Goal: Task Accomplishment & Management: Complete application form

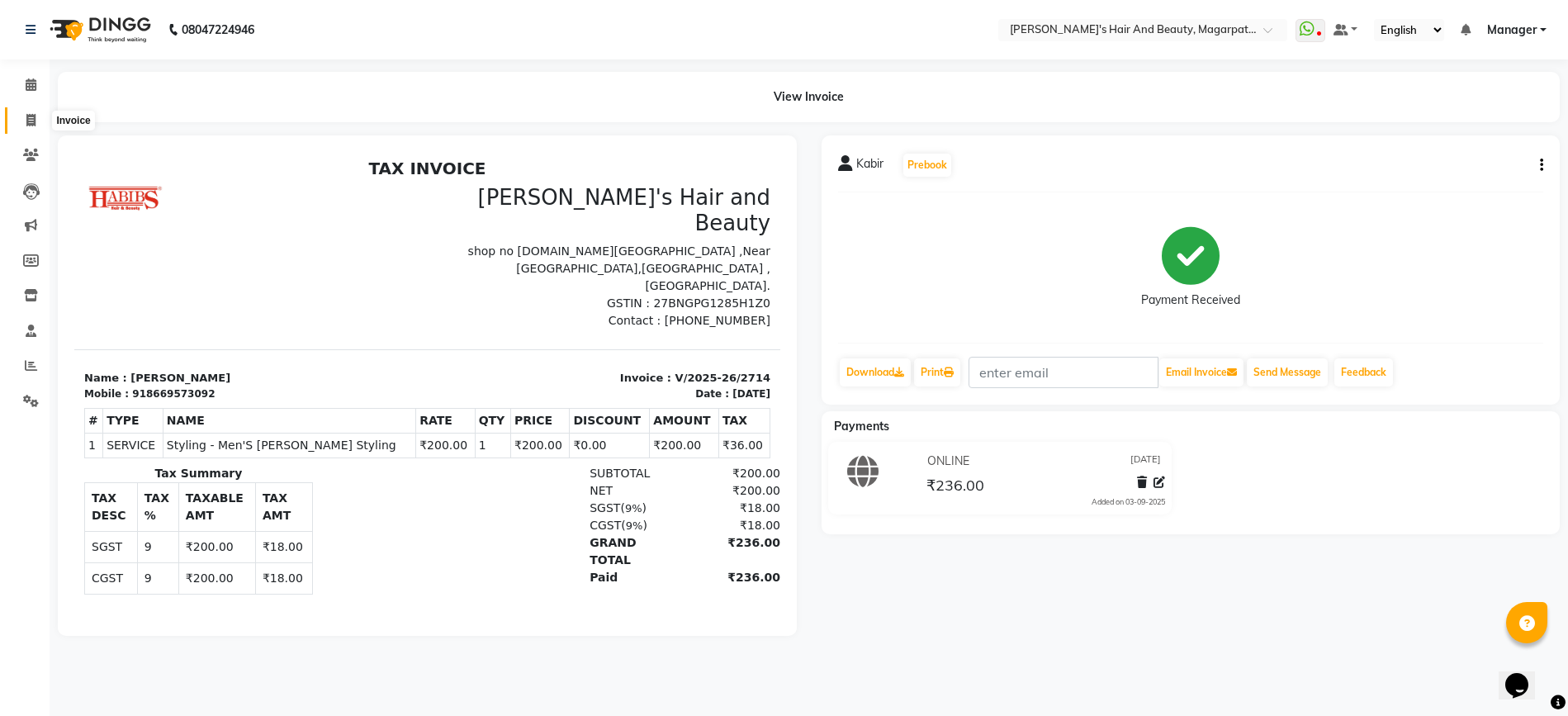
click at [33, 119] on icon at bounding box center [32, 119] width 10 height 12
select select "service"
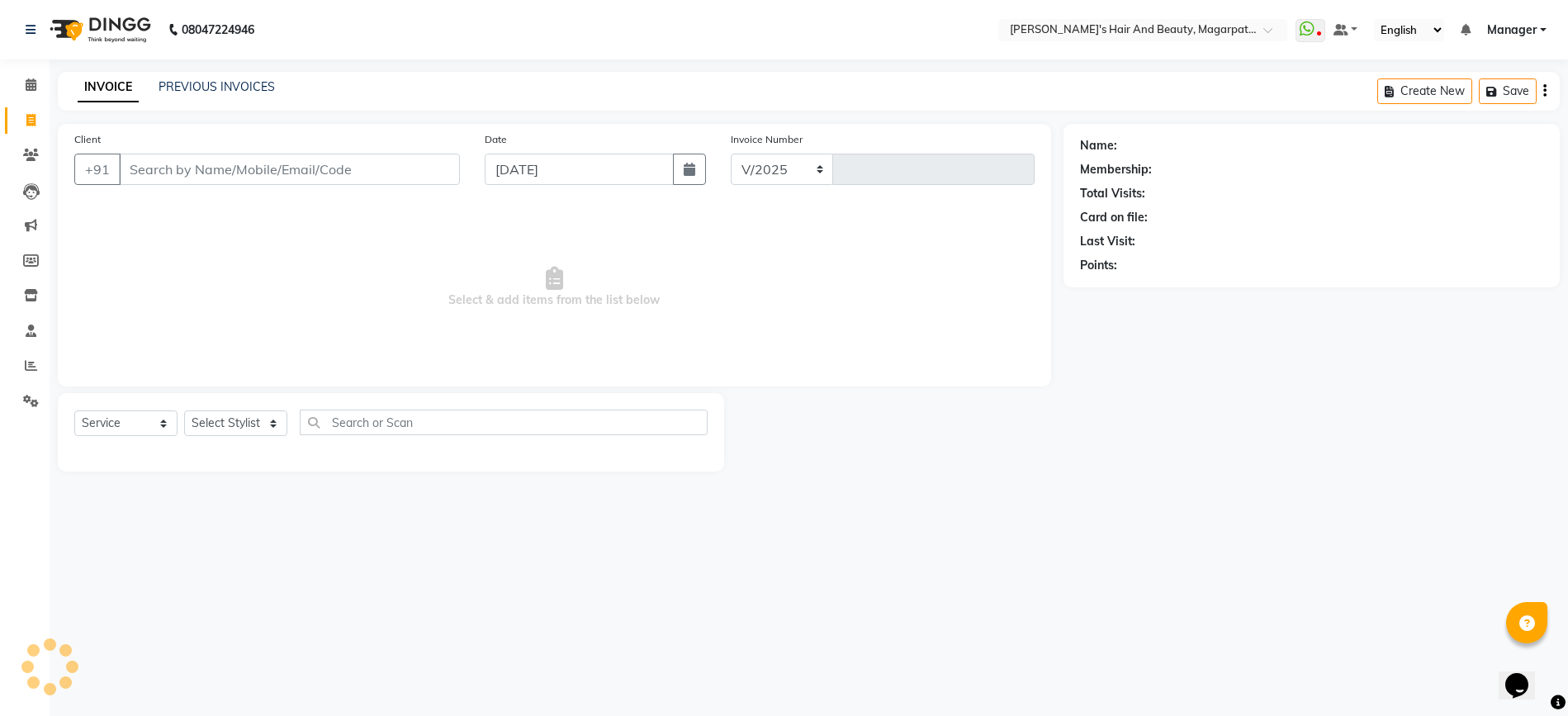
select select "4517"
type input "2715"
click at [179, 161] on input "909726" at bounding box center [247, 169] width 257 height 32
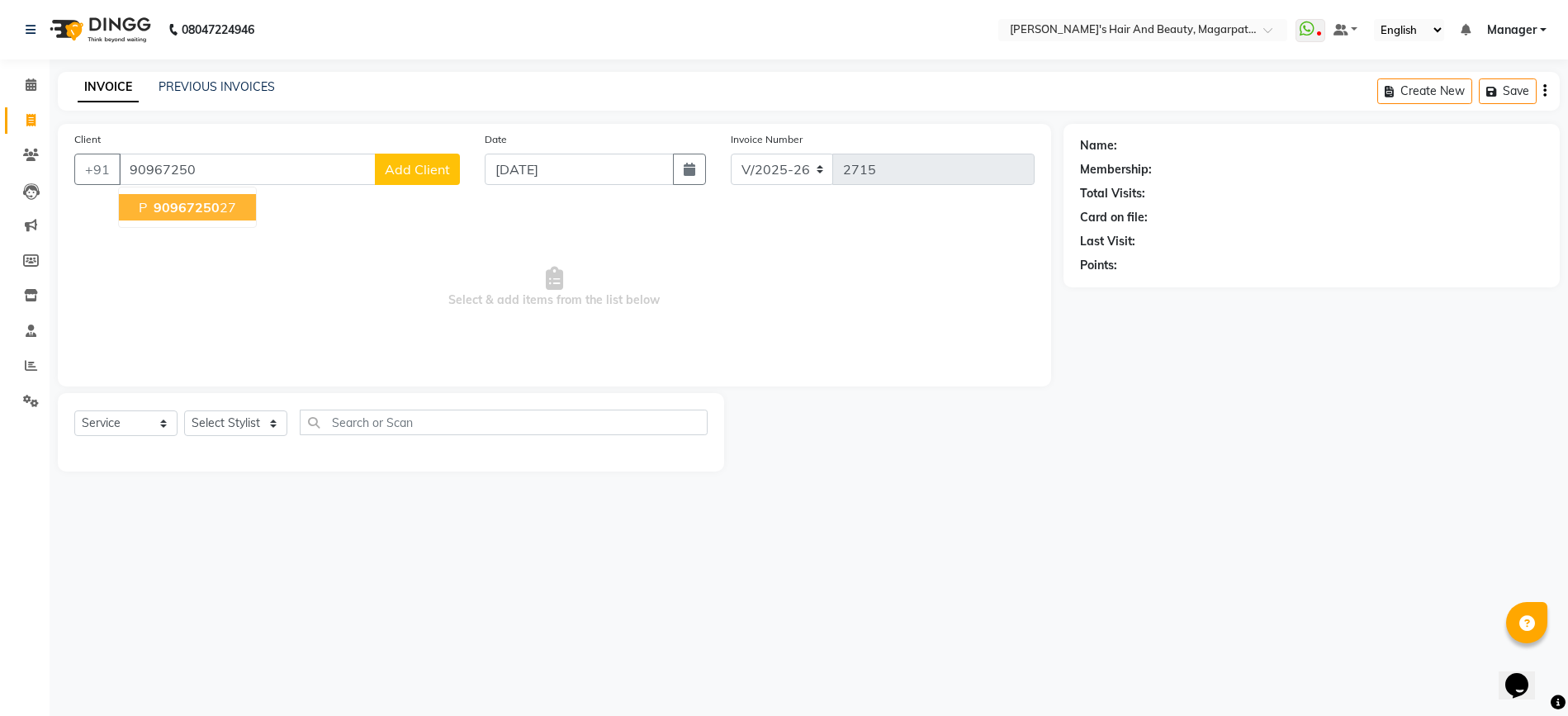
click at [182, 210] on span "90967250" at bounding box center [186, 206] width 66 height 16
type input "9096725027"
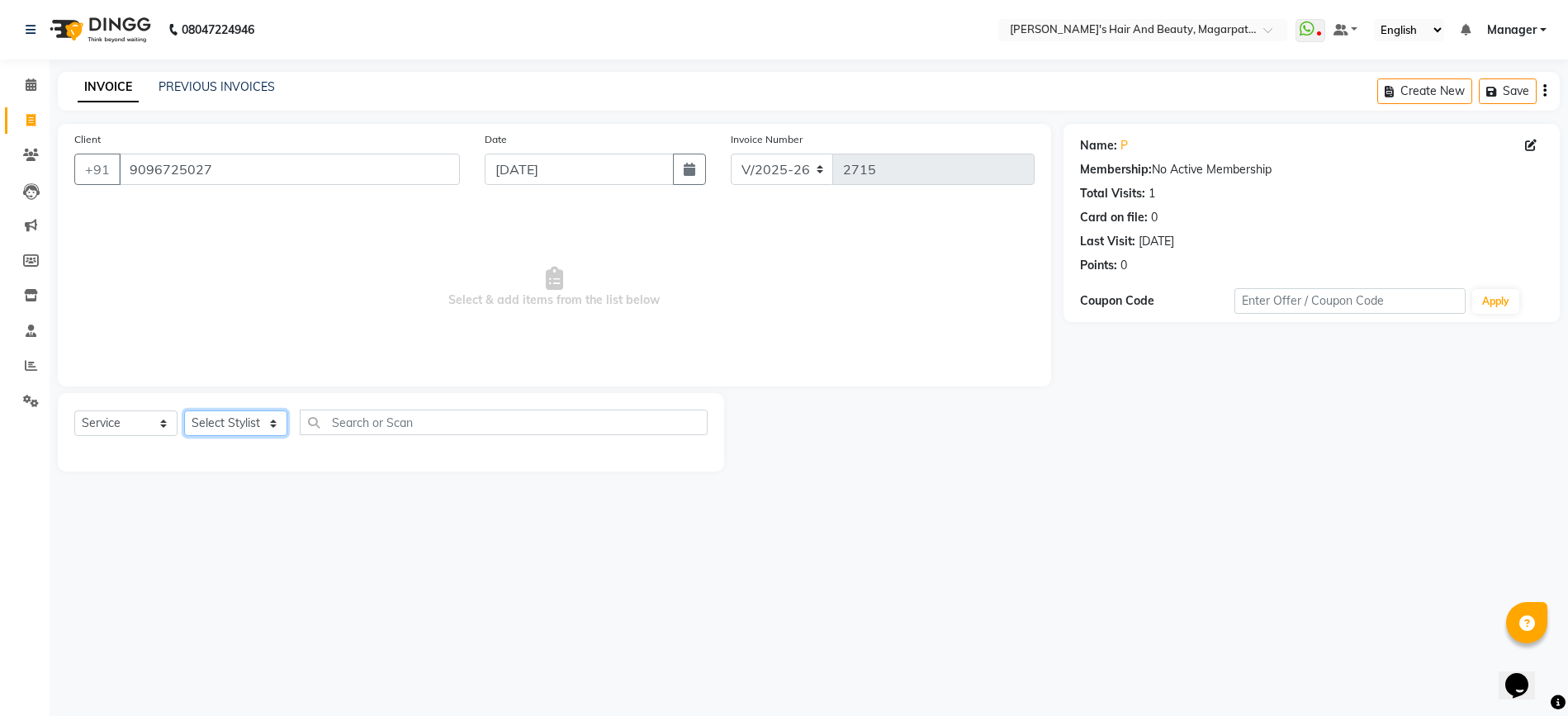
click at [249, 424] on select "Select Stylist [PERSON_NAME] Manager [PERSON_NAME] [PERSON_NAME] [PERSON_NAME]" at bounding box center [236, 423] width 103 height 26
select select "67454"
click at [184, 411] on select "Select Stylist [PERSON_NAME] Manager [PERSON_NAME] [PERSON_NAME] [PERSON_NAME]" at bounding box center [236, 423] width 103 height 26
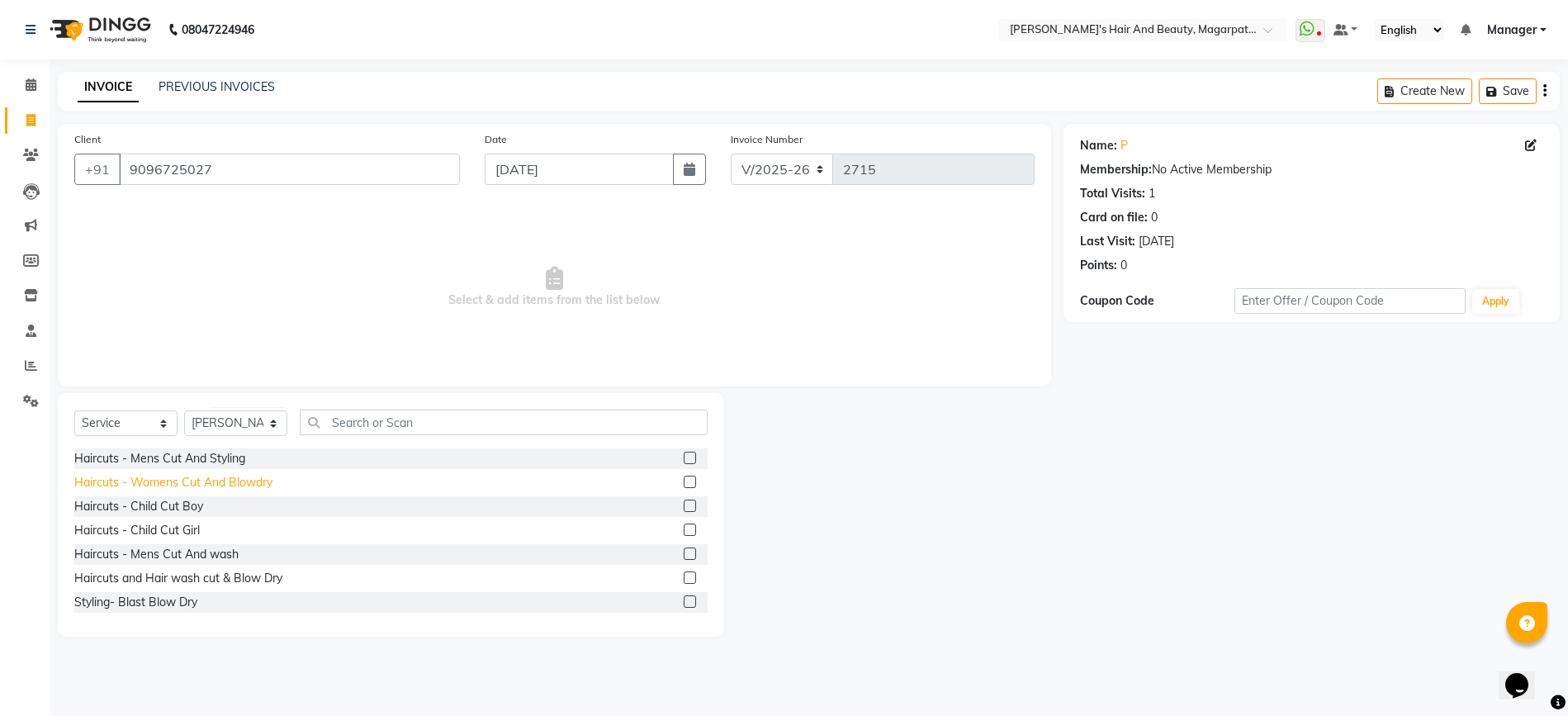
click at [238, 480] on div "Haircuts - Womens Cut And Blowdry" at bounding box center [174, 482] width 199 height 17
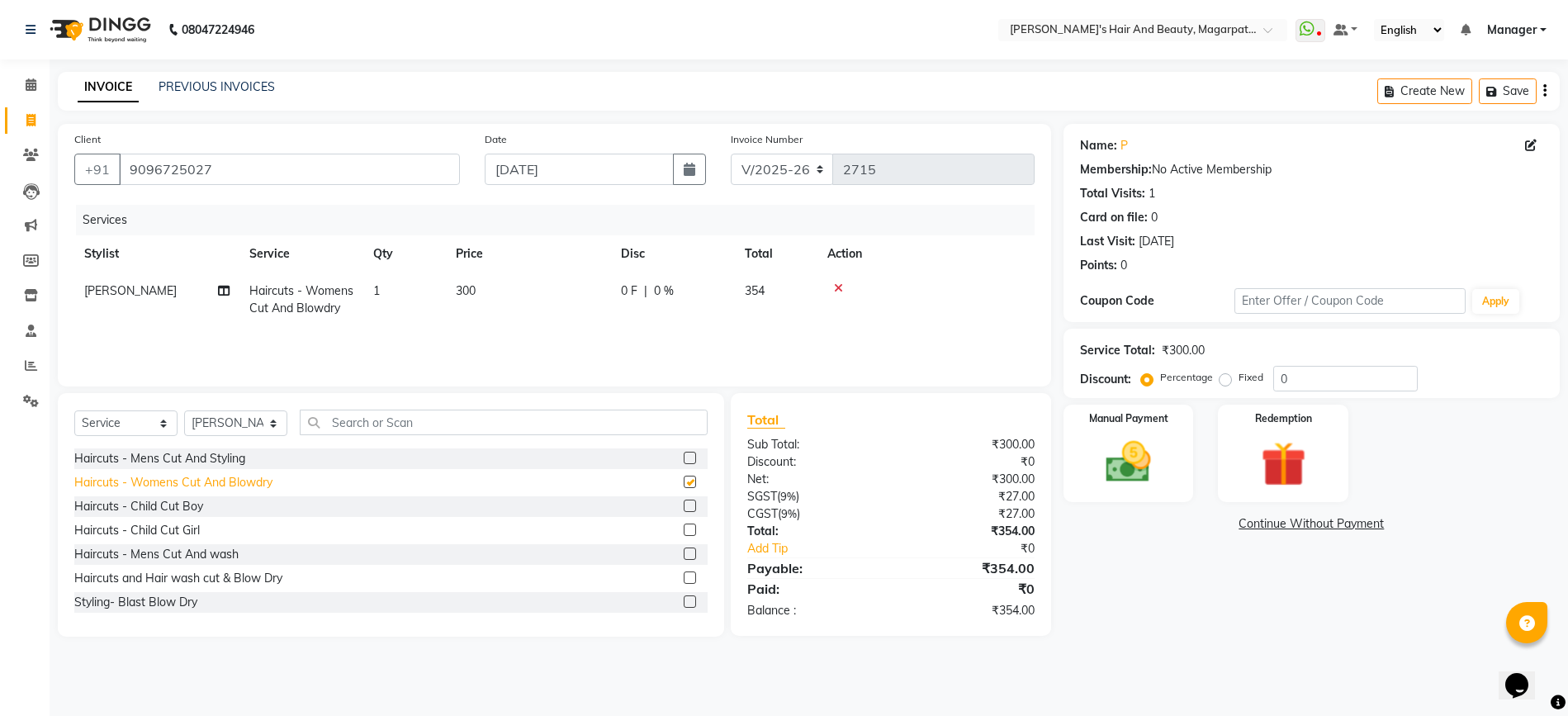
checkbox input "false"
click at [1150, 455] on img at bounding box center [1129, 462] width 76 height 53
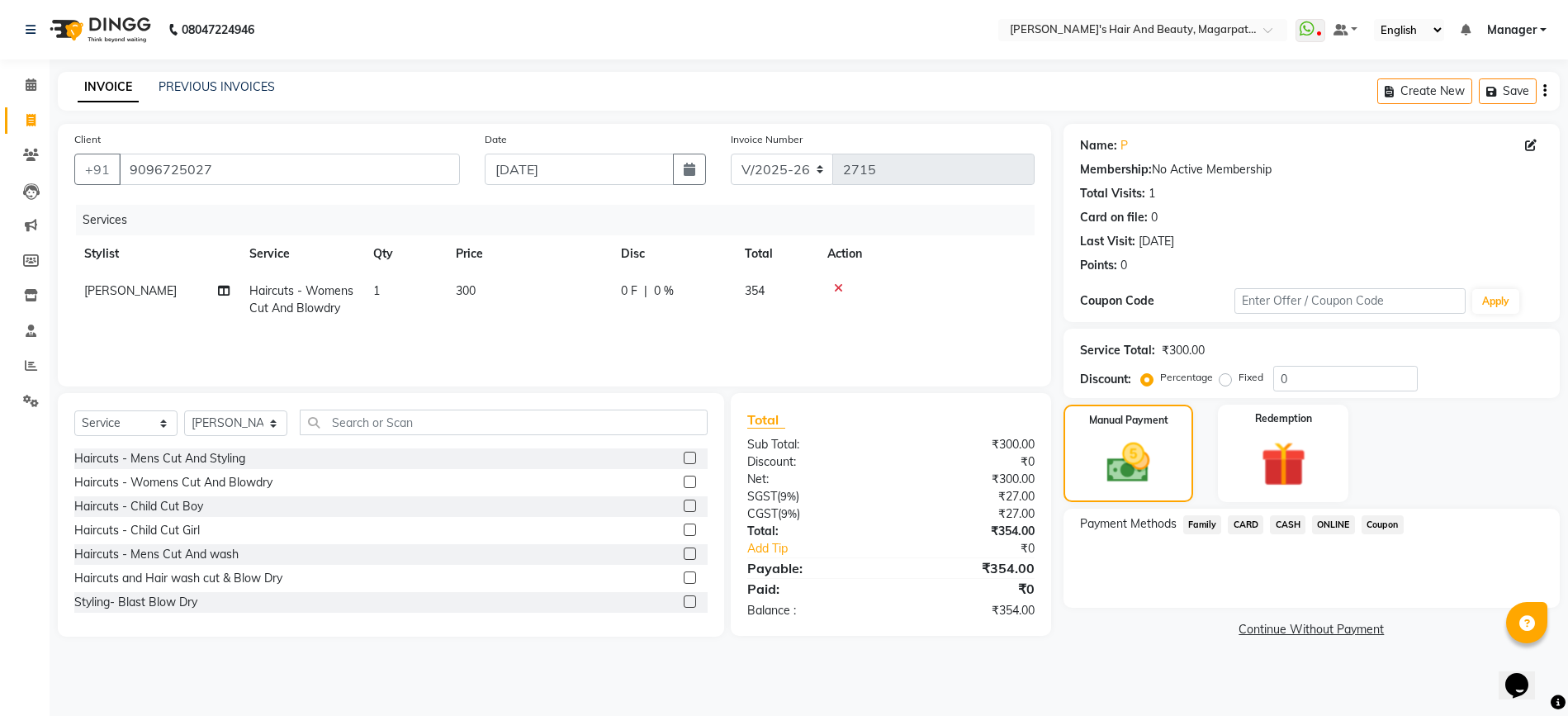
click at [1327, 526] on span "ONLINE" at bounding box center [1333, 525] width 43 height 19
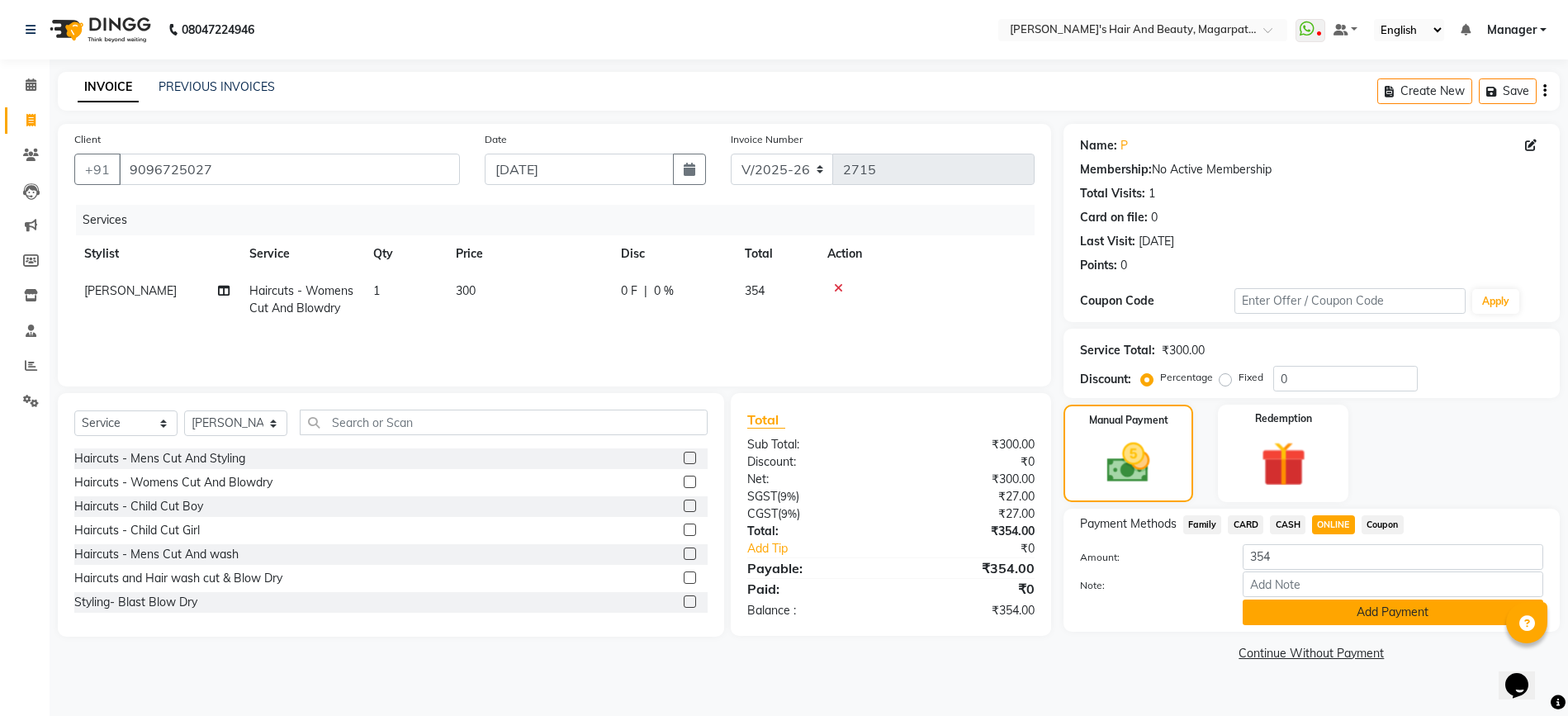
click at [1304, 611] on button "Add Payment" at bounding box center [1392, 612] width 301 height 26
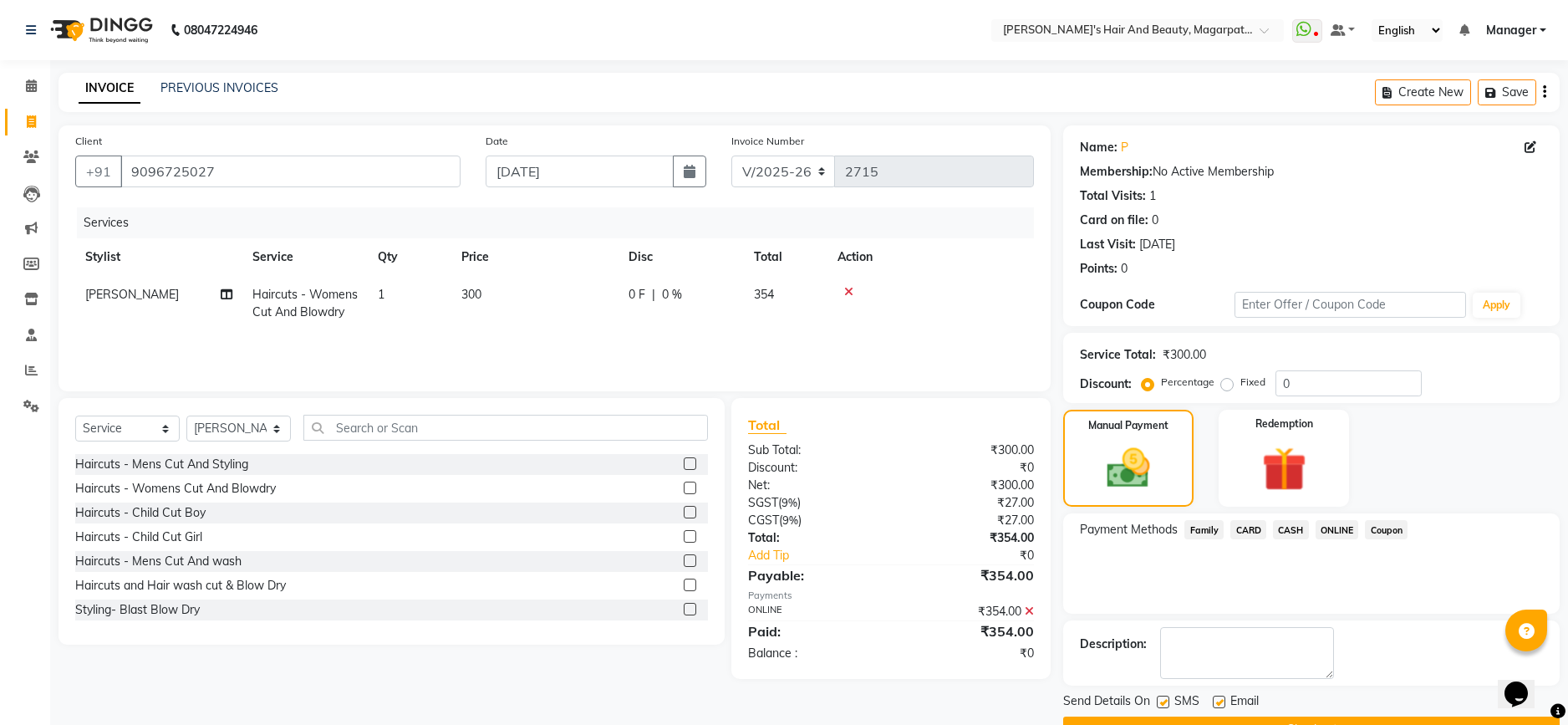
scroll to position [43, 0]
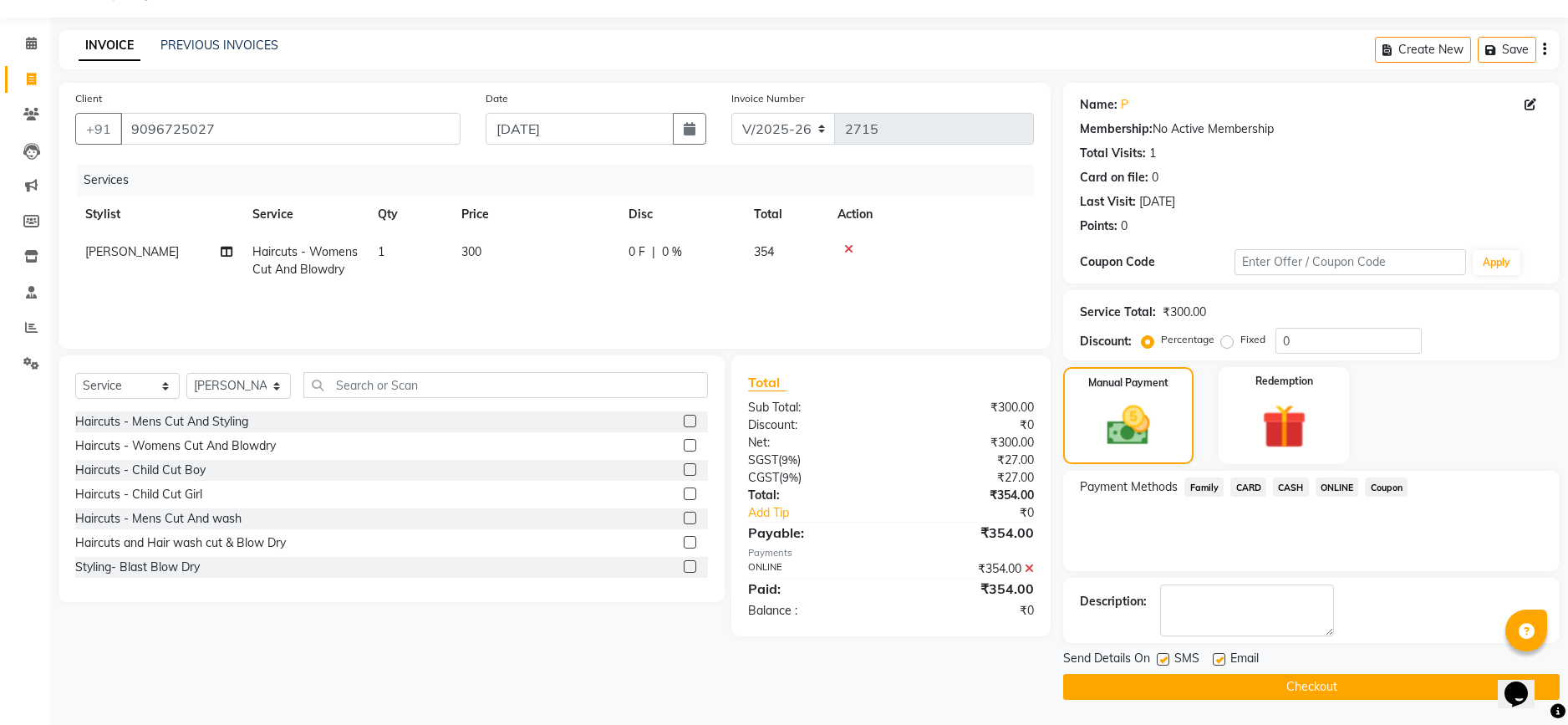
click at [1297, 684] on button "Checkout" at bounding box center [1312, 686] width 497 height 26
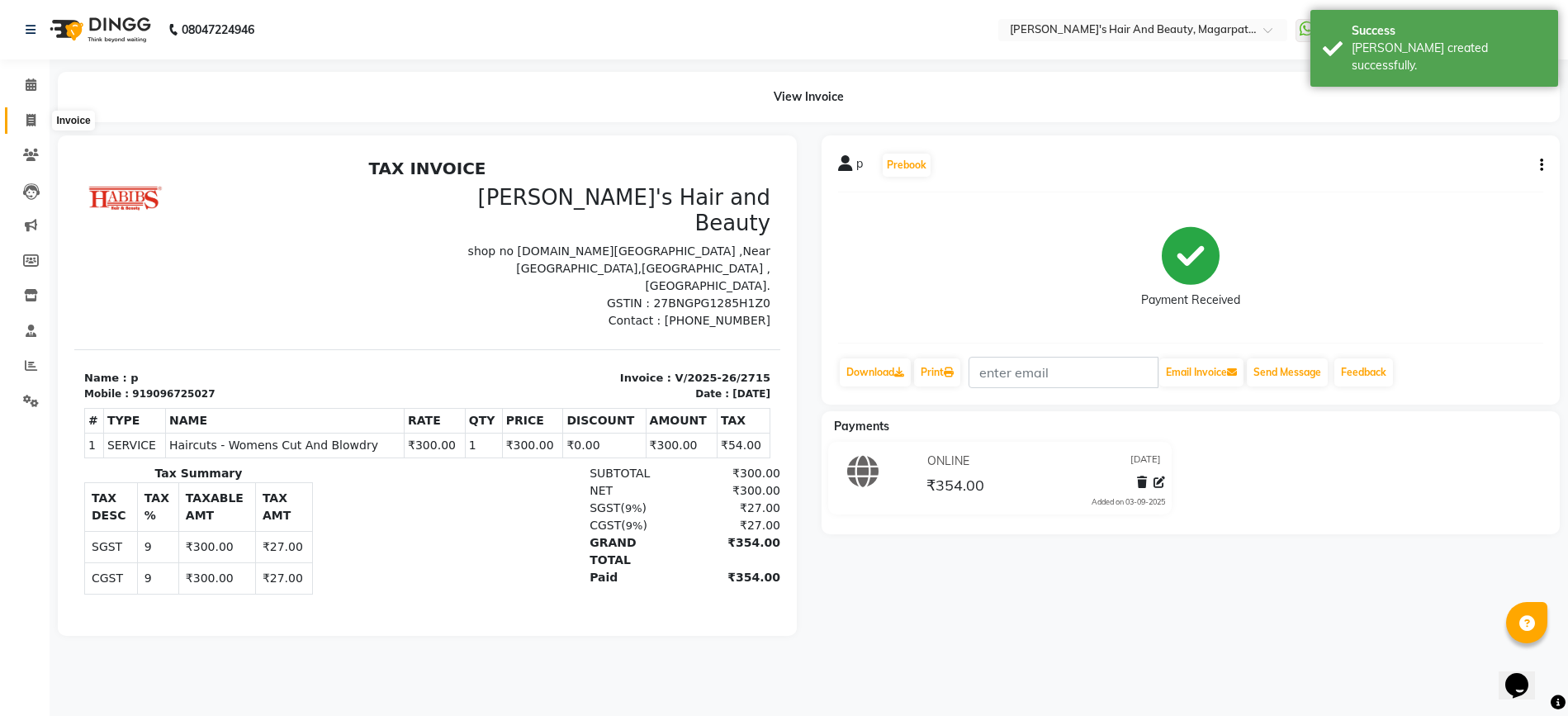
click at [34, 114] on icon at bounding box center [32, 119] width 10 height 12
select select "4517"
select select "service"
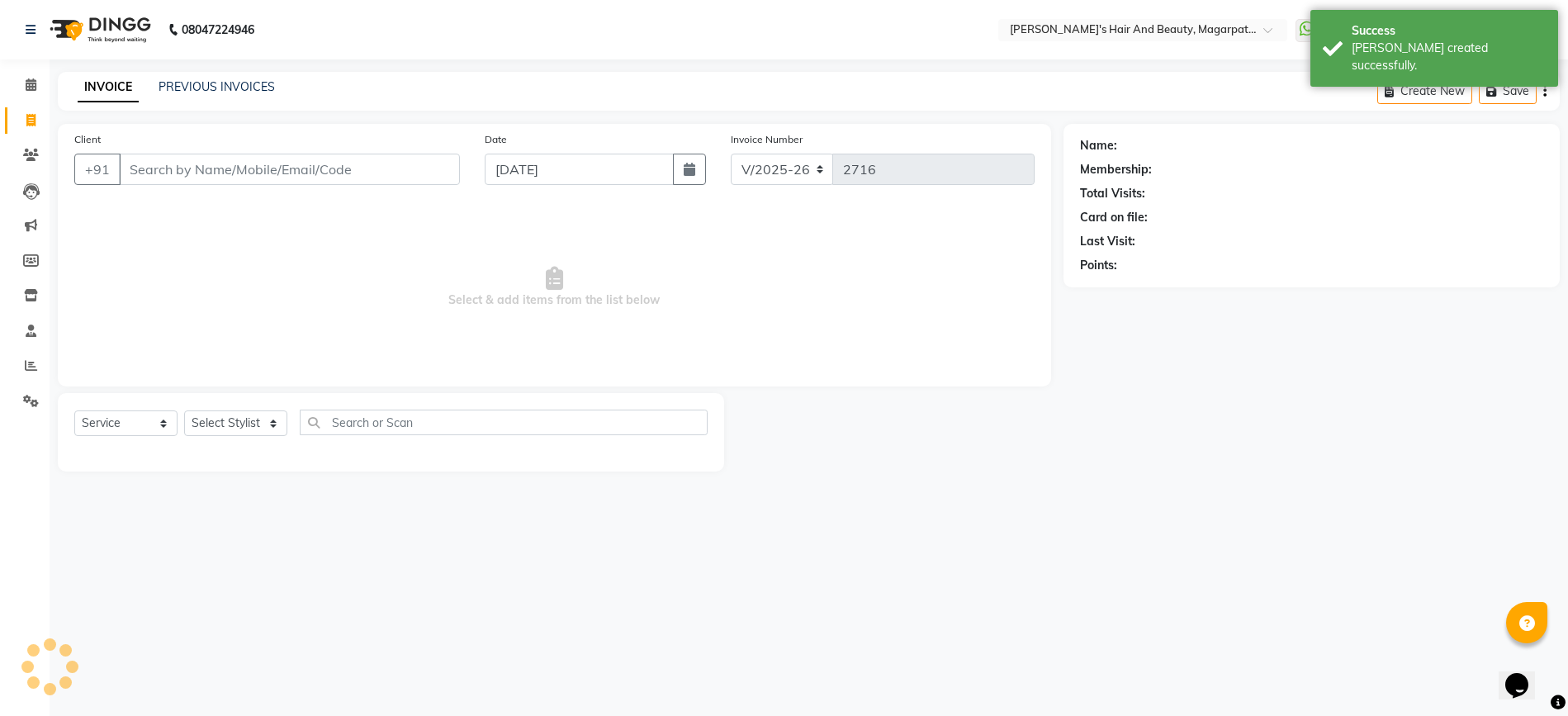
click at [163, 161] on input "Client" at bounding box center [289, 169] width 341 height 32
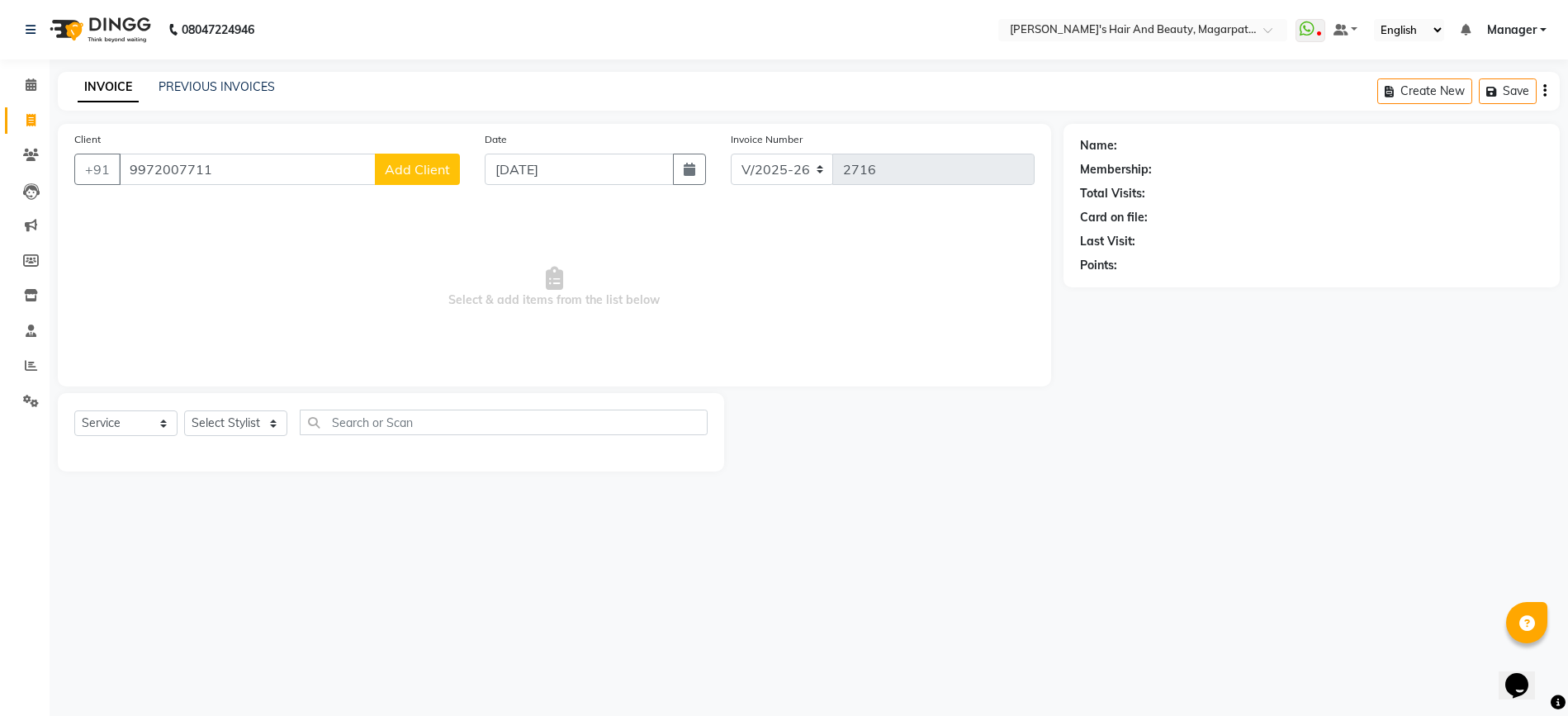
type input "9972007711"
click at [410, 172] on span "Add Client" at bounding box center [417, 169] width 65 height 16
select select "22"
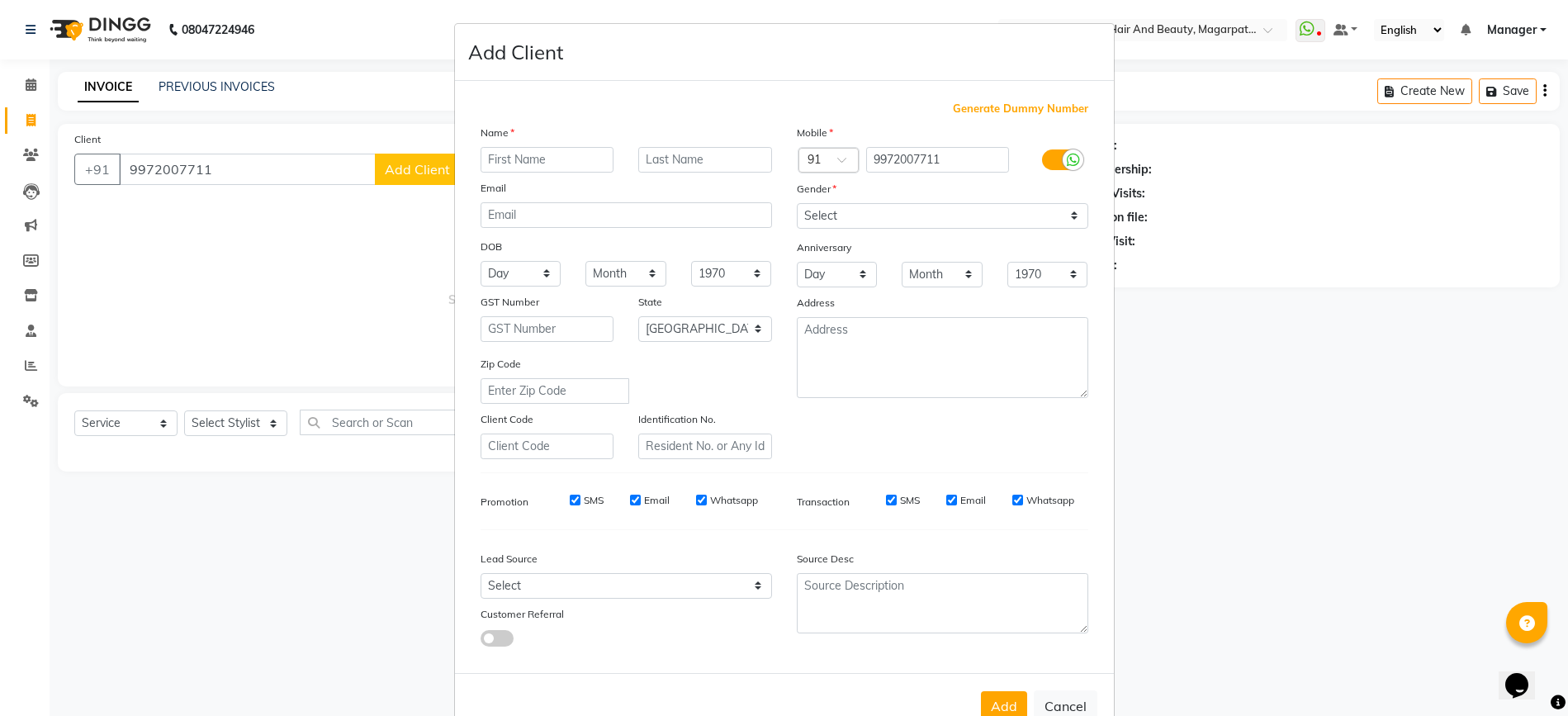
click at [523, 153] on input "text" at bounding box center [547, 159] width 134 height 26
type input "[PERSON_NAME]"
click at [876, 218] on select "Select [DEMOGRAPHIC_DATA] [DEMOGRAPHIC_DATA] Other Prefer Not To Say" at bounding box center [942, 216] width 291 height 26
select select "[DEMOGRAPHIC_DATA]"
click at [796, 203] on select "Select [DEMOGRAPHIC_DATA] [DEMOGRAPHIC_DATA] Other Prefer Not To Say" at bounding box center [942, 216] width 291 height 26
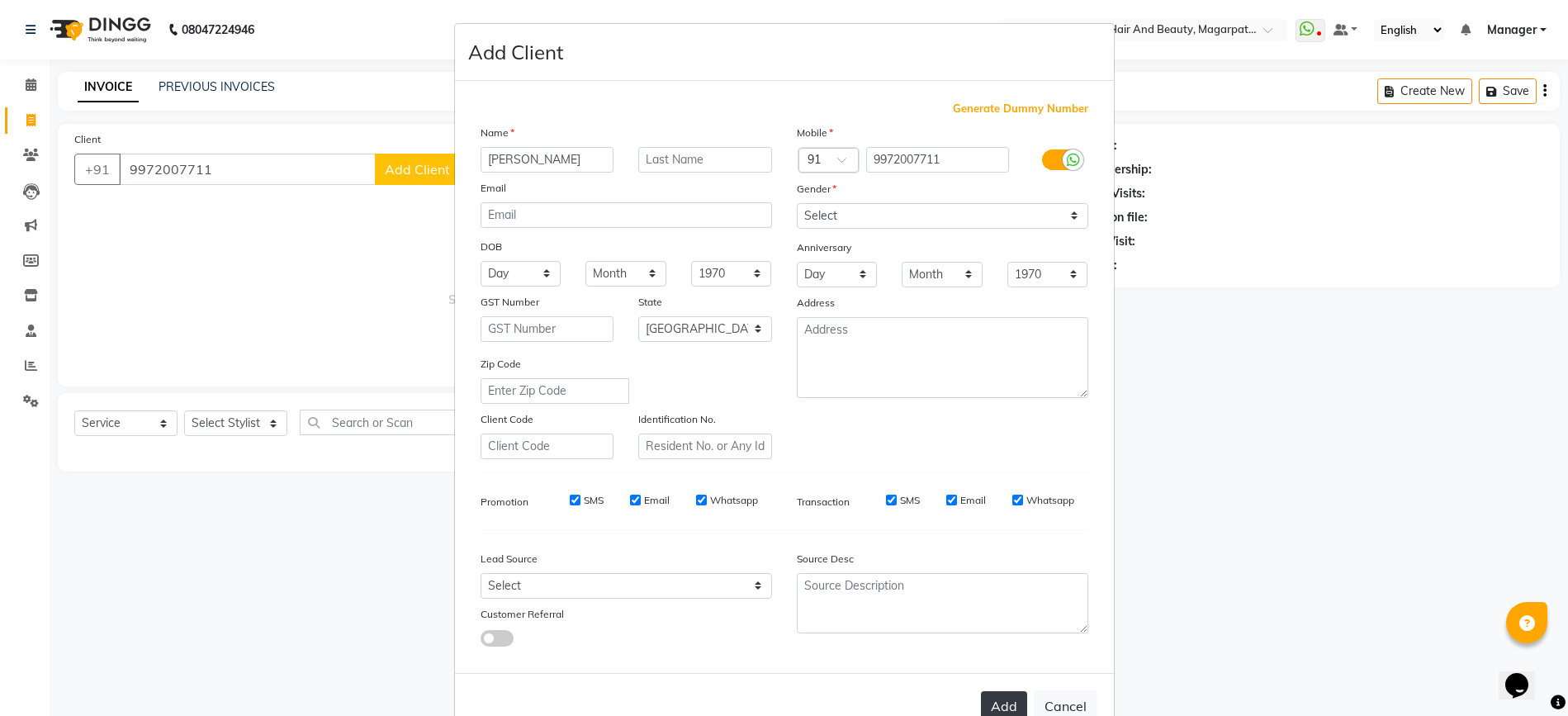
click at [984, 693] on button "Add" at bounding box center [1004, 705] width 46 height 30
select select
select select "null"
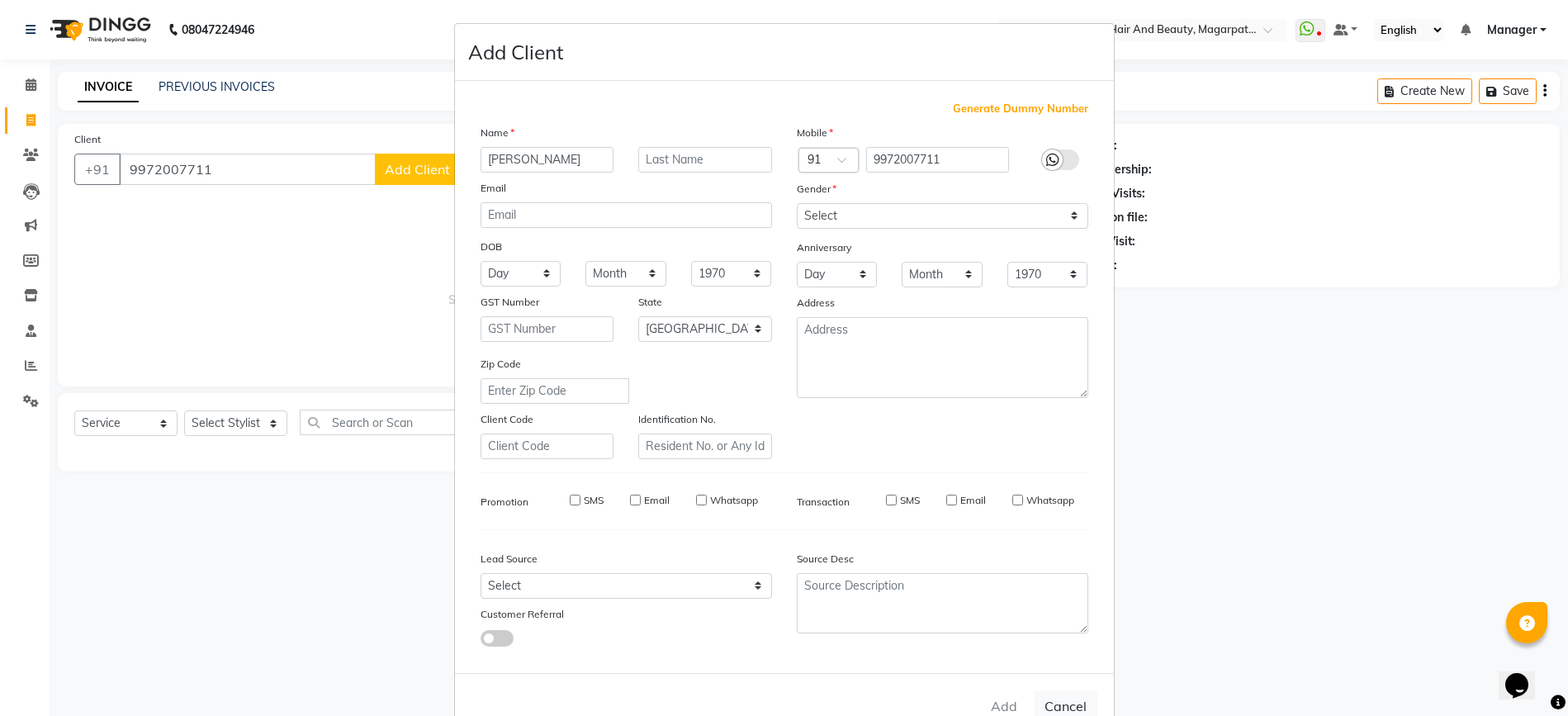
select select
checkbox input "false"
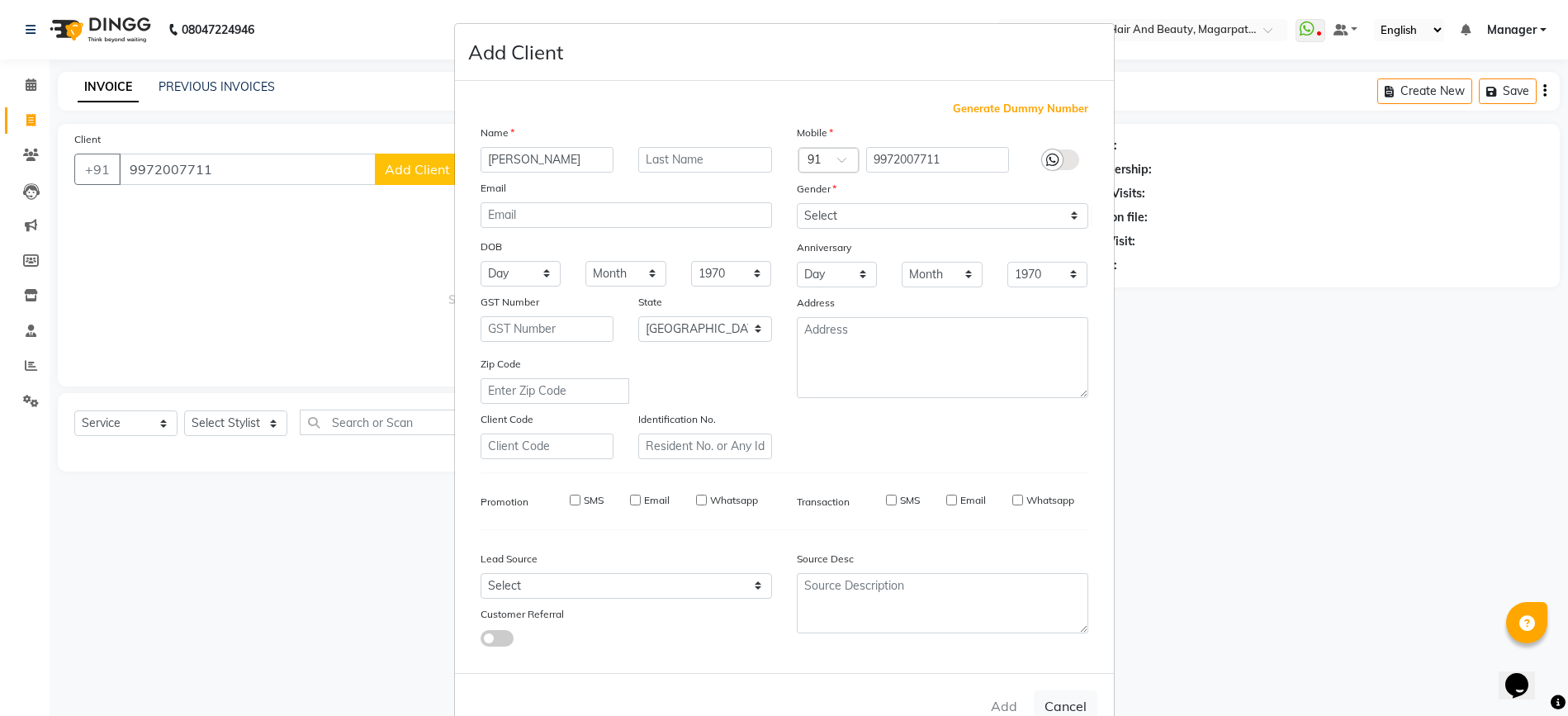
checkbox input "false"
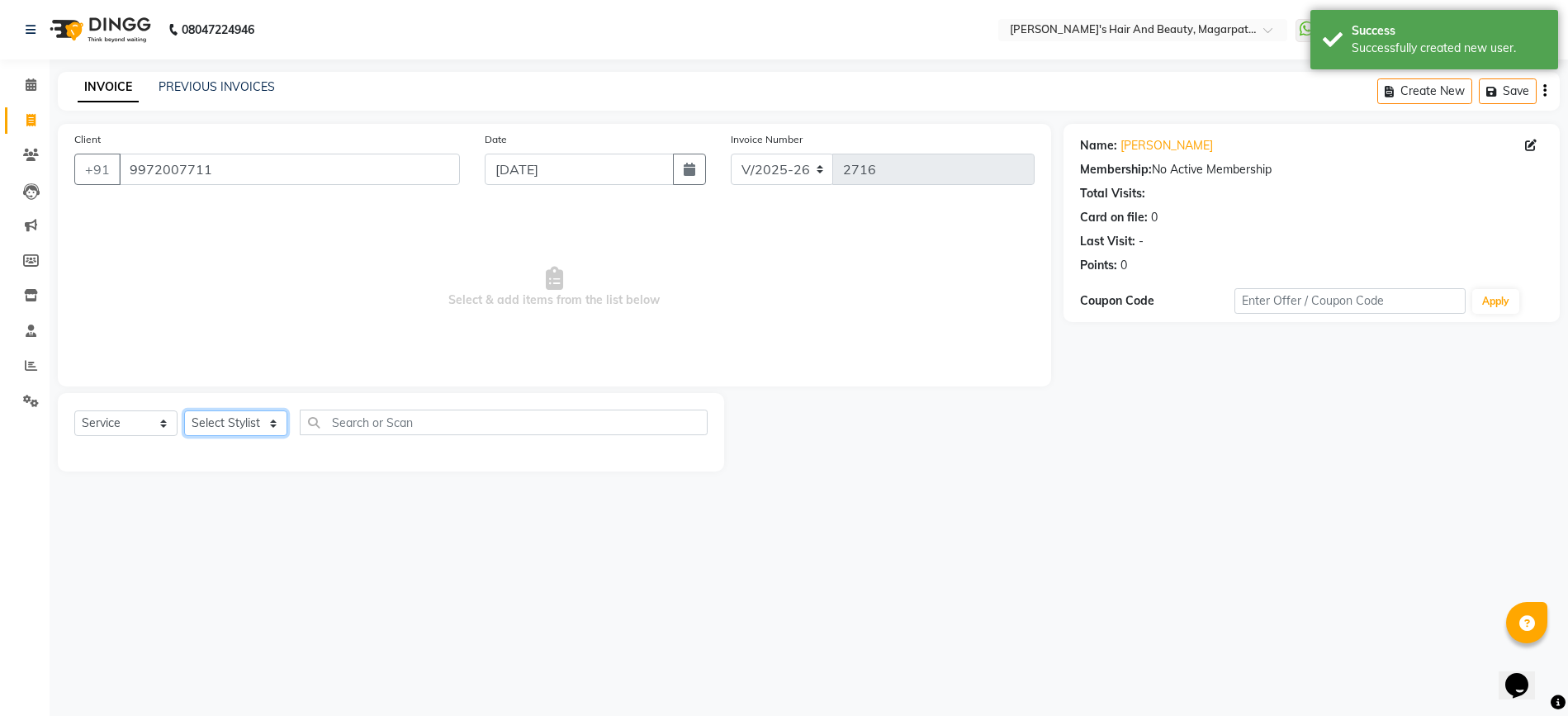
click at [233, 423] on select "Select Stylist [PERSON_NAME] Manager [PERSON_NAME] [PERSON_NAME] [PERSON_NAME]" at bounding box center [236, 423] width 103 height 26
select select "67444"
click at [184, 411] on select "Select Stylist [PERSON_NAME] Manager [PERSON_NAME] [PERSON_NAME] [PERSON_NAME]" at bounding box center [236, 423] width 103 height 26
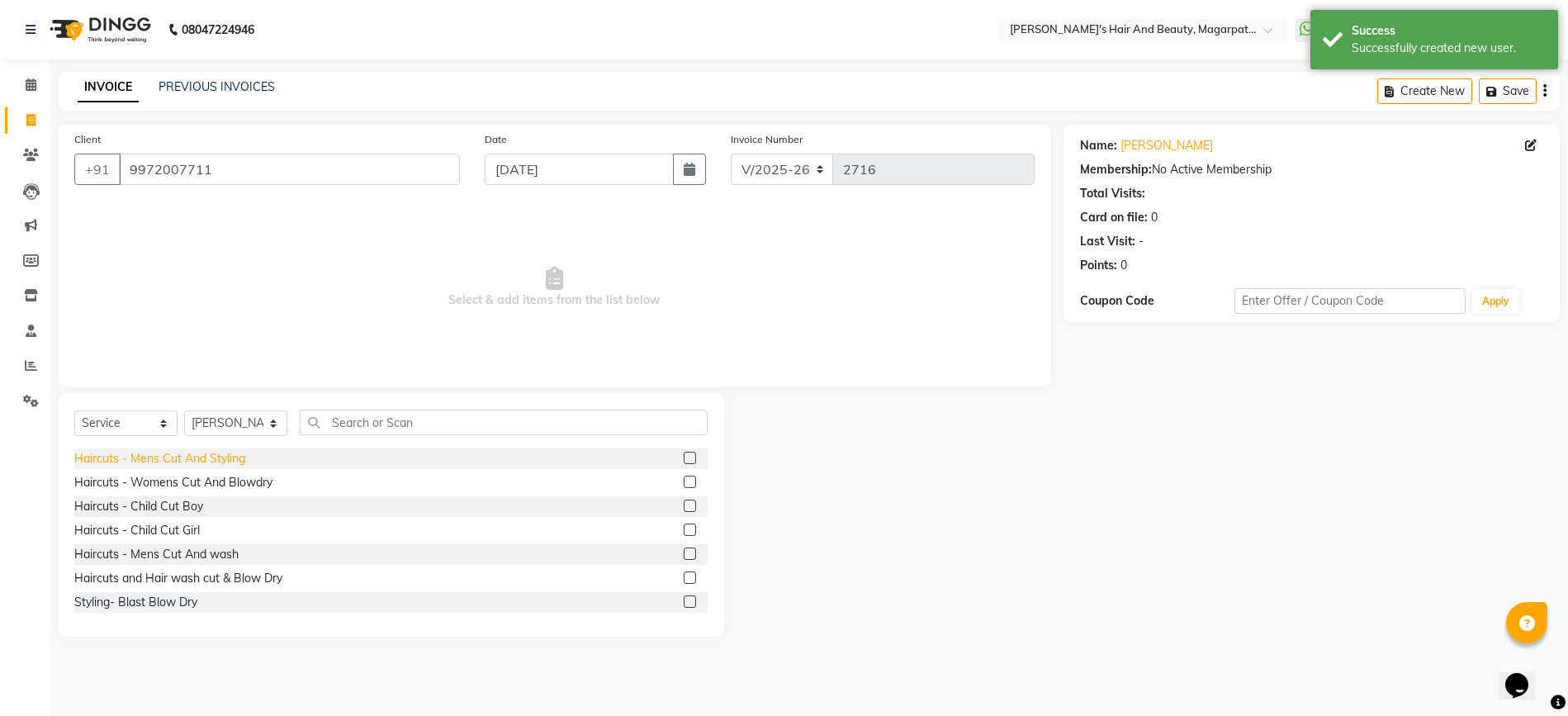
click at [227, 456] on div "Haircuts - Mens Cut And Styling" at bounding box center [159, 458] width 171 height 17
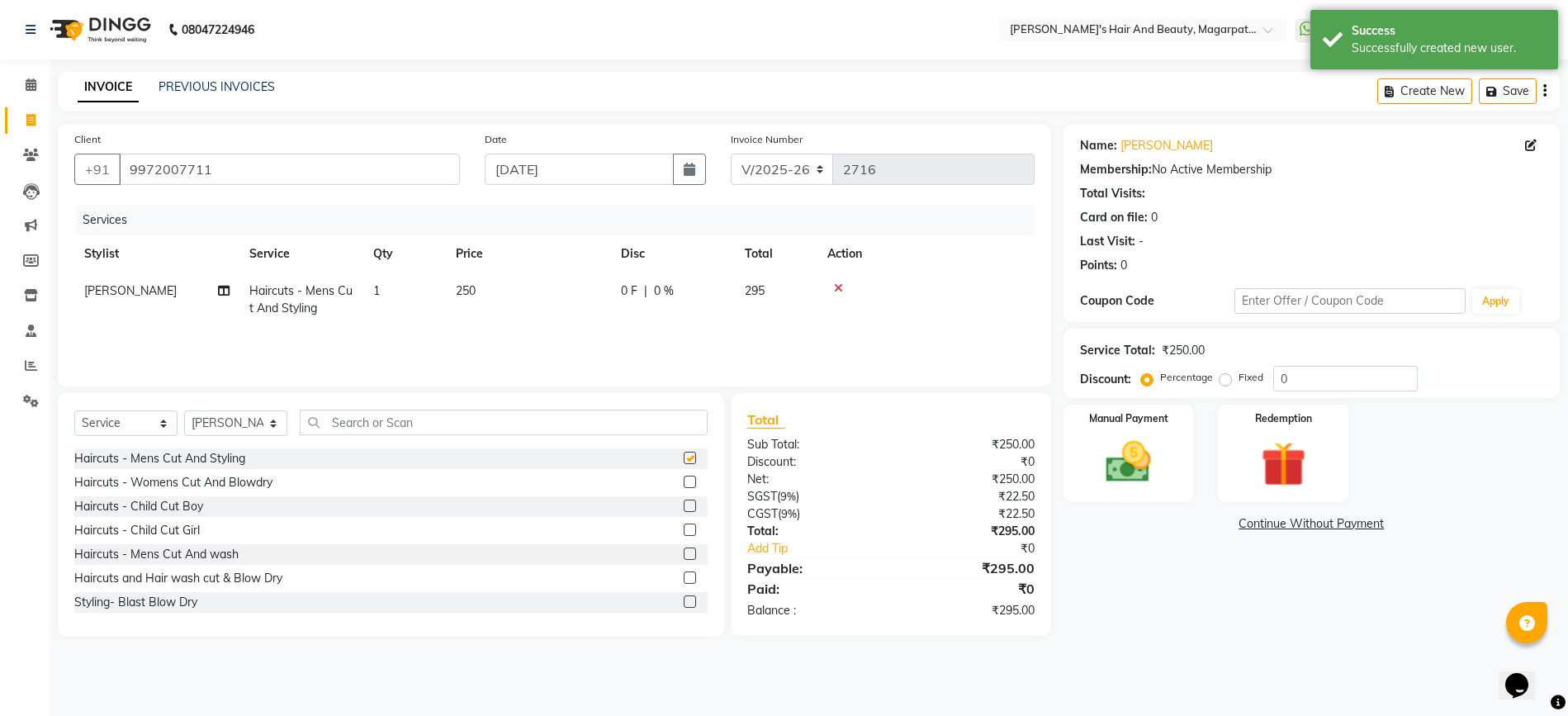
checkbox input "false"
click at [352, 423] on input "text" at bounding box center [503, 422] width 408 height 26
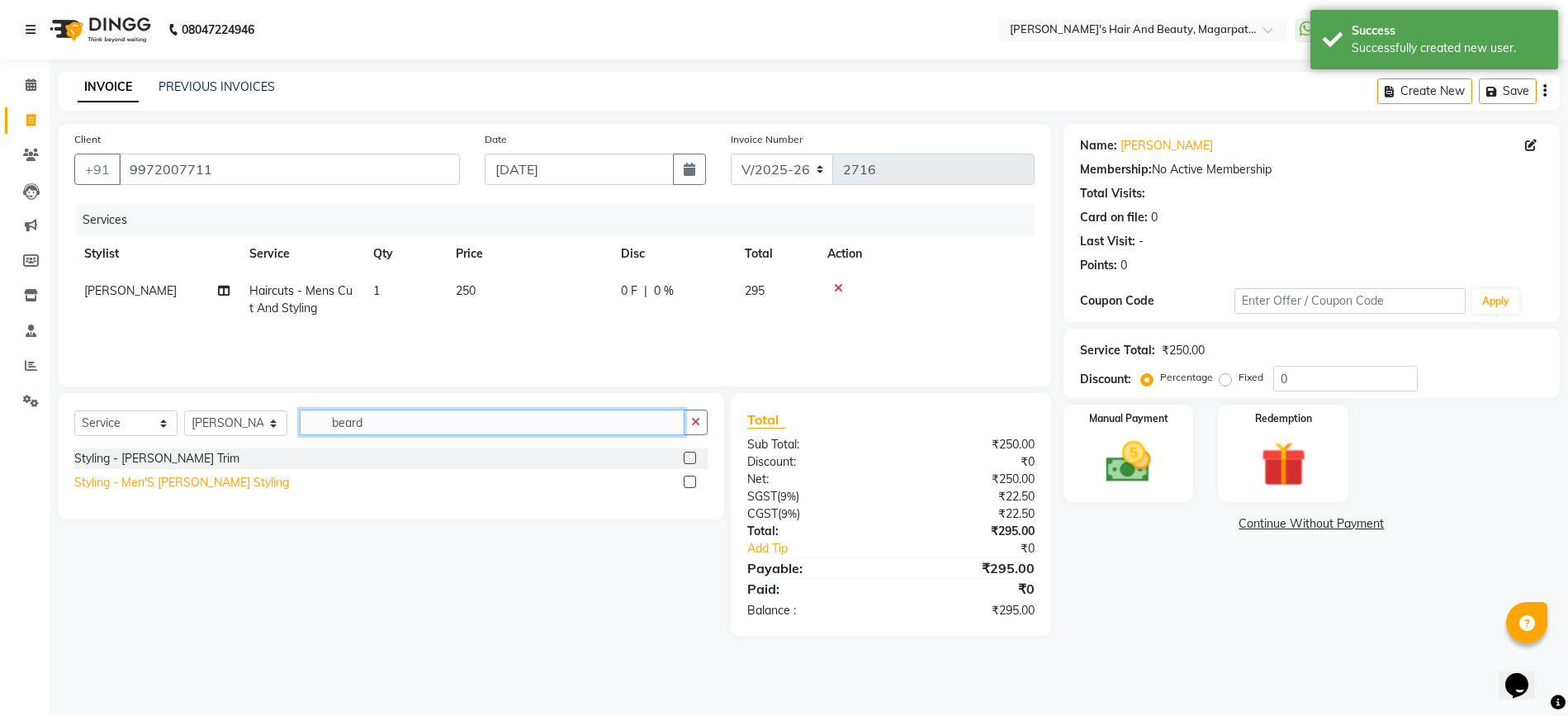
type input "beard"
click at [204, 485] on div "Styling - Men'S [PERSON_NAME] Styling" at bounding box center [181, 482] width 215 height 17
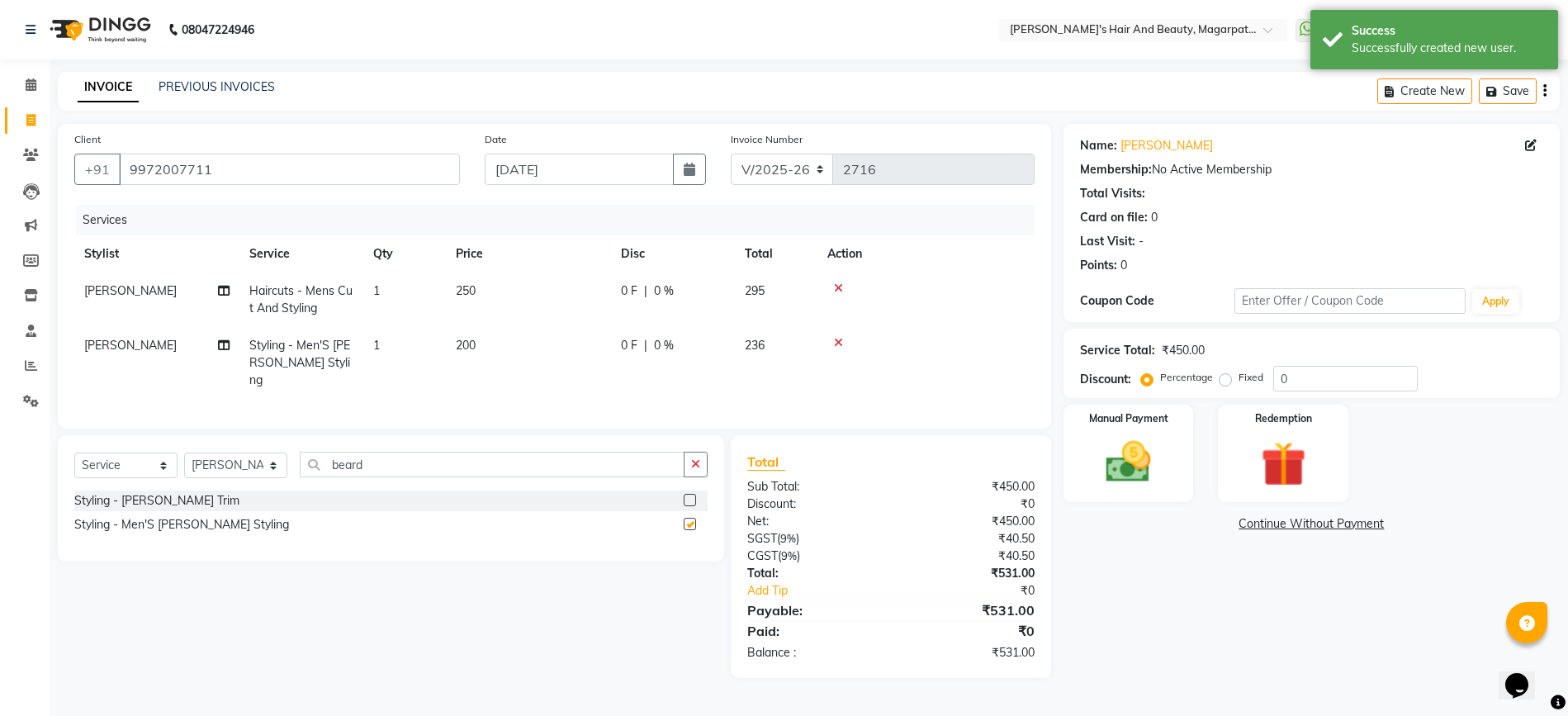
checkbox input "false"
click at [1131, 460] on img at bounding box center [1129, 462] width 76 height 53
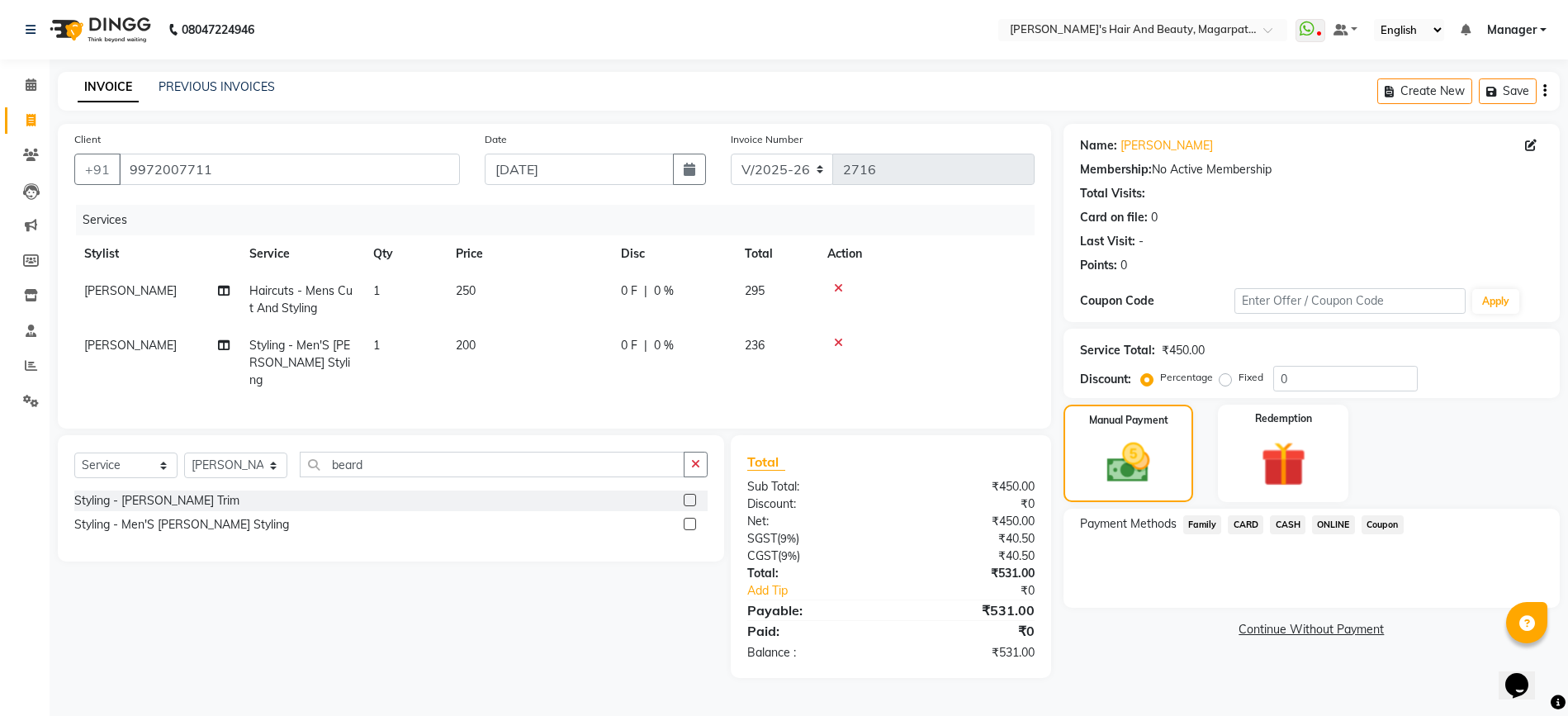
click at [1335, 521] on span "ONLINE" at bounding box center [1333, 525] width 43 height 19
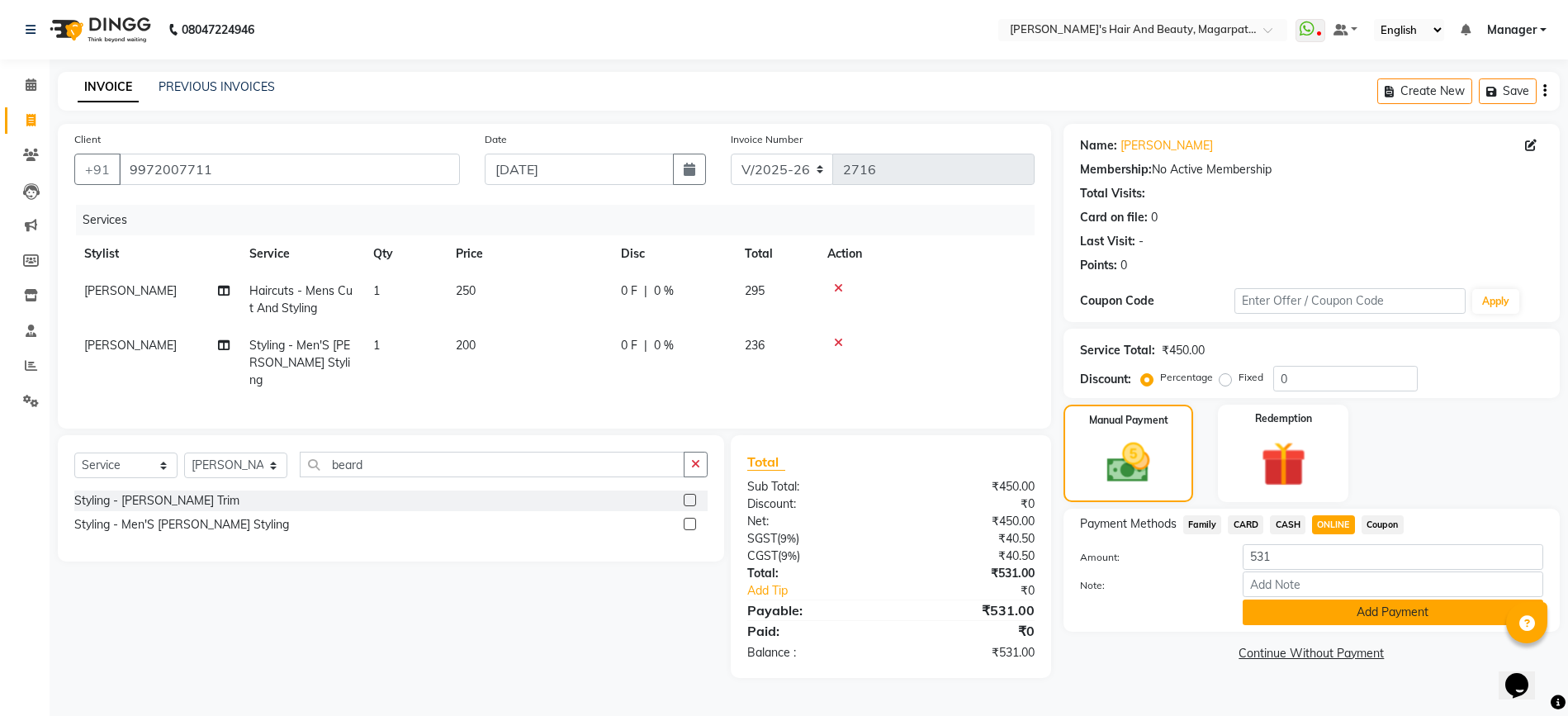
click at [1324, 610] on button "Add Payment" at bounding box center [1392, 612] width 301 height 26
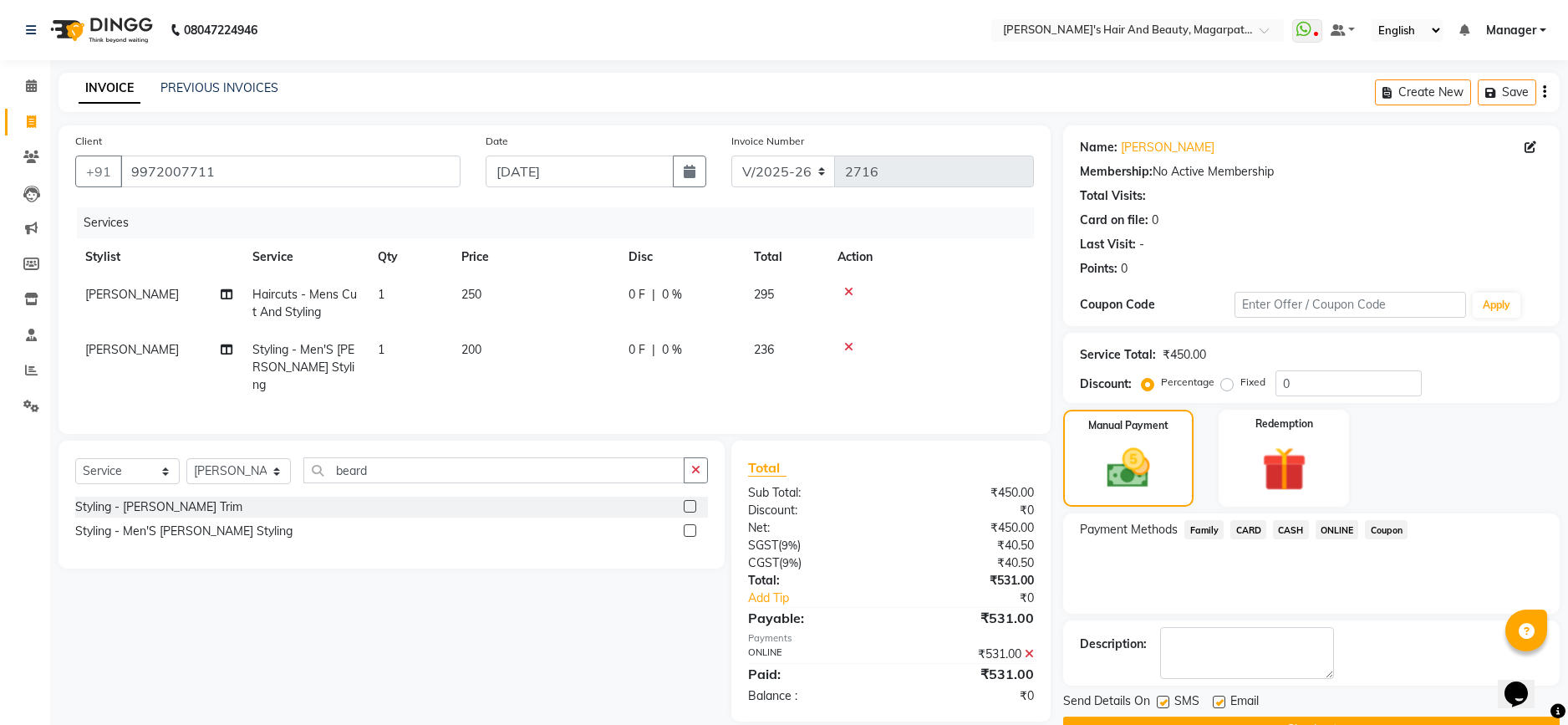
scroll to position [43, 0]
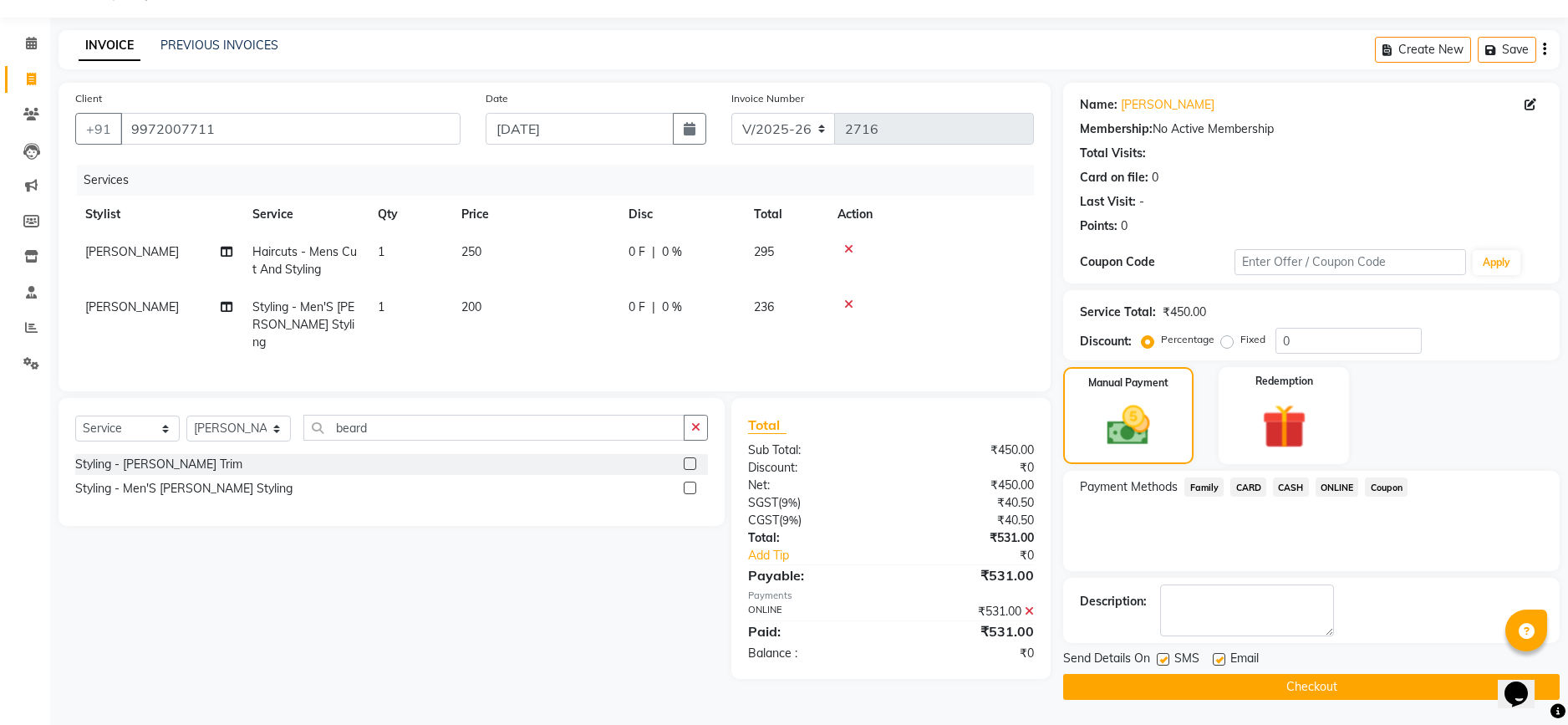
click at [1307, 682] on button "Checkout" at bounding box center [1312, 686] width 497 height 26
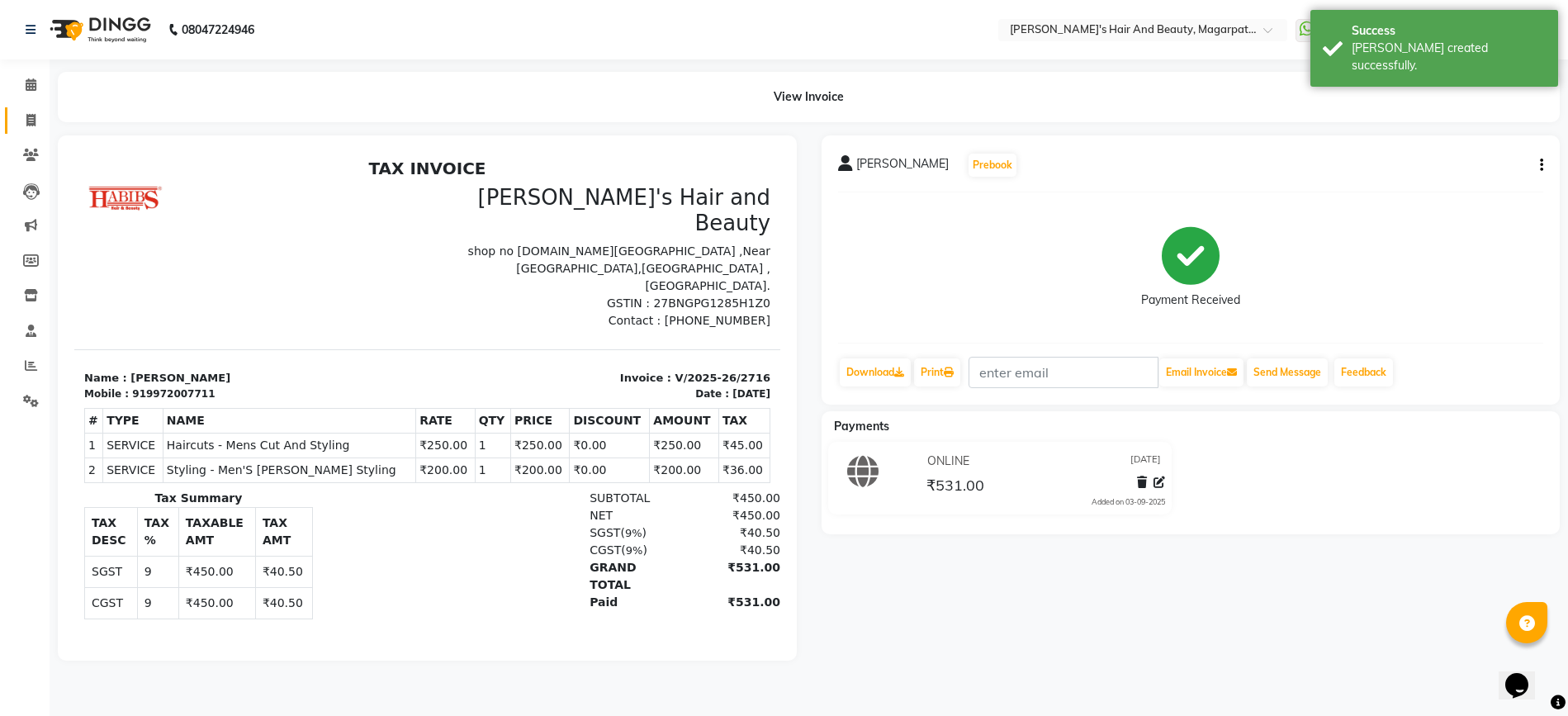
click at [29, 132] on link "Invoice" at bounding box center [25, 120] width 40 height 28
select select "service"
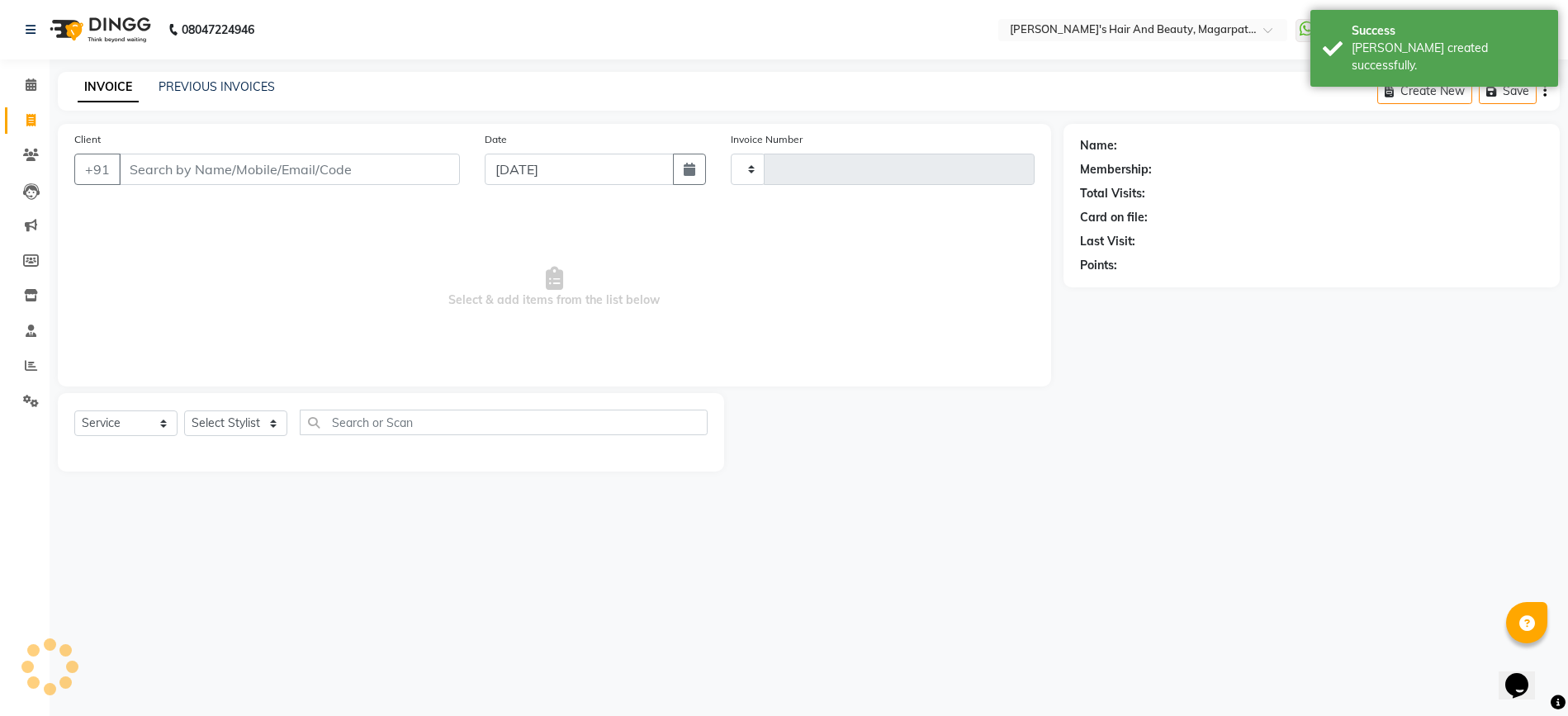
type input "2717"
select select "4517"
click at [168, 173] on input "Client" at bounding box center [289, 169] width 341 height 32
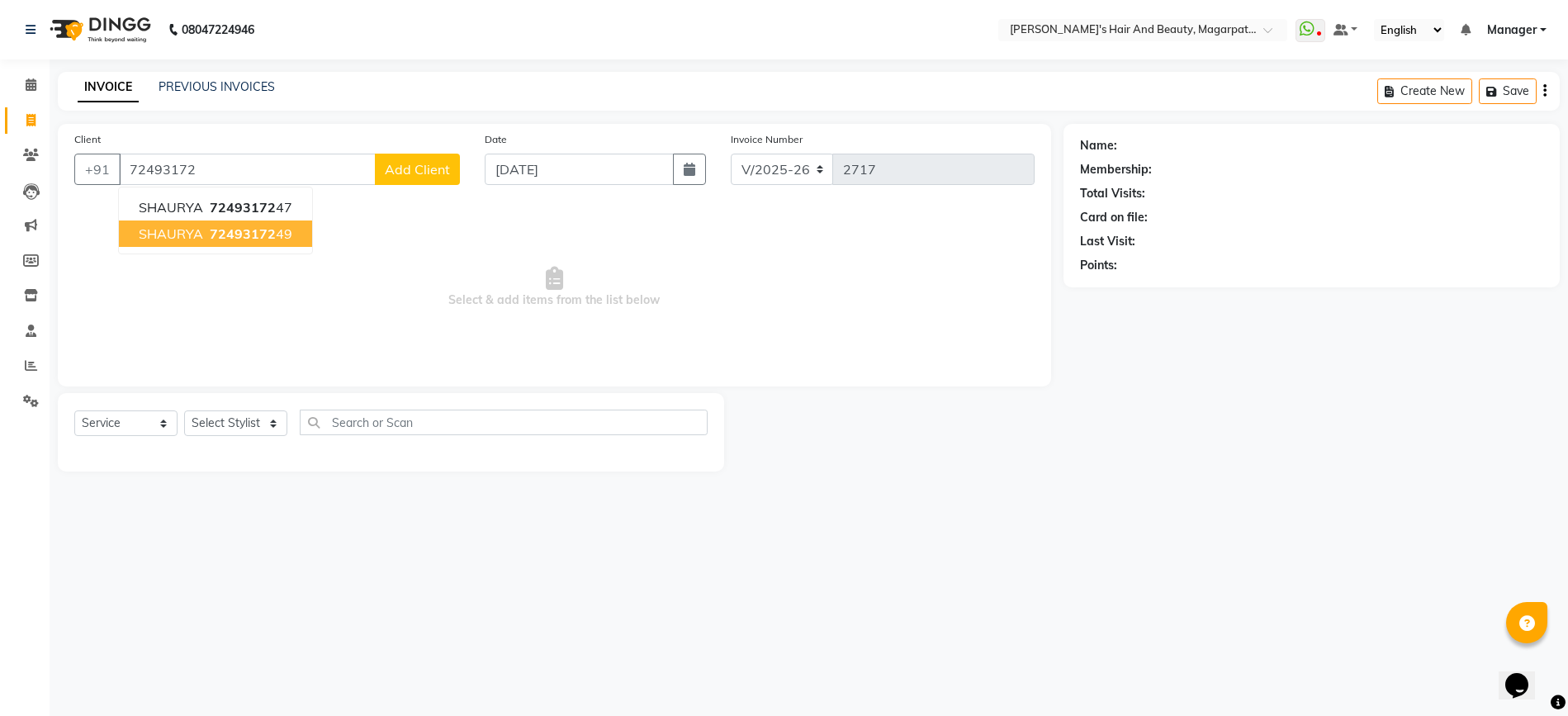
click at [169, 238] on span "SHAURYA" at bounding box center [170, 233] width 64 height 16
type input "7249317249"
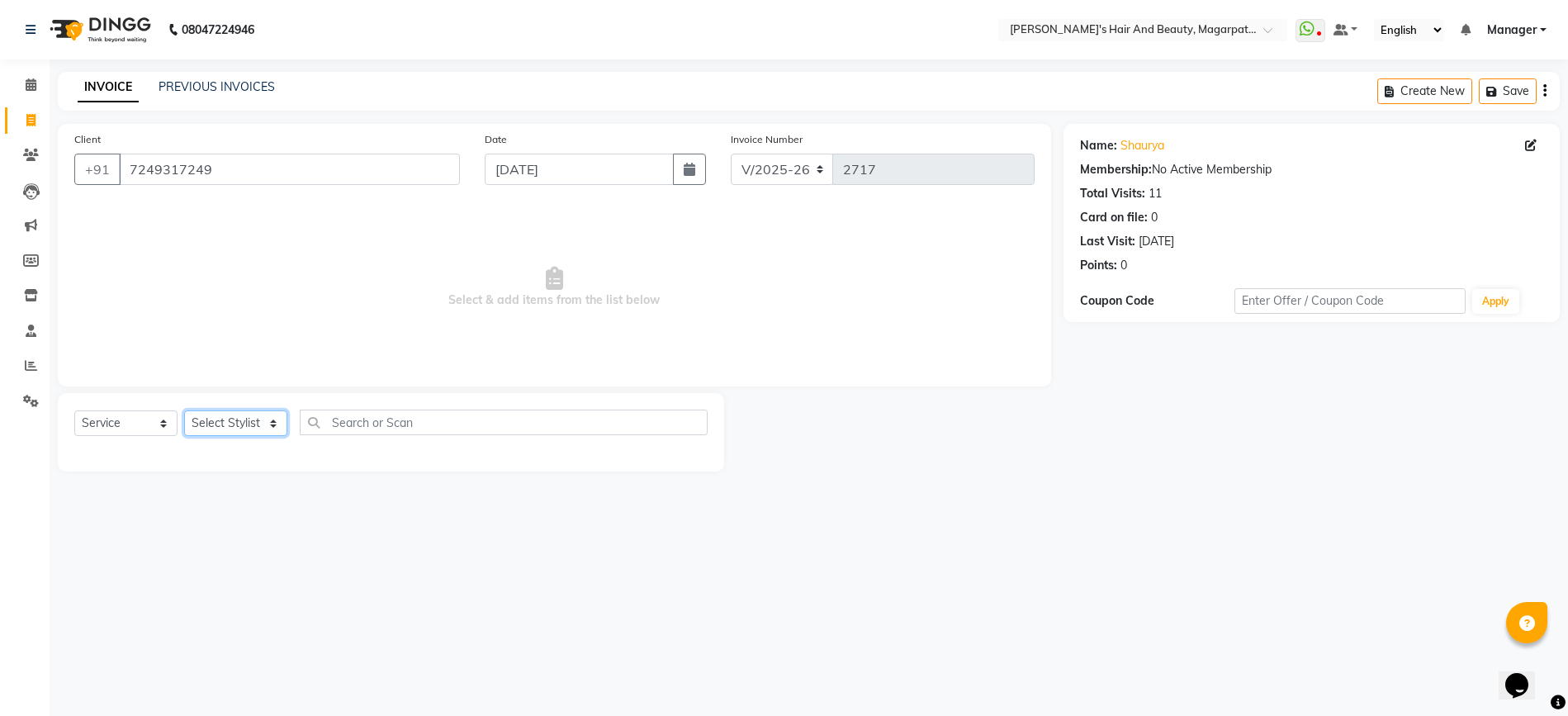
click at [214, 411] on select "Select Stylist [PERSON_NAME] Manager [PERSON_NAME] [PERSON_NAME] [PERSON_NAME]" at bounding box center [236, 423] width 103 height 26
select select "67464"
click at [184, 411] on select "Select Stylist [PERSON_NAME] Manager [PERSON_NAME] [PERSON_NAME] [PERSON_NAME]" at bounding box center [236, 423] width 103 height 26
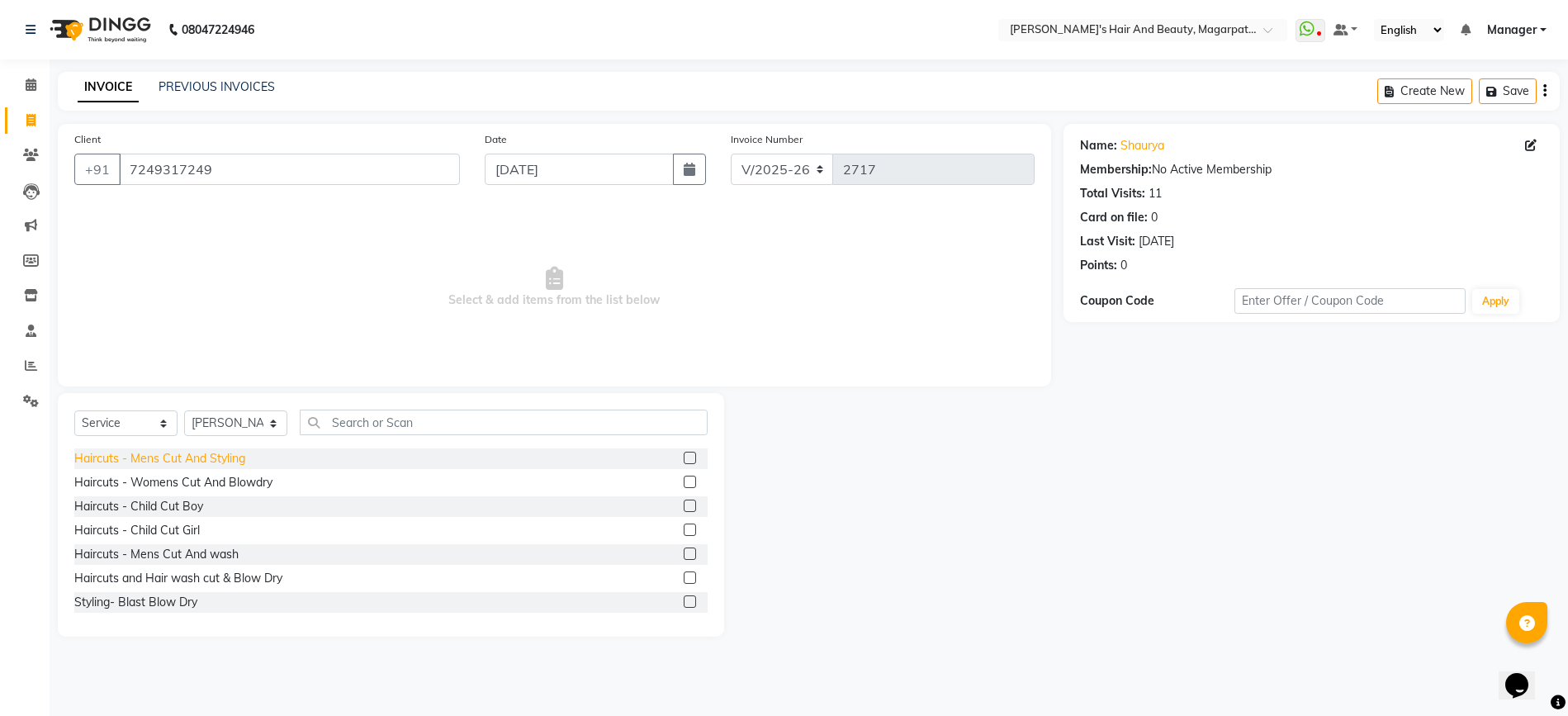
click at [201, 454] on div "Haircuts - Mens Cut And Styling" at bounding box center [159, 458] width 171 height 17
checkbox input "false"
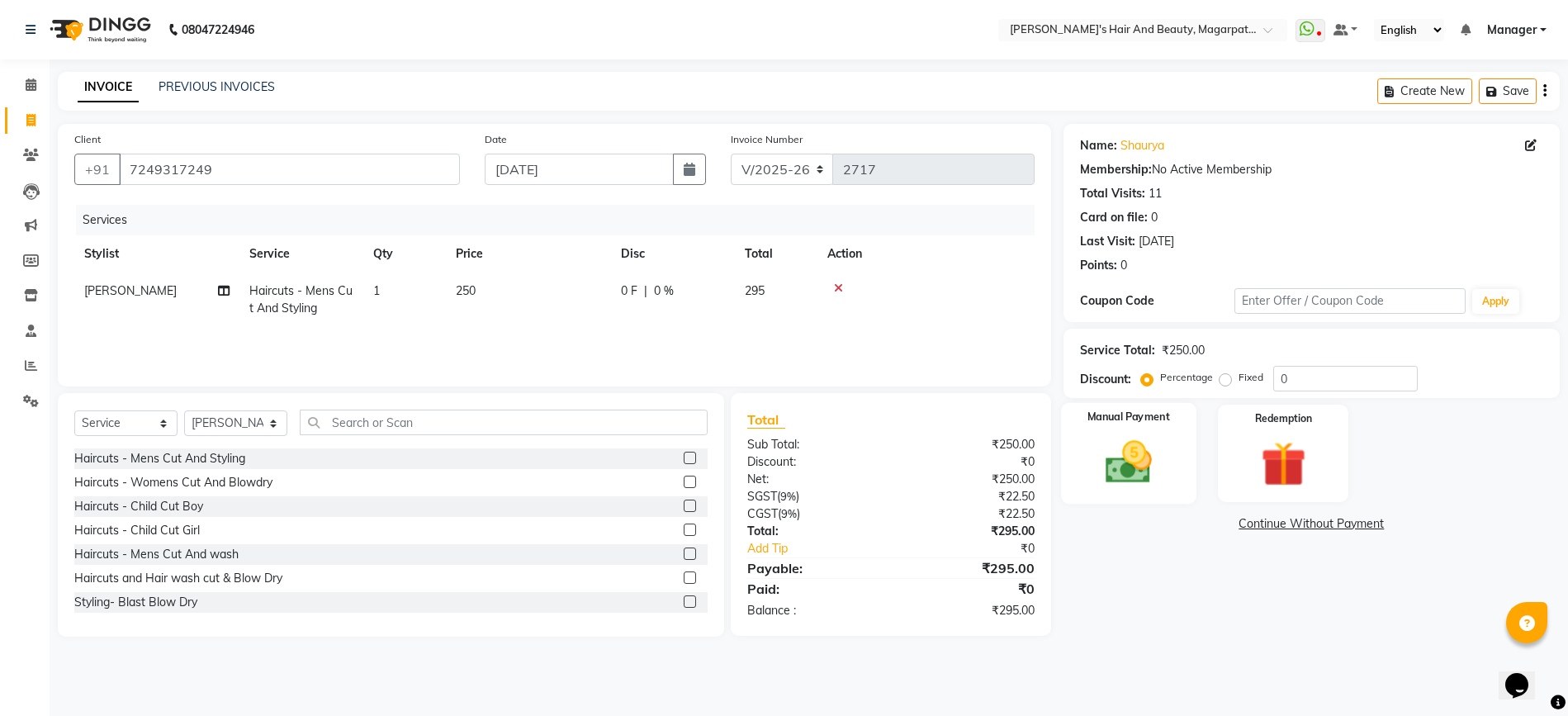
click at [1132, 485] on img at bounding box center [1129, 462] width 76 height 53
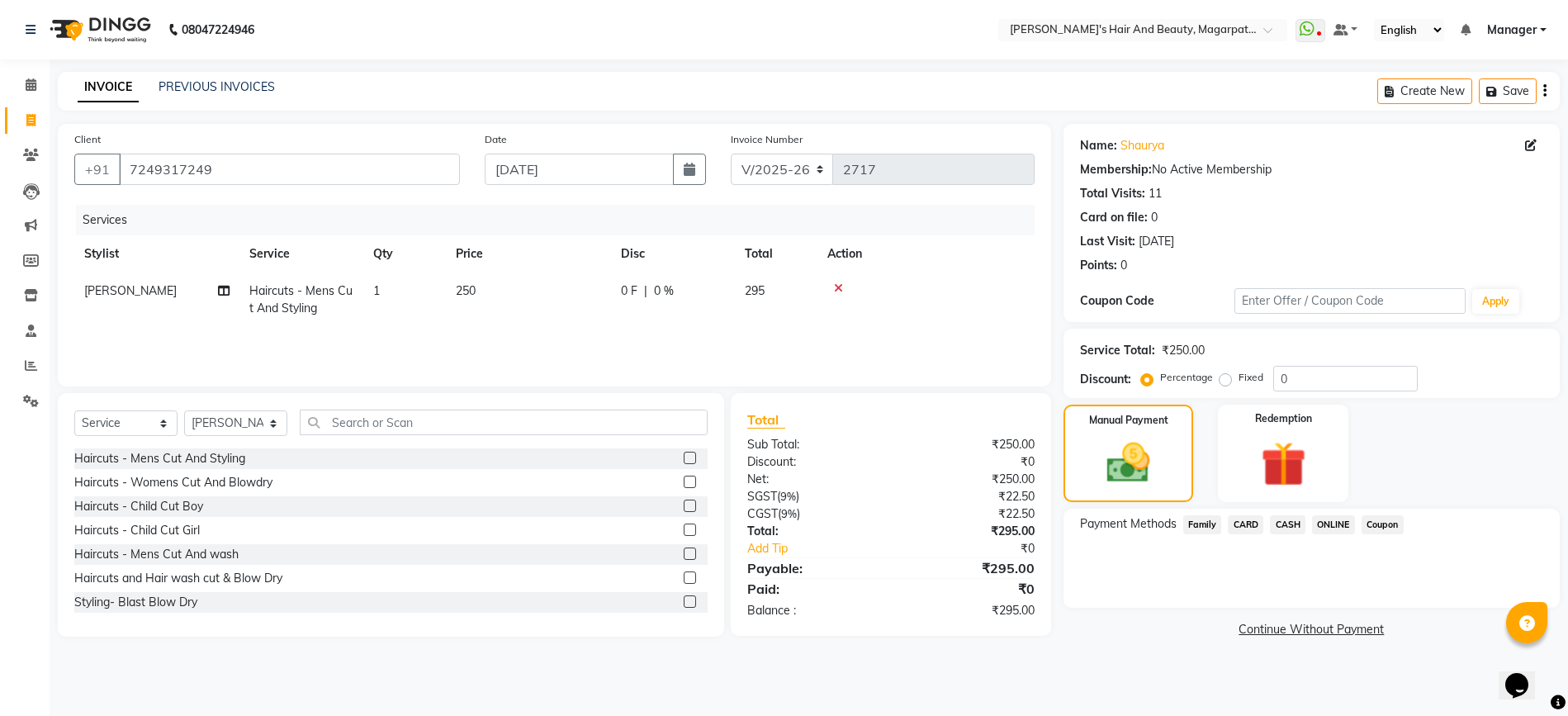
click at [1327, 518] on span "ONLINE" at bounding box center [1333, 525] width 43 height 19
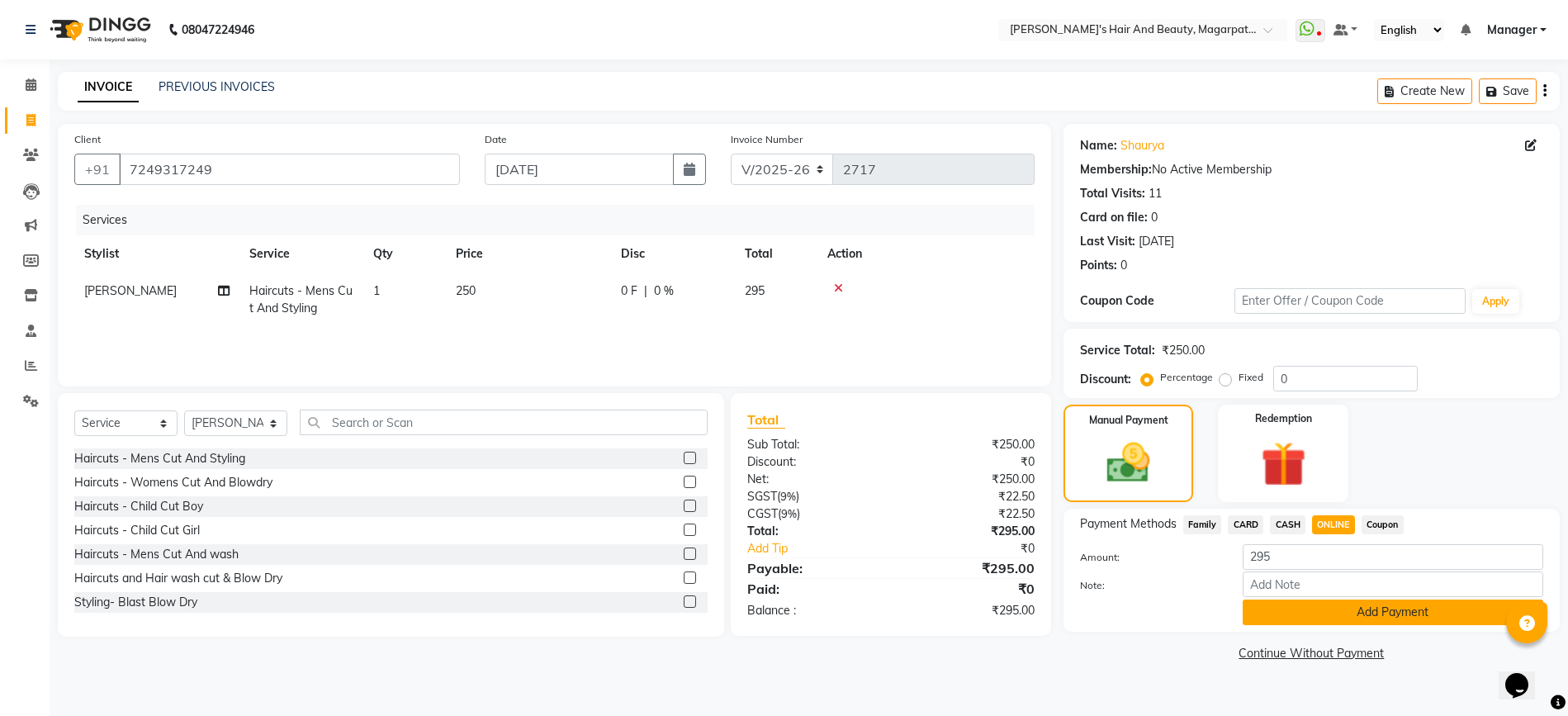
click at [1306, 622] on button "Add Payment" at bounding box center [1392, 612] width 301 height 26
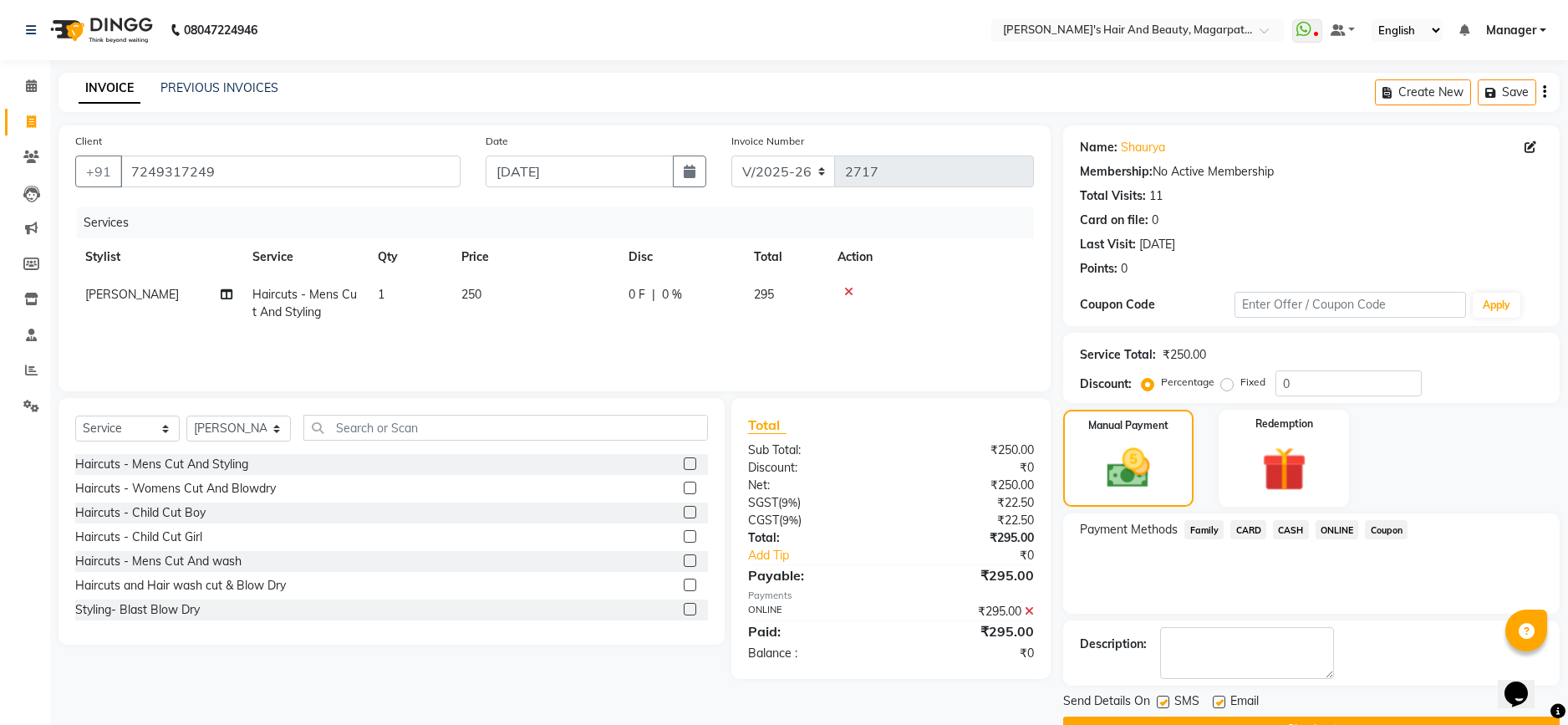
scroll to position [43, 0]
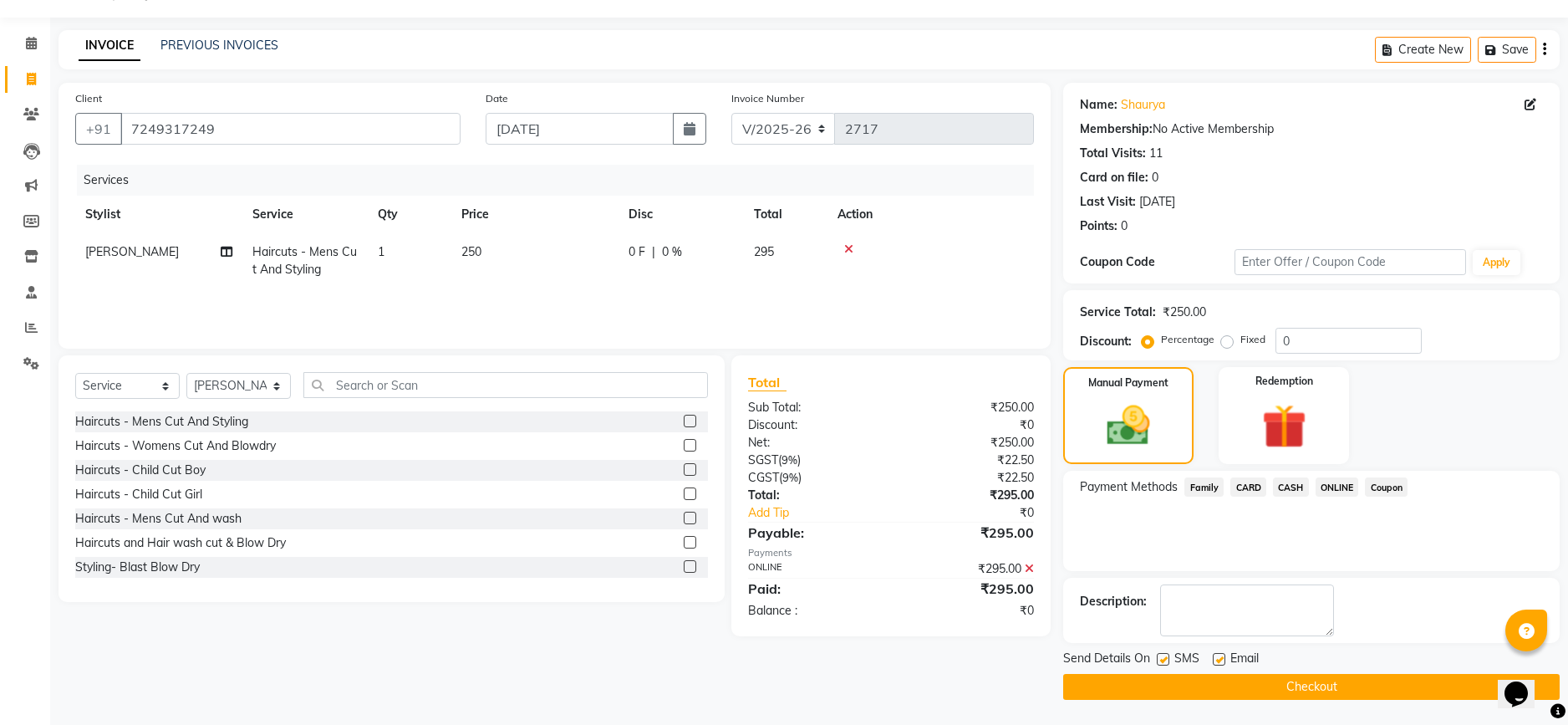
click at [1269, 674] on button "Checkout" at bounding box center [1312, 686] width 497 height 26
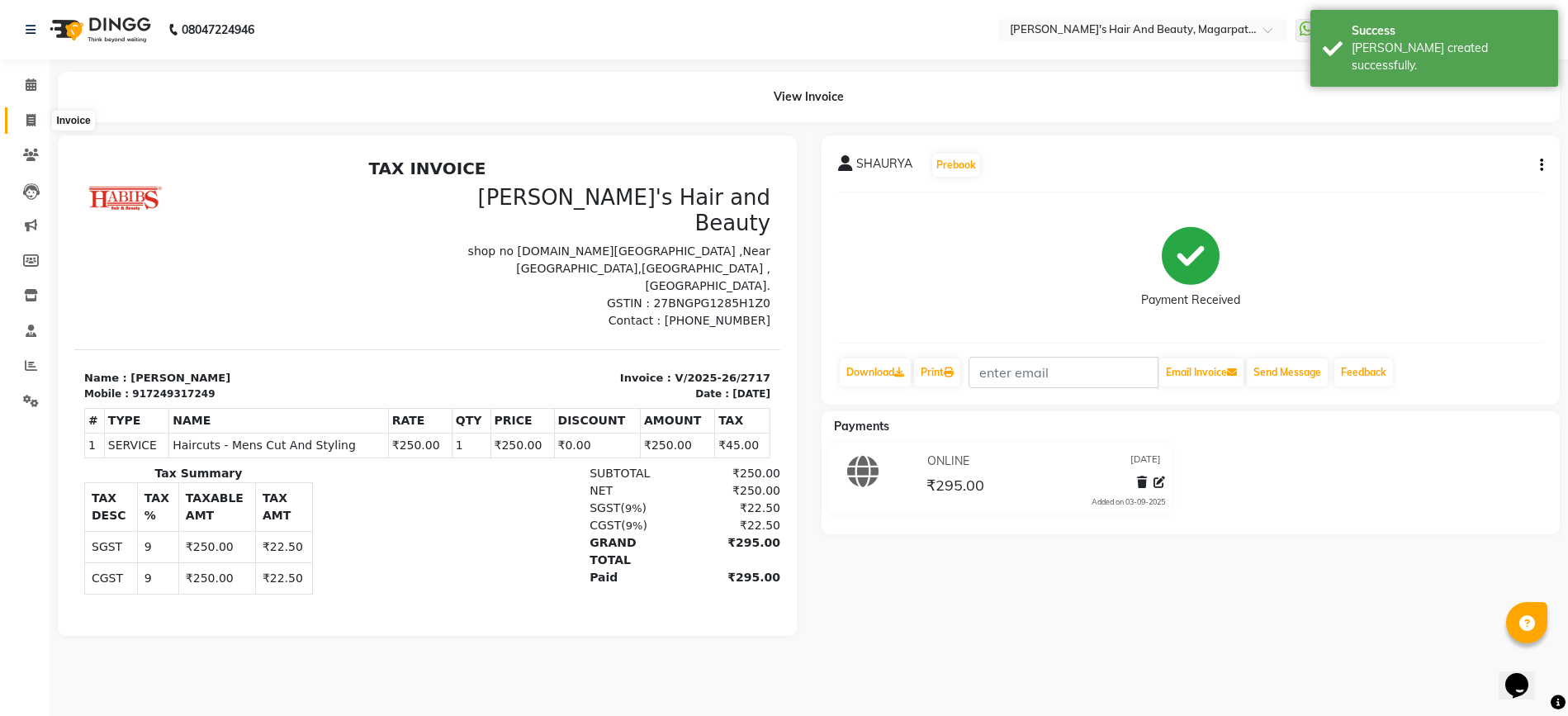
click at [25, 119] on span at bounding box center [31, 121] width 29 height 19
select select "4517"
select select "service"
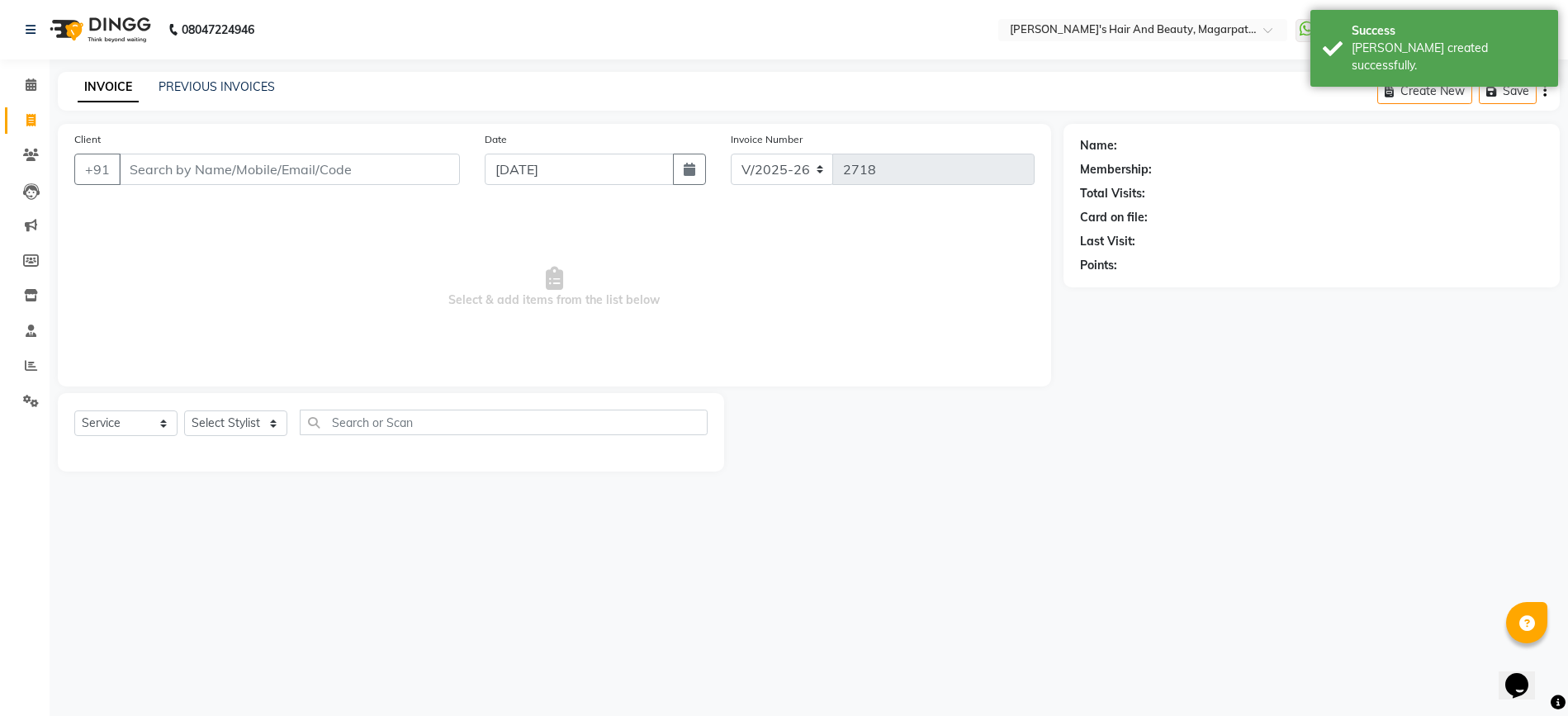
click at [210, 168] on input "Client" at bounding box center [289, 169] width 341 height 32
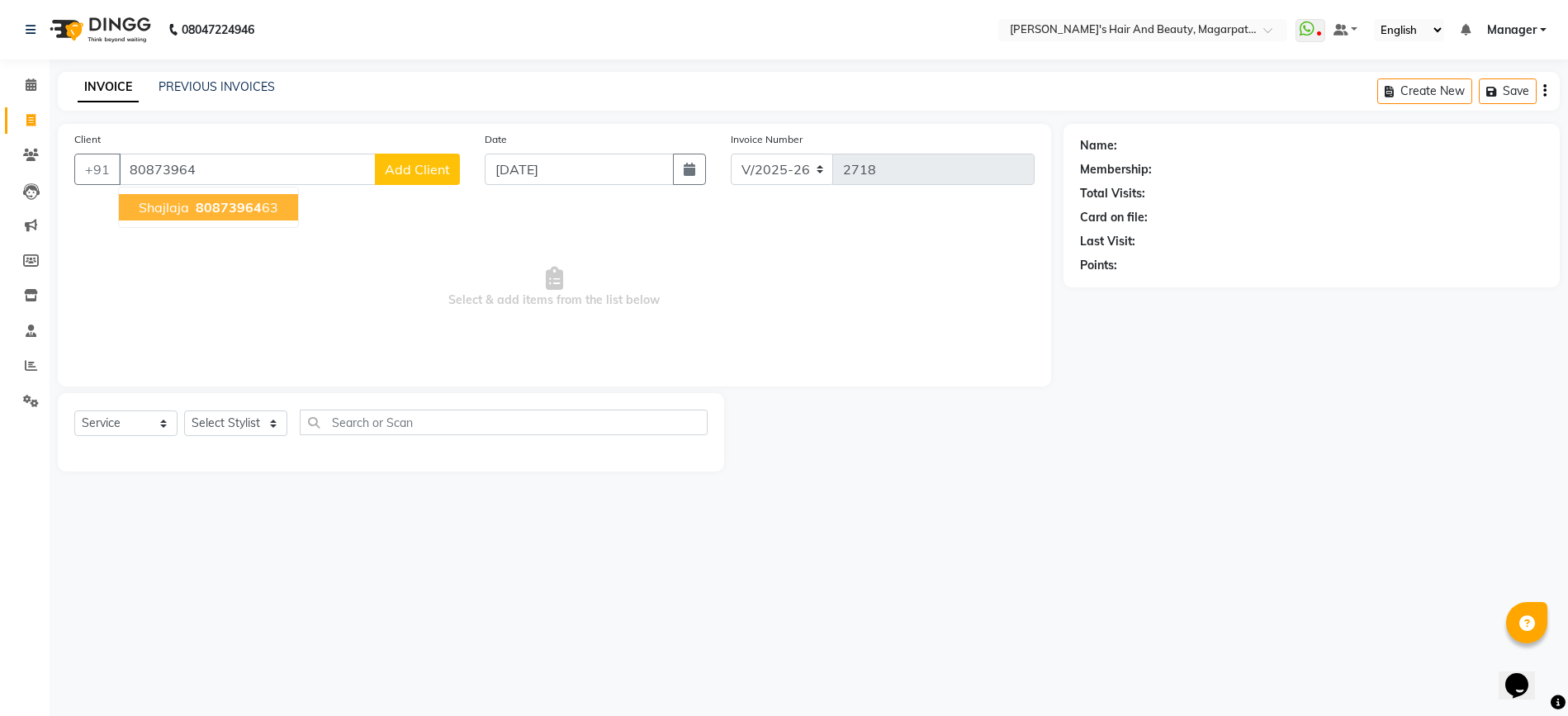
click at [201, 214] on span "80873964" at bounding box center [228, 206] width 66 height 16
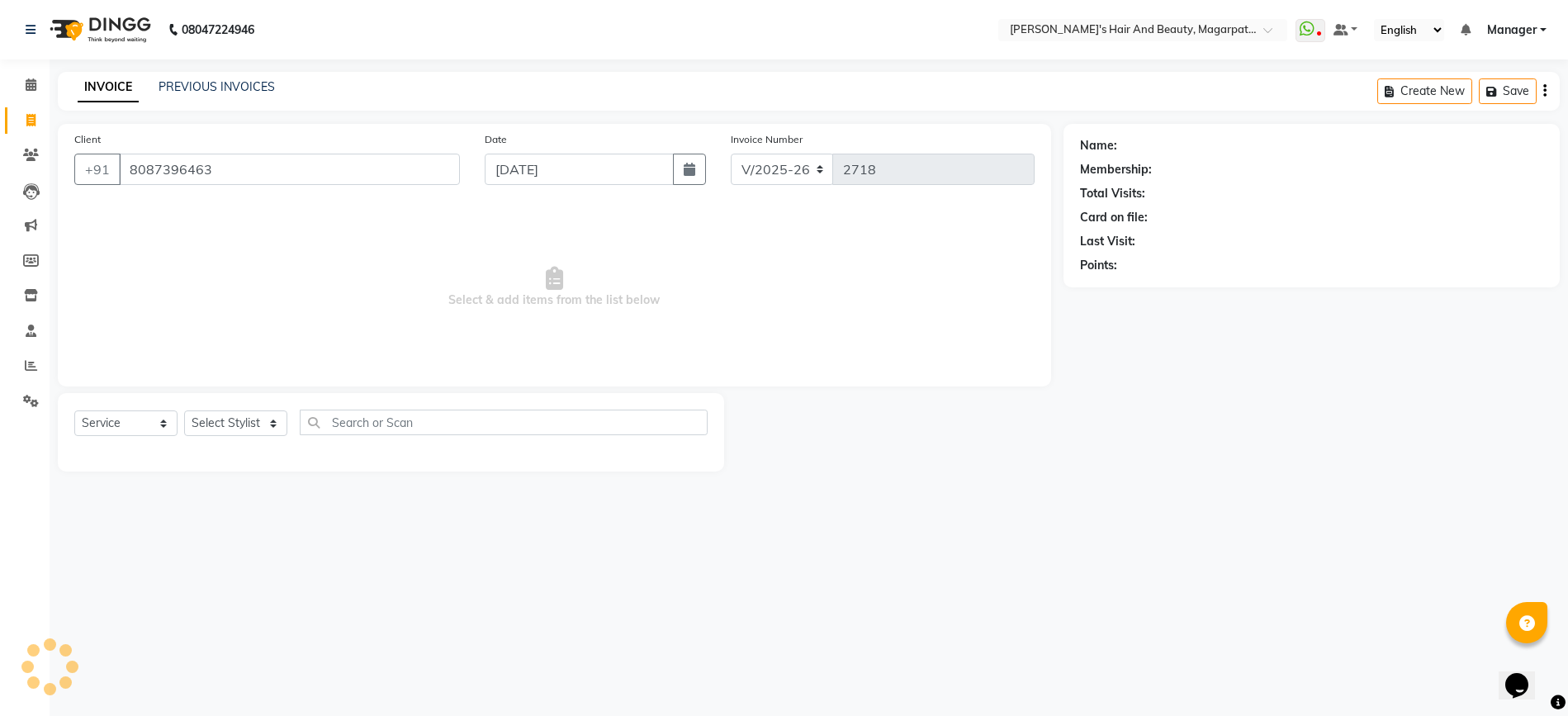
type input "8087396463"
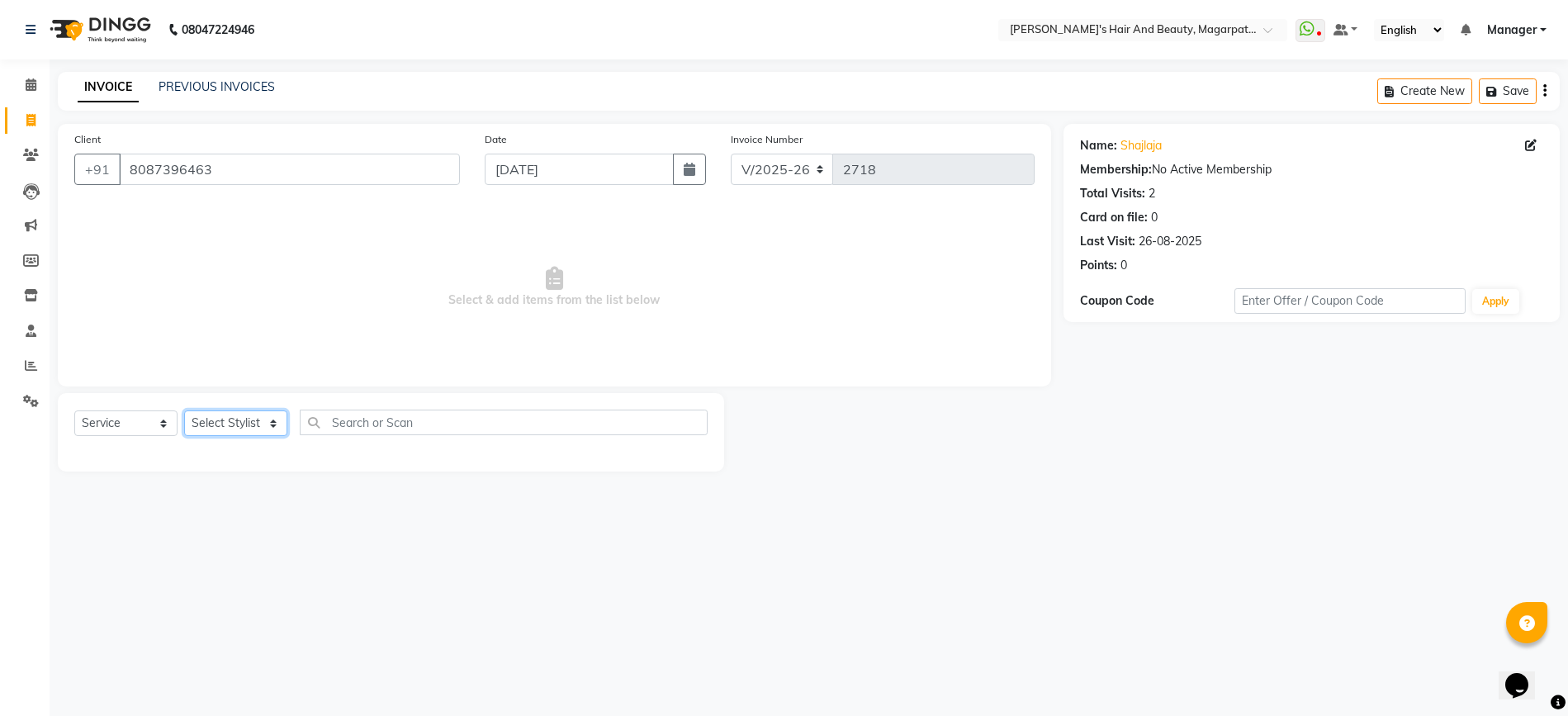
click at [218, 411] on select "Select Stylist [PERSON_NAME] Manager [PERSON_NAME] [PERSON_NAME] [PERSON_NAME]" at bounding box center [236, 423] width 103 height 26
select select "25867"
click at [184, 411] on select "Select Stylist [PERSON_NAME] Manager [PERSON_NAME] [PERSON_NAME] [PERSON_NAME]" at bounding box center [236, 423] width 103 height 26
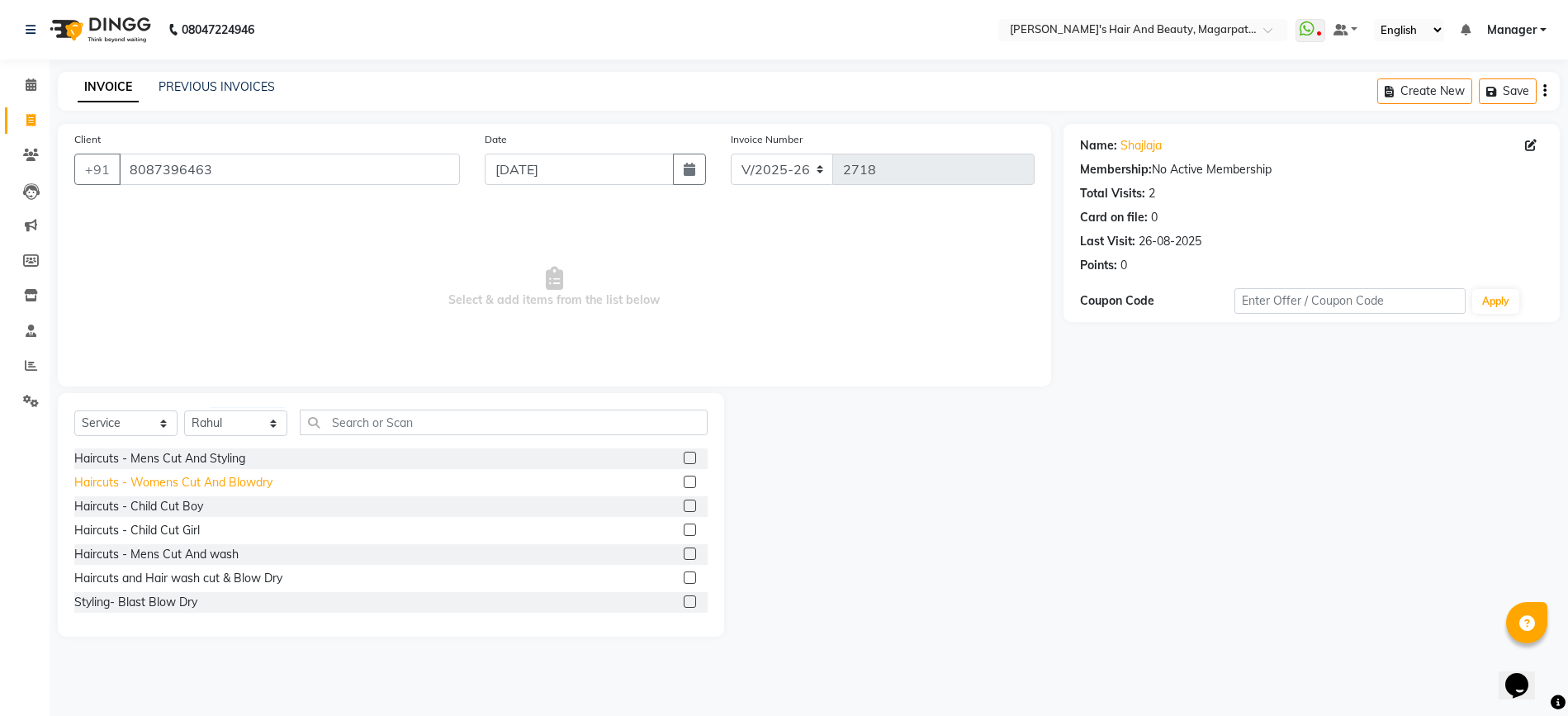
click at [239, 480] on div "Haircuts - Womens Cut And Blowdry" at bounding box center [174, 482] width 199 height 17
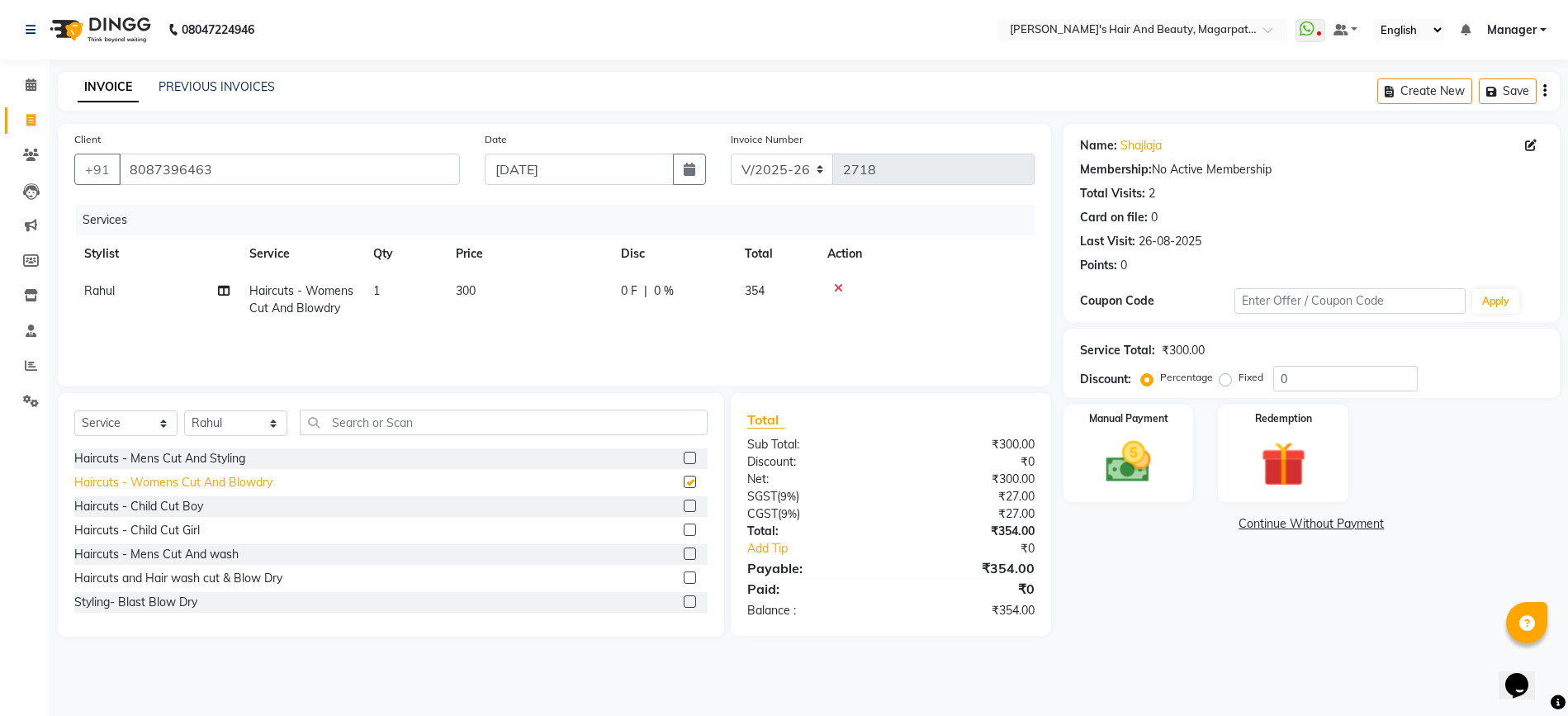
checkbox input "false"
click at [1164, 450] on img at bounding box center [1129, 462] width 76 height 53
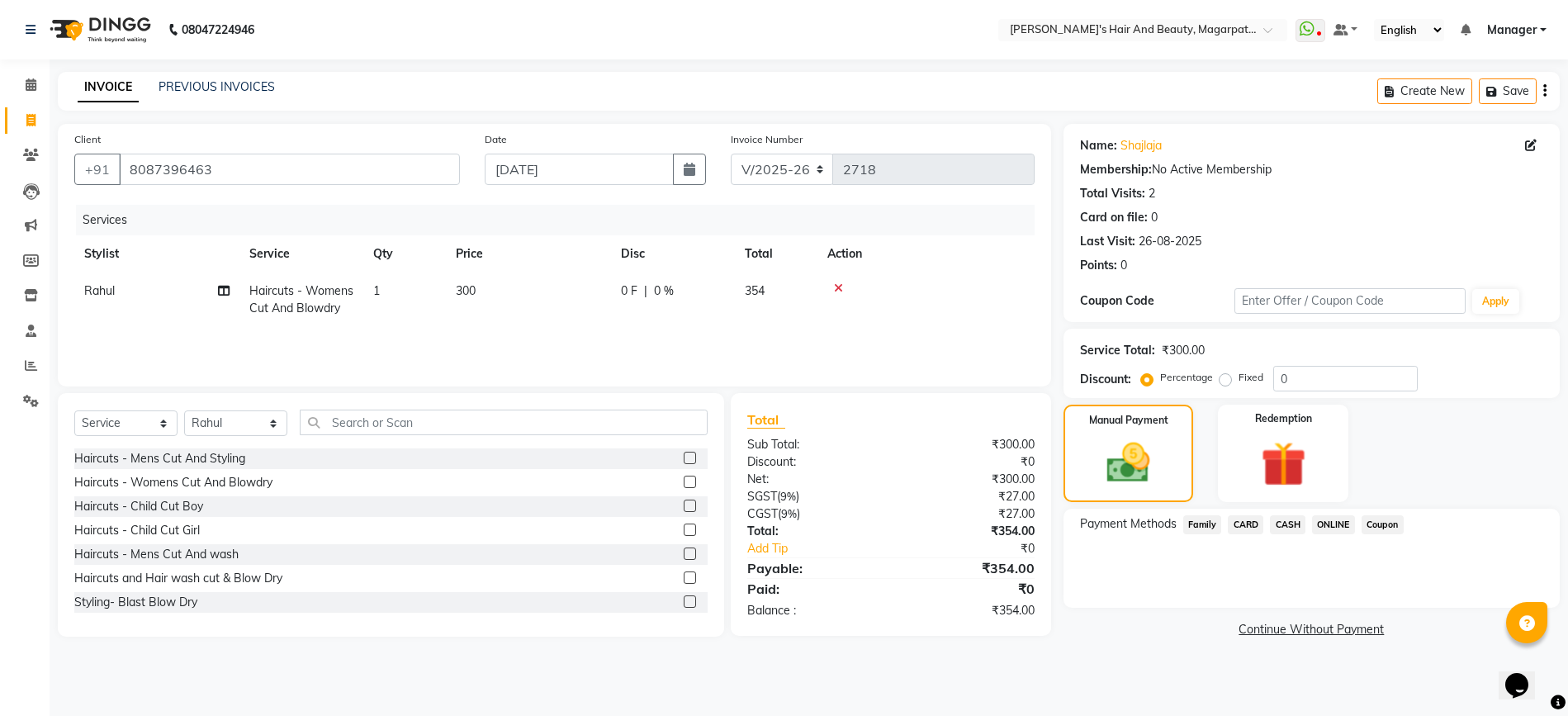
click at [1321, 519] on span "ONLINE" at bounding box center [1333, 525] width 43 height 19
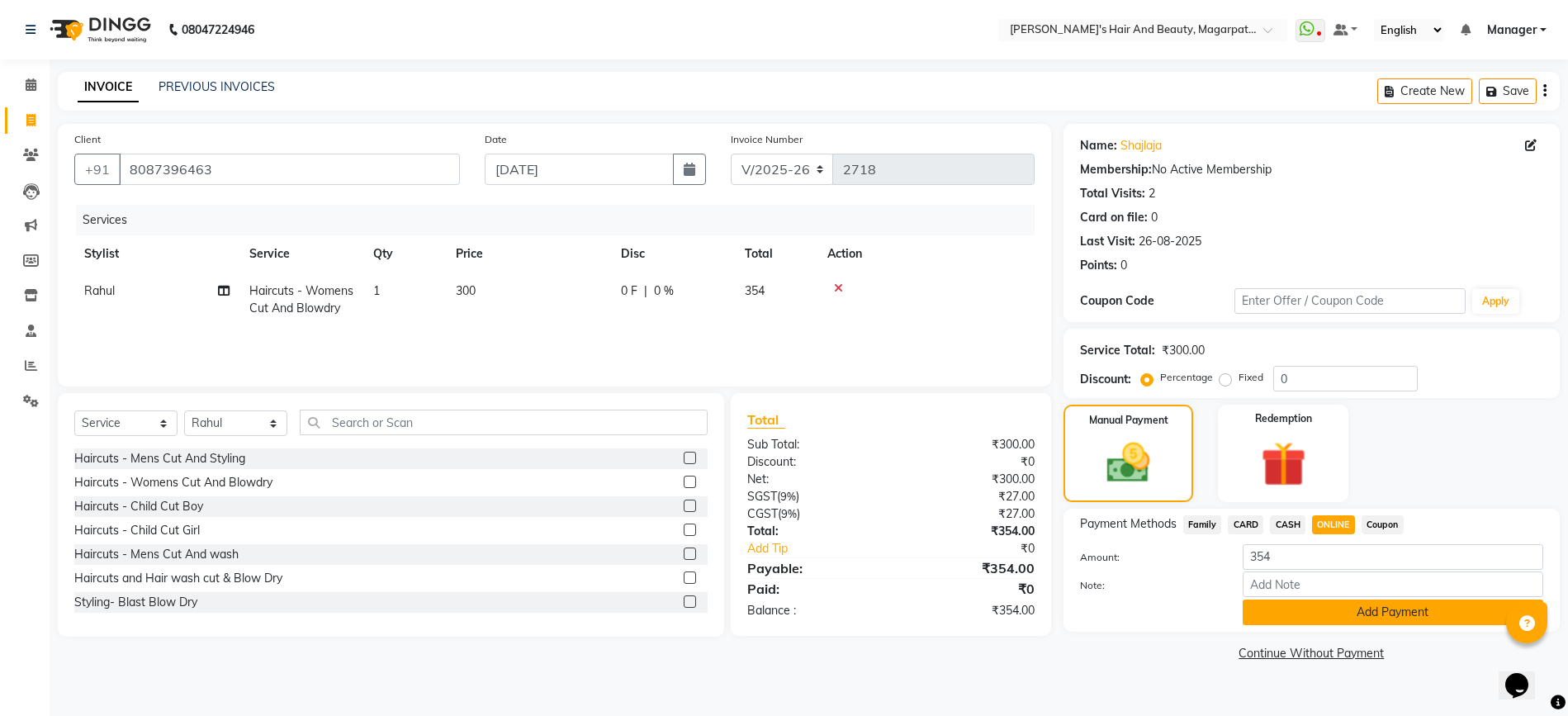
click at [1274, 617] on button "Add Payment" at bounding box center [1392, 612] width 301 height 26
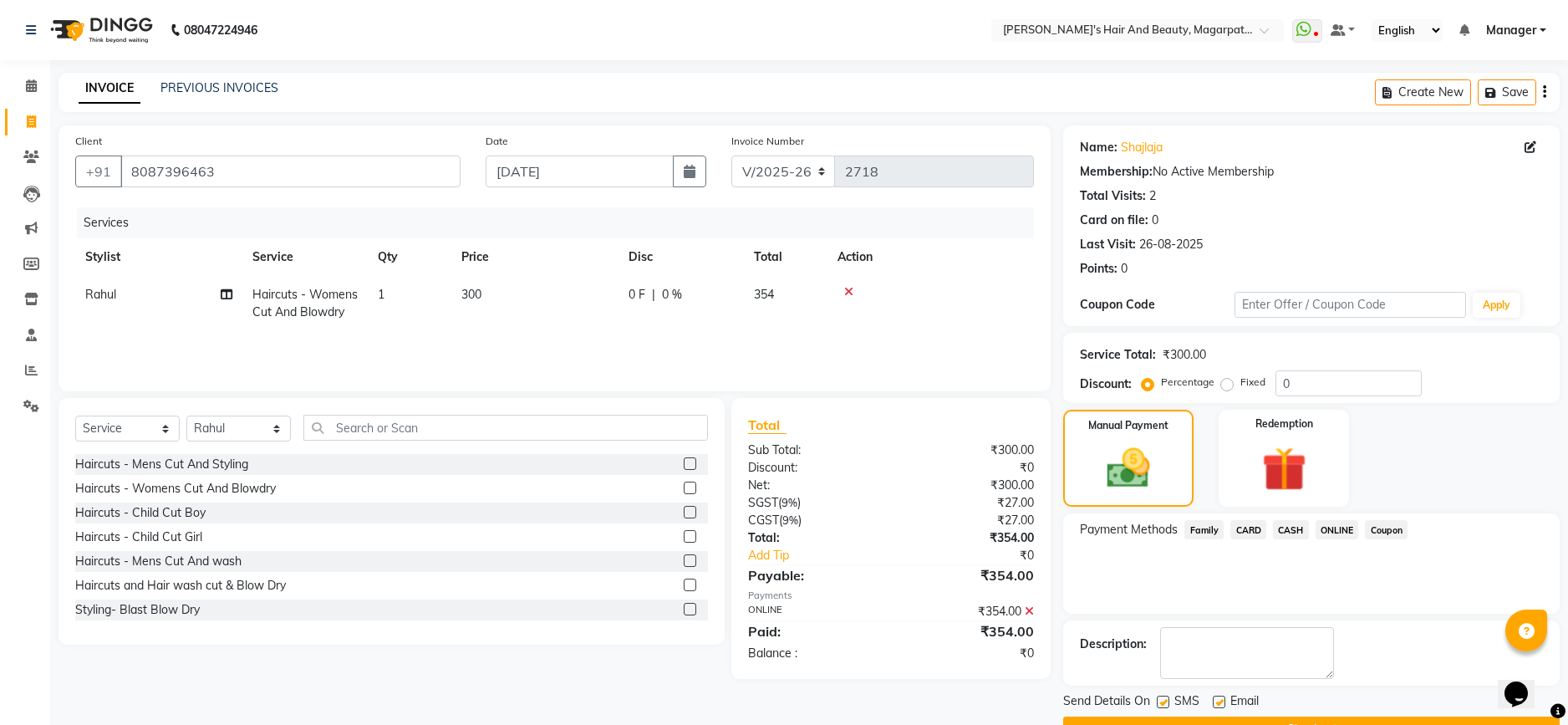
scroll to position [43, 0]
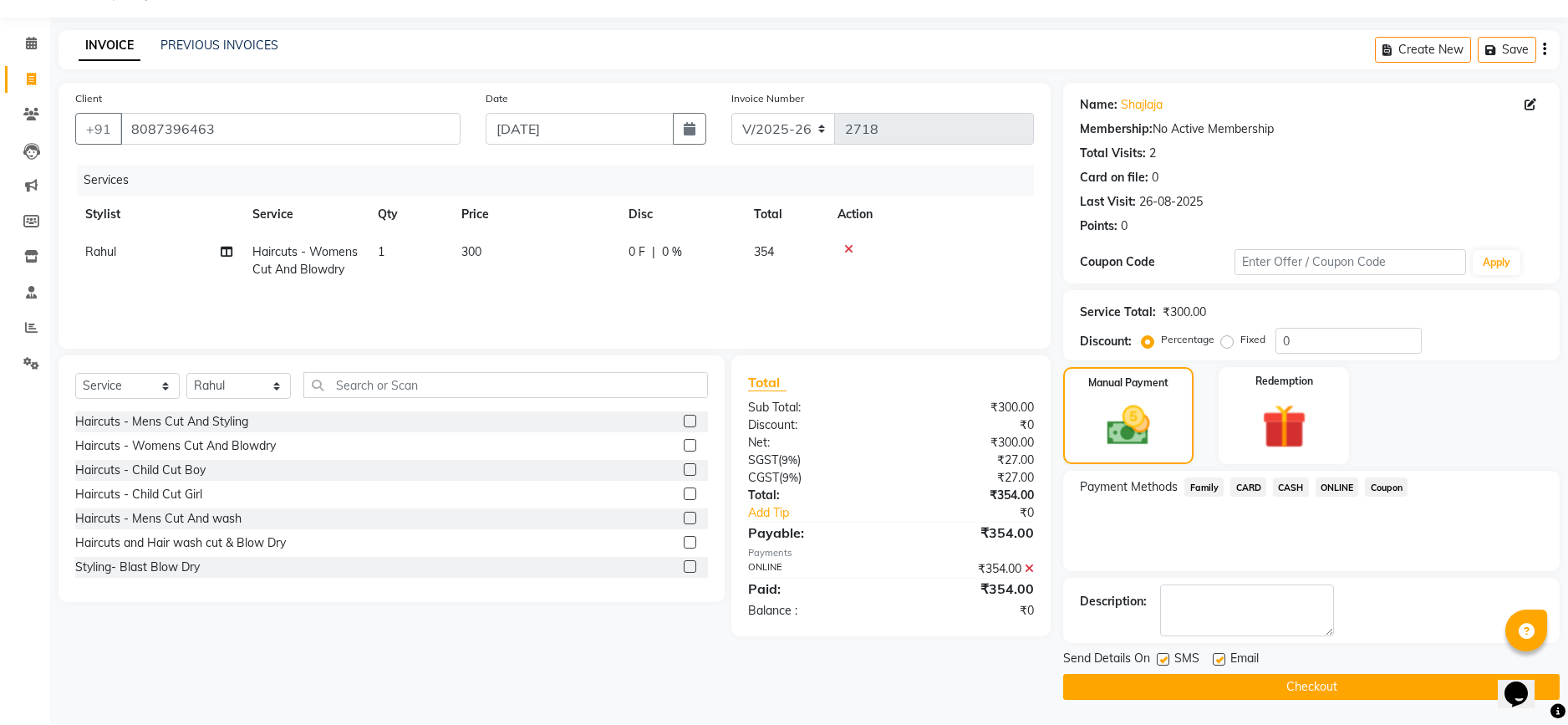
click at [1259, 679] on button "Checkout" at bounding box center [1312, 686] width 497 height 26
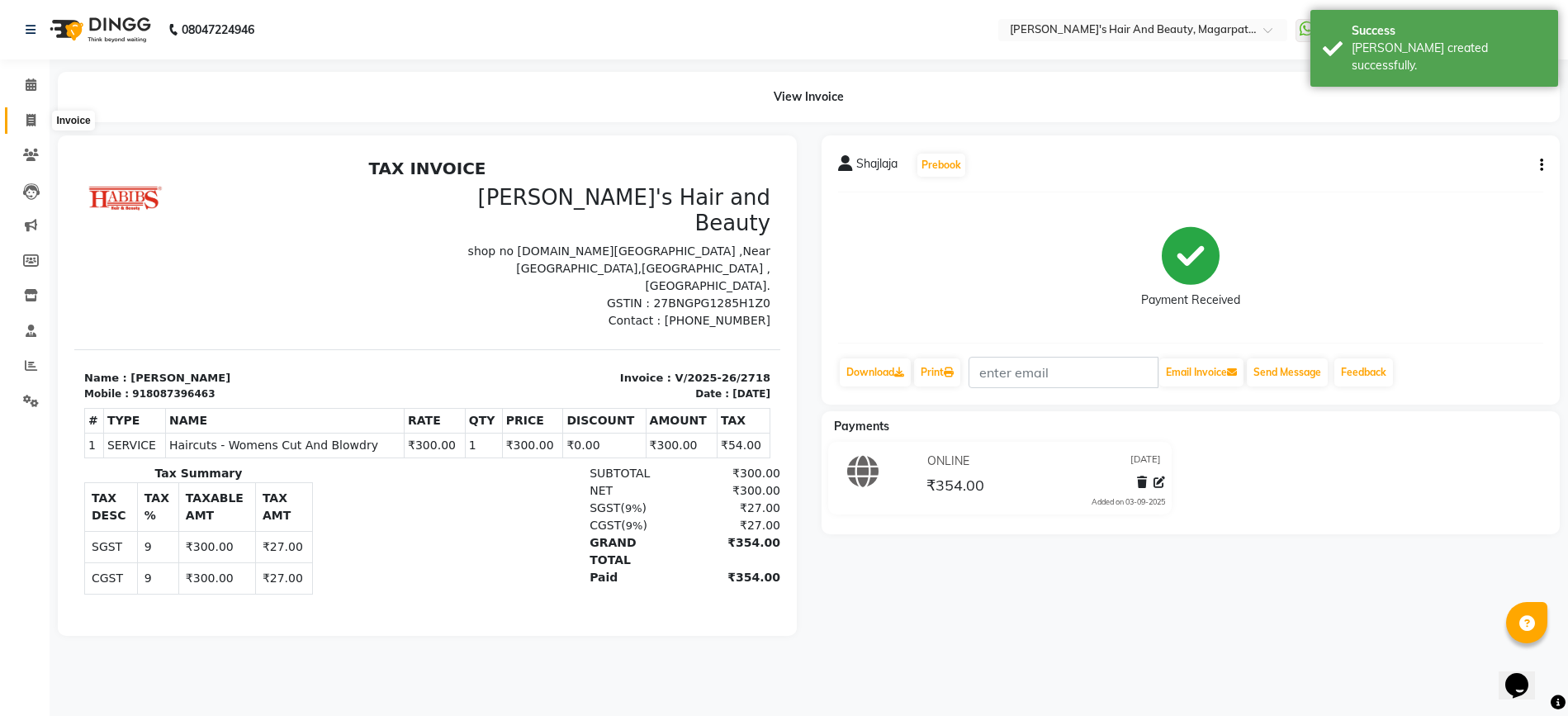
click at [27, 112] on span at bounding box center [31, 121] width 29 height 19
select select "4517"
select select "service"
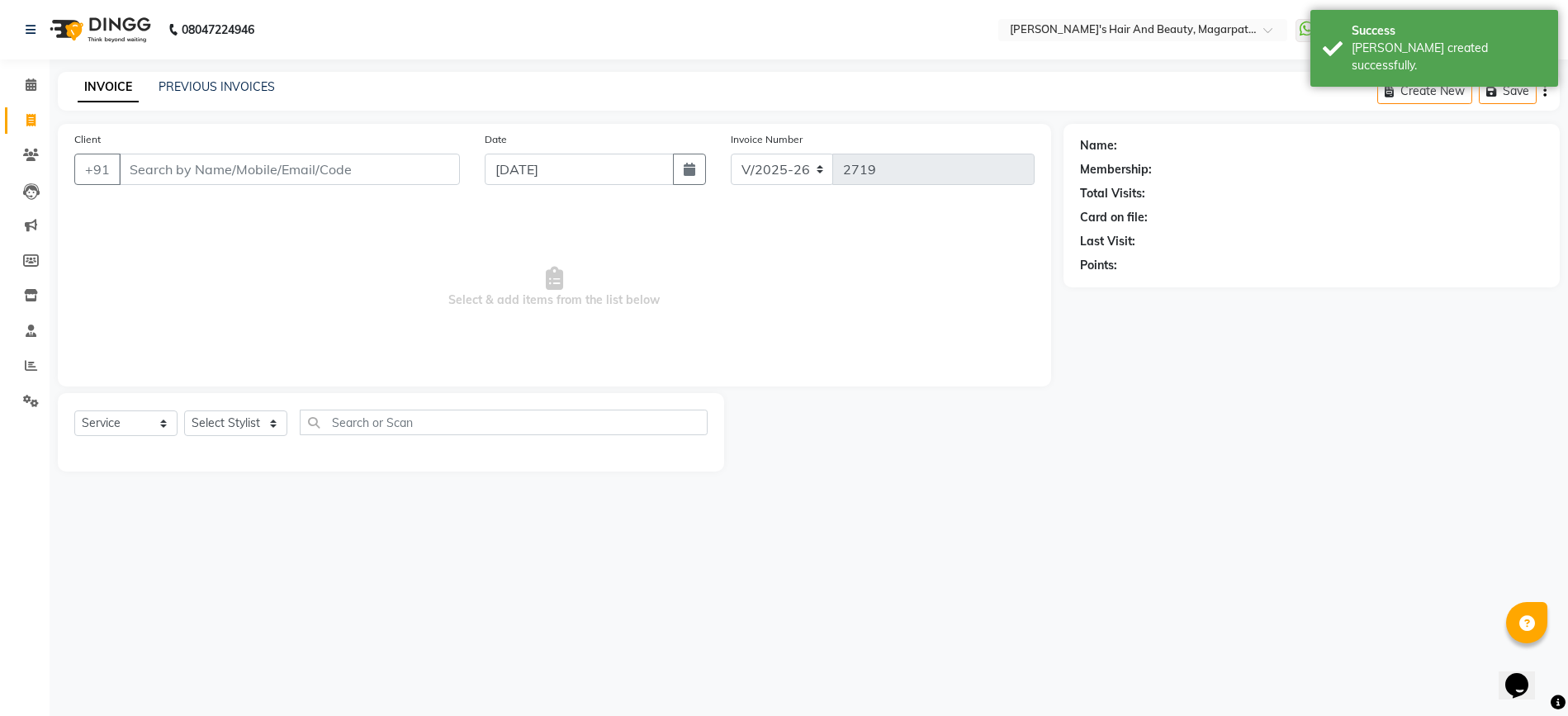
click at [154, 160] on input "Client" at bounding box center [289, 169] width 341 height 32
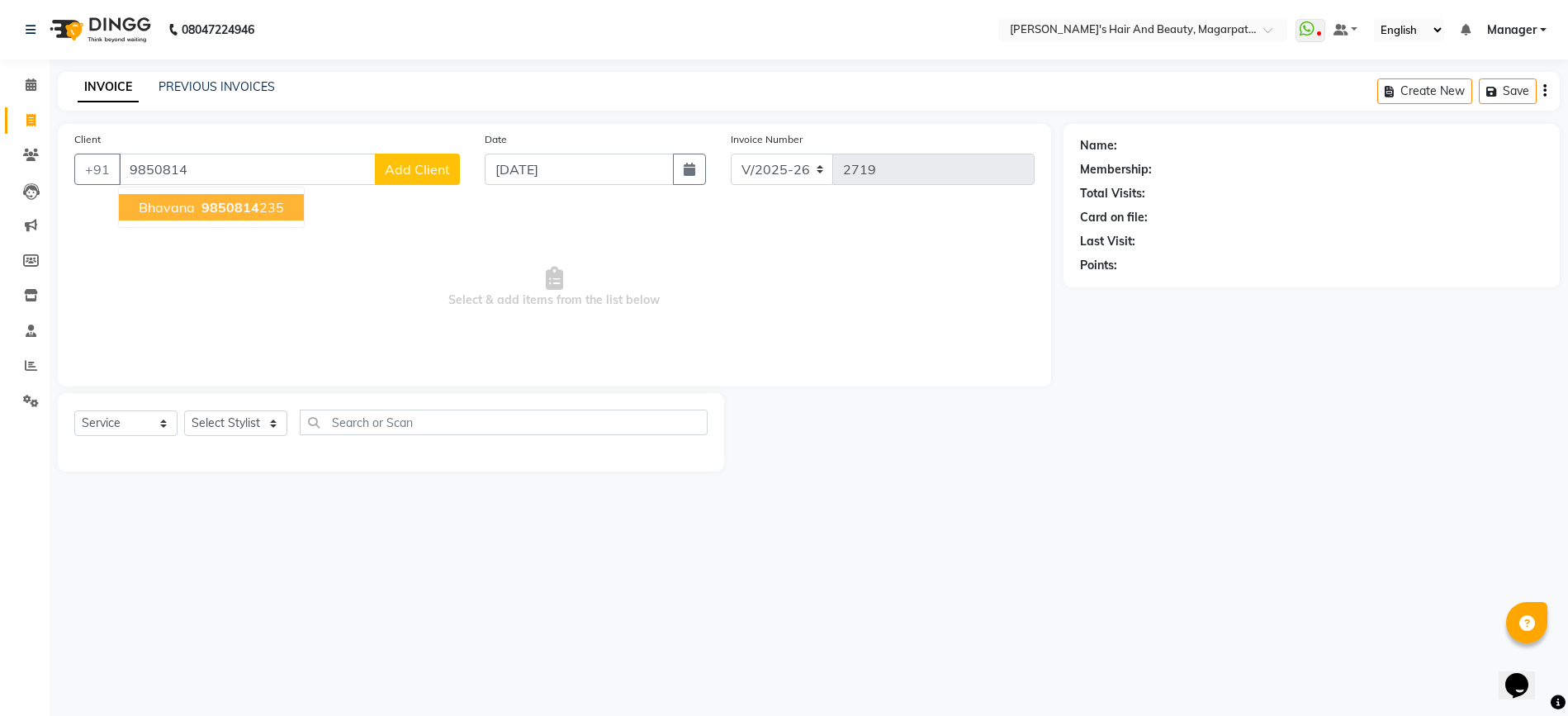
click at [159, 210] on span "Bhavana" at bounding box center [166, 206] width 56 height 16
type input "9850814235"
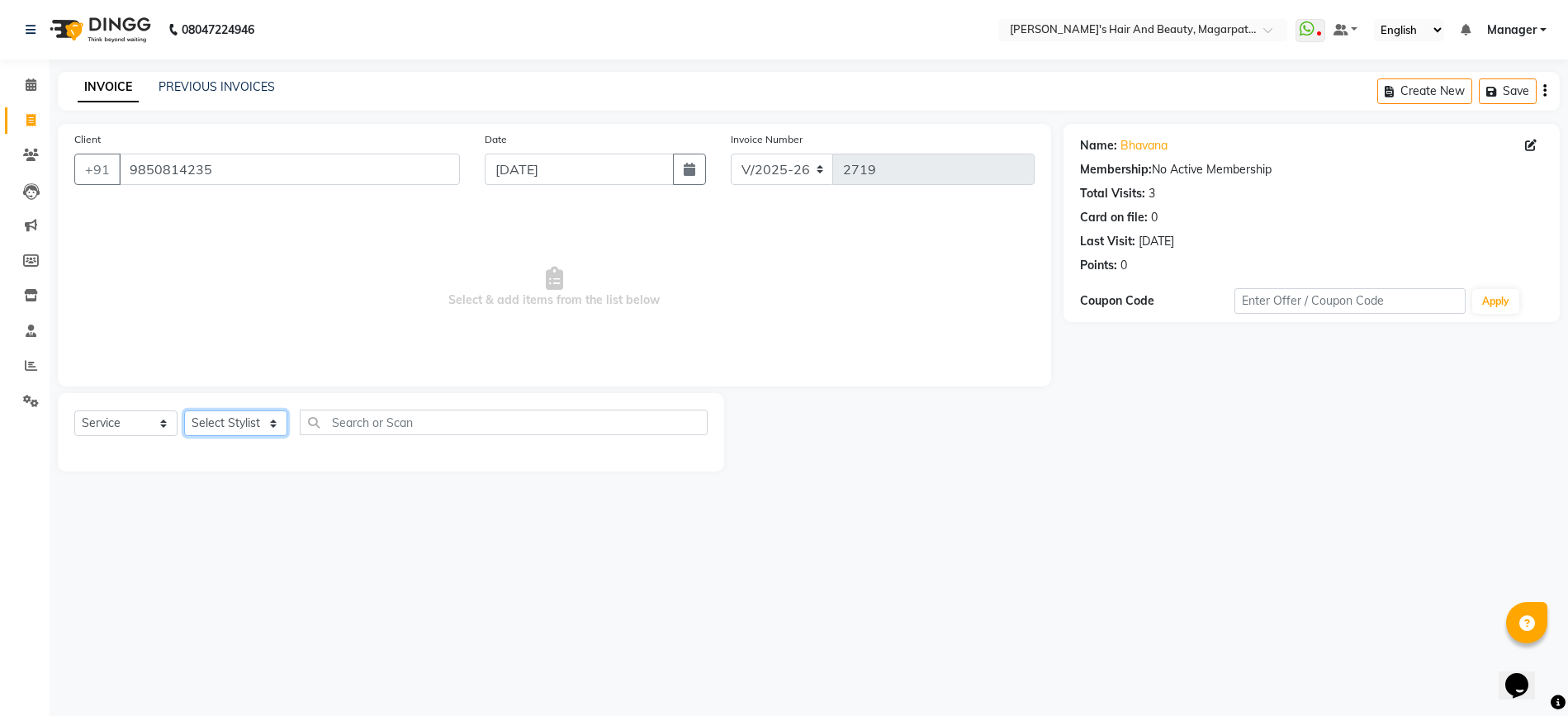
click at [261, 417] on select "Select Stylist [PERSON_NAME] Manager [PERSON_NAME] [PERSON_NAME] [PERSON_NAME]" at bounding box center [236, 423] width 103 height 26
select select "67454"
click at [184, 411] on select "Select Stylist [PERSON_NAME] Manager [PERSON_NAME] [PERSON_NAME] [PERSON_NAME]" at bounding box center [236, 423] width 103 height 26
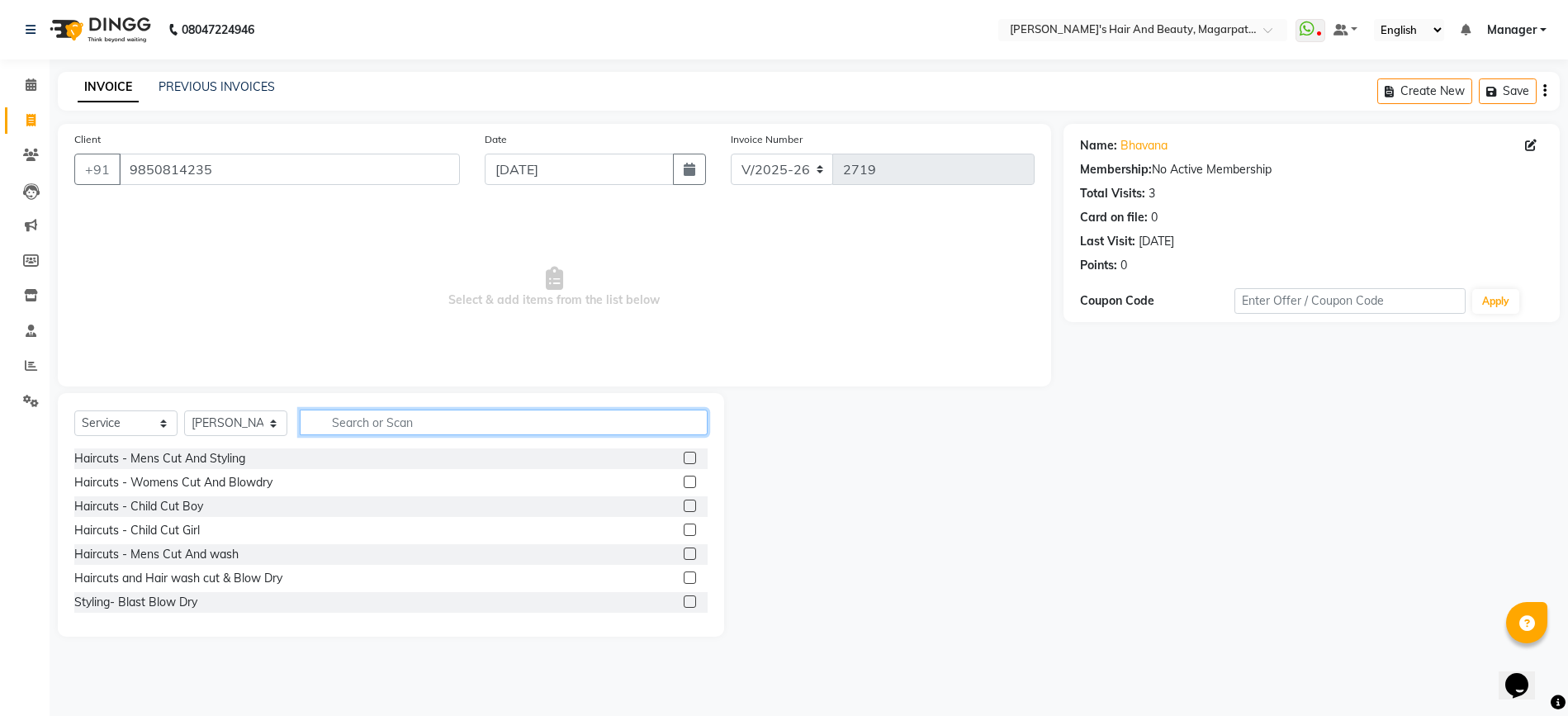
click at [381, 423] on input "text" at bounding box center [503, 422] width 408 height 26
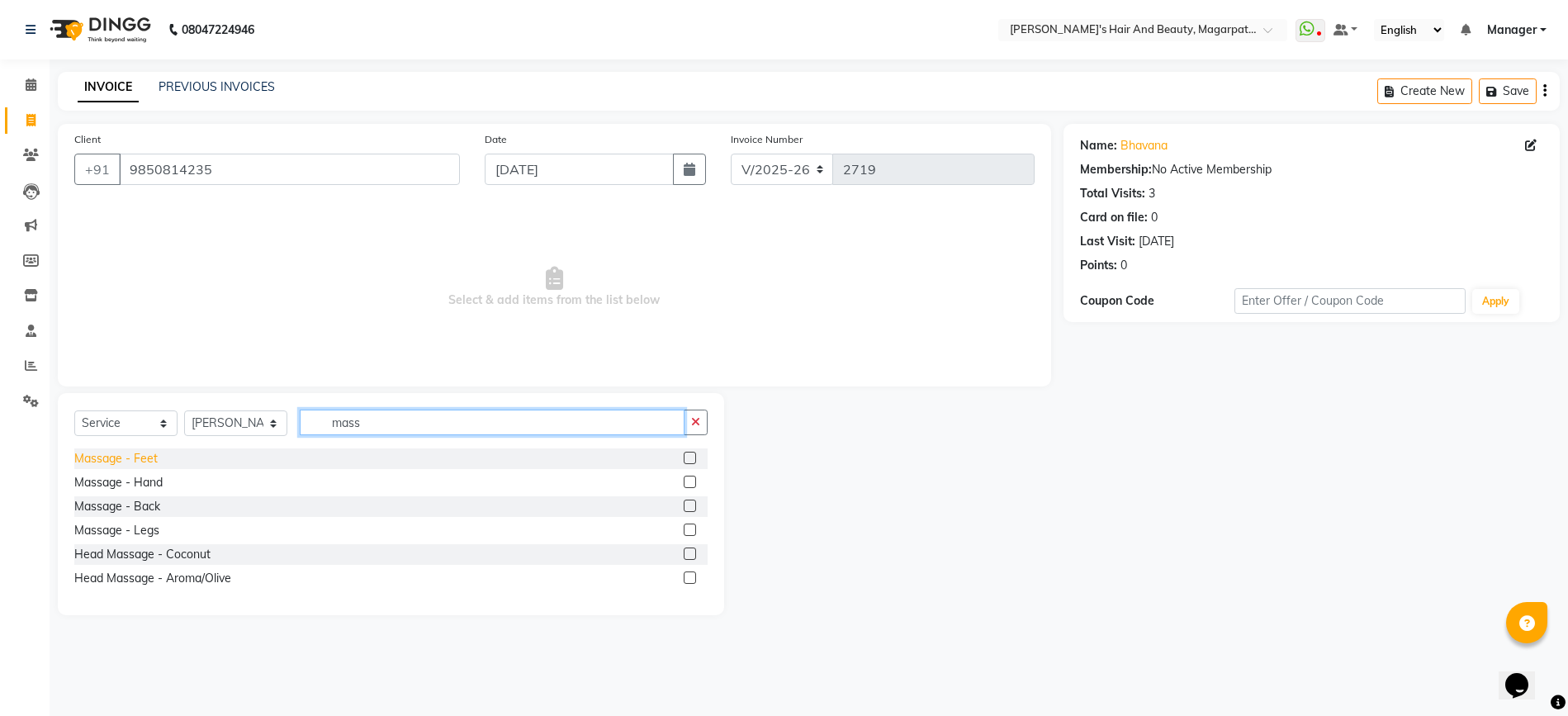
type input "mass"
click at [113, 462] on div "Massage - Feet" at bounding box center [116, 458] width 83 height 17
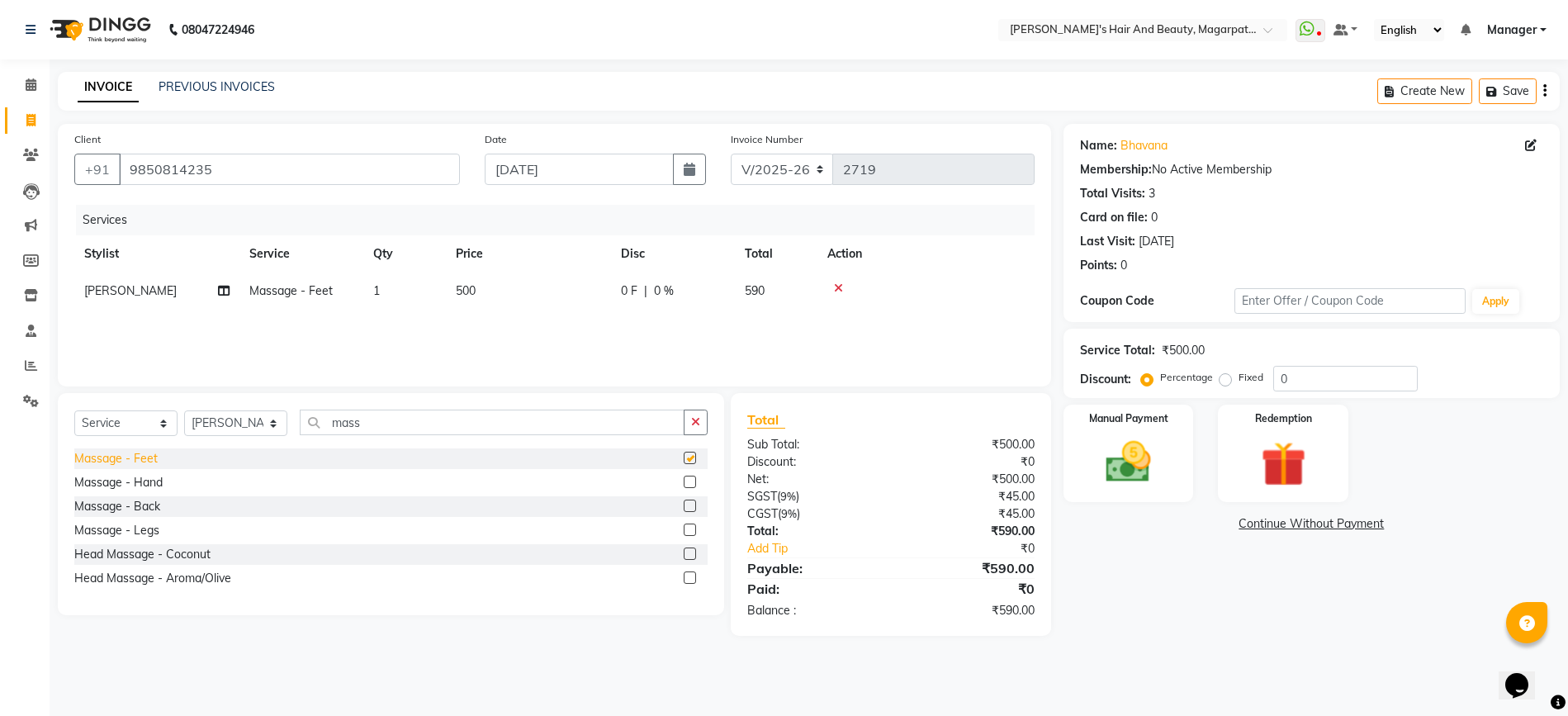
checkbox input "false"
click at [458, 289] on span "500" at bounding box center [465, 291] width 20 height 15
select select "67454"
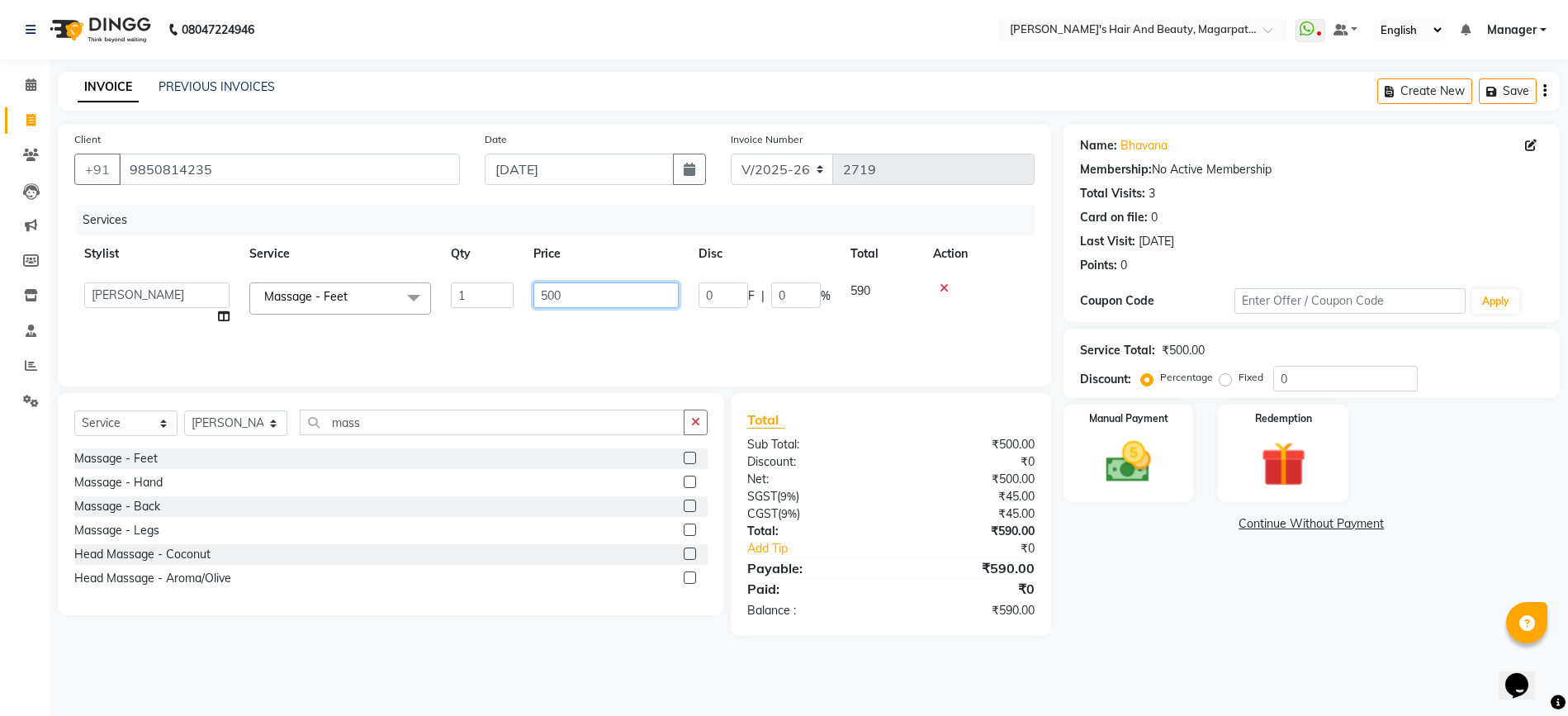
click at [596, 285] on input "500" at bounding box center [606, 295] width 145 height 26
type input "5"
type input "400"
click at [591, 336] on div "Services Stylist Service Qty Price Disc Total Action [PERSON_NAME] Manager [PER…" at bounding box center [555, 286] width 961 height 165
click at [1107, 445] on img at bounding box center [1129, 462] width 76 height 53
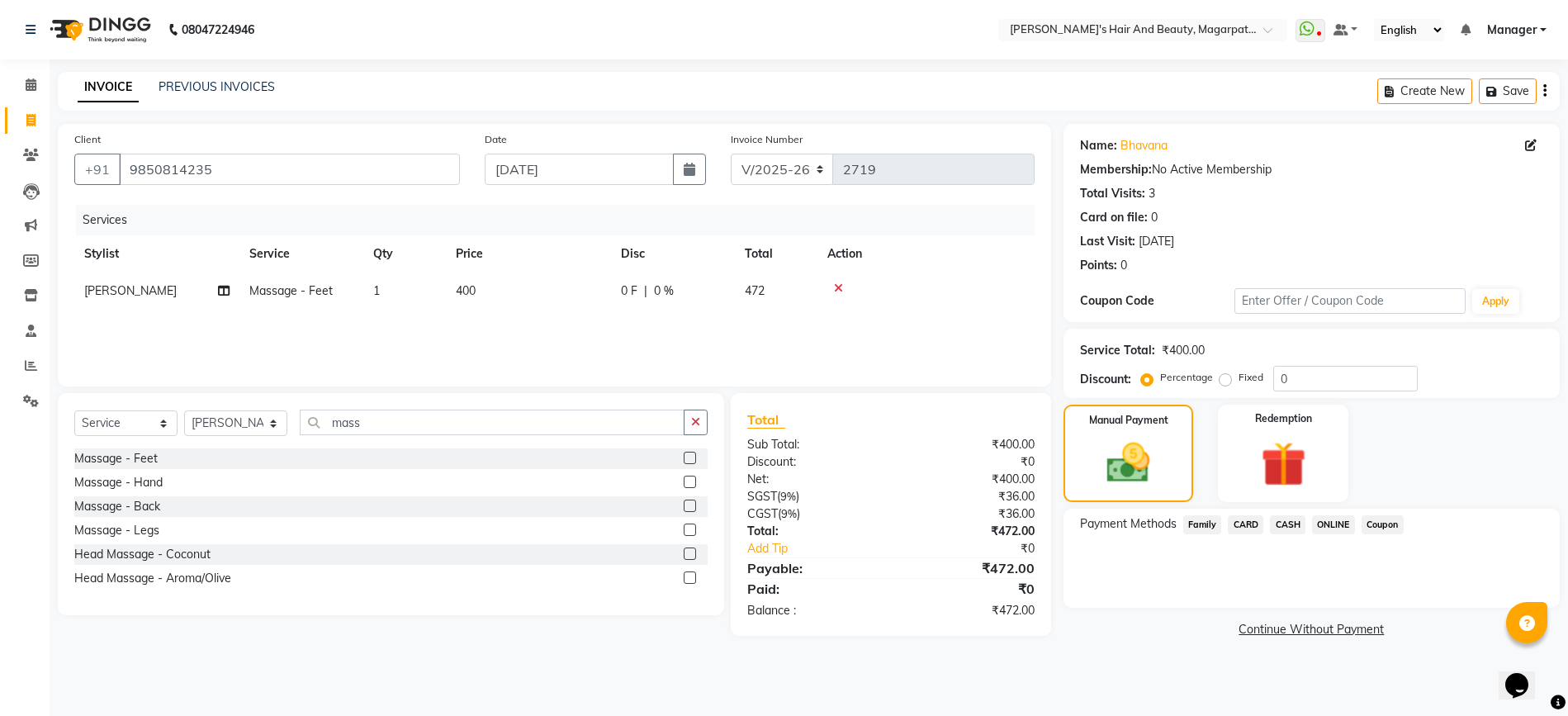
click at [1333, 521] on span "ONLINE" at bounding box center [1333, 525] width 43 height 19
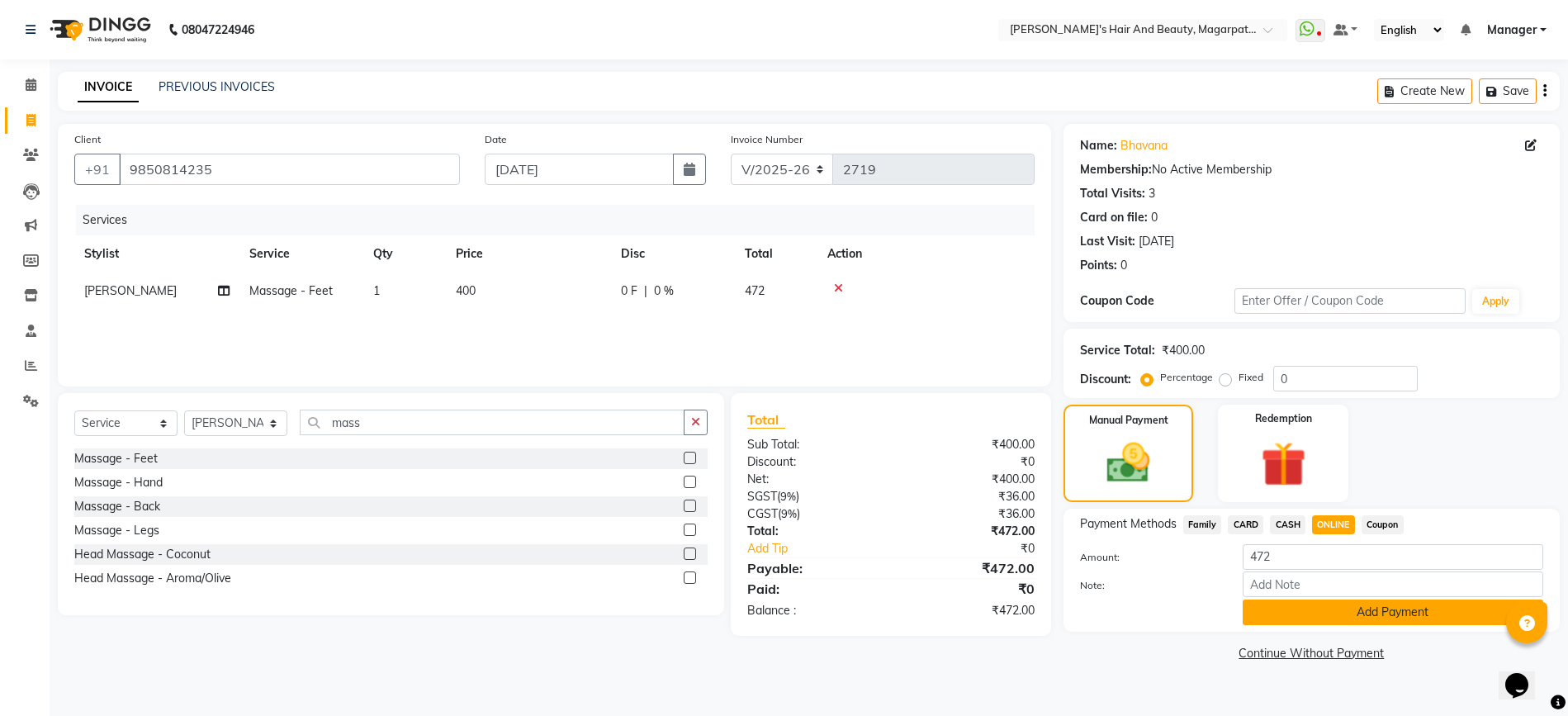
click at [1322, 600] on button "Add Payment" at bounding box center [1392, 612] width 301 height 26
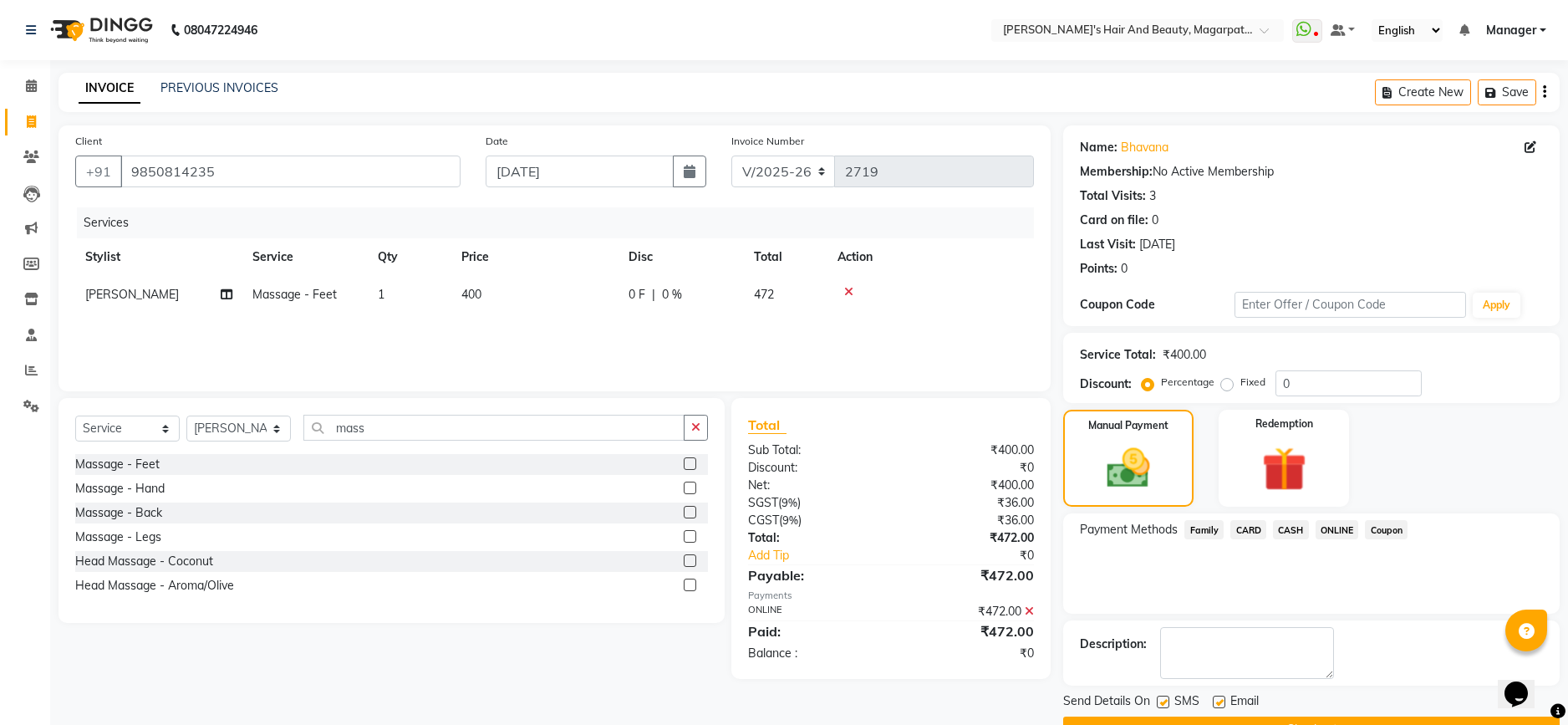
scroll to position [43, 0]
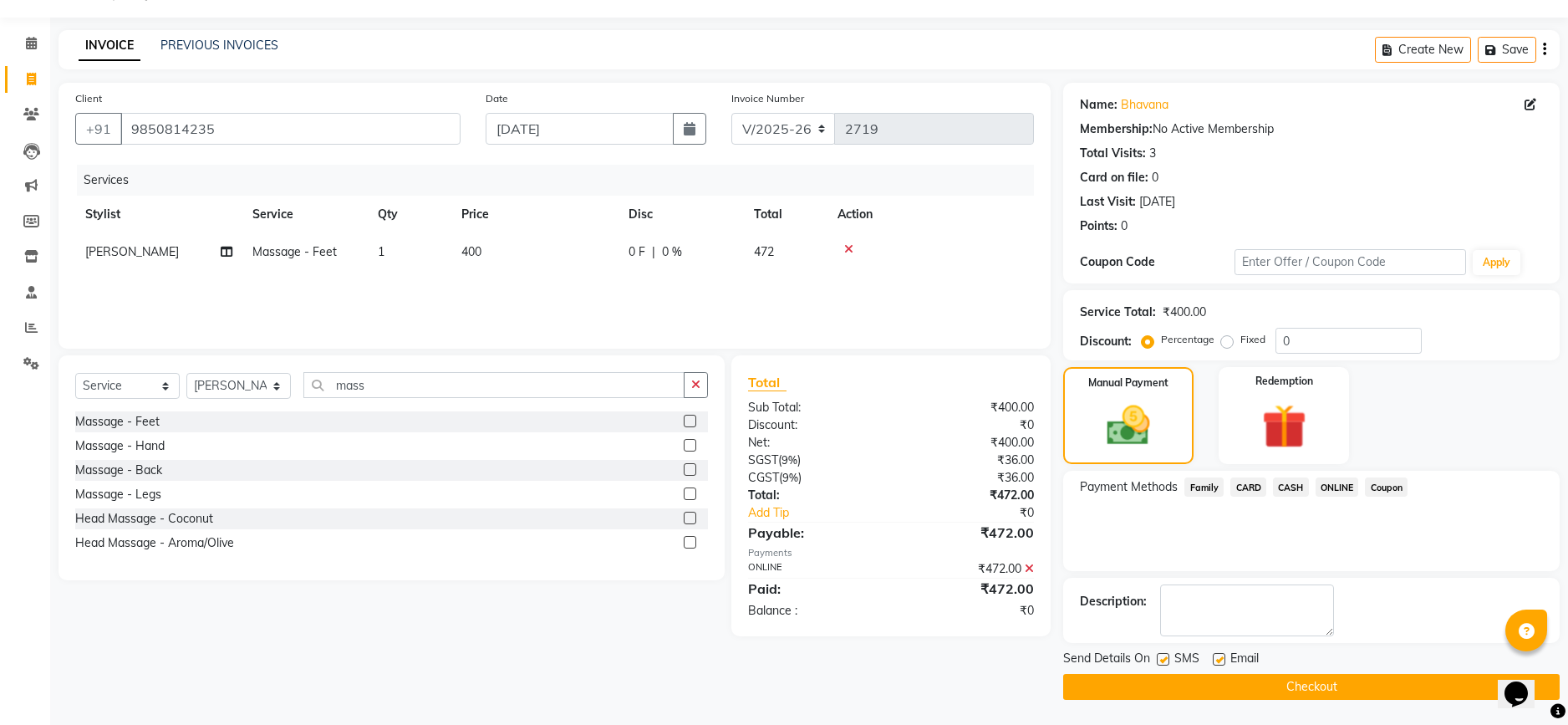
click at [1301, 688] on button "Checkout" at bounding box center [1312, 686] width 497 height 26
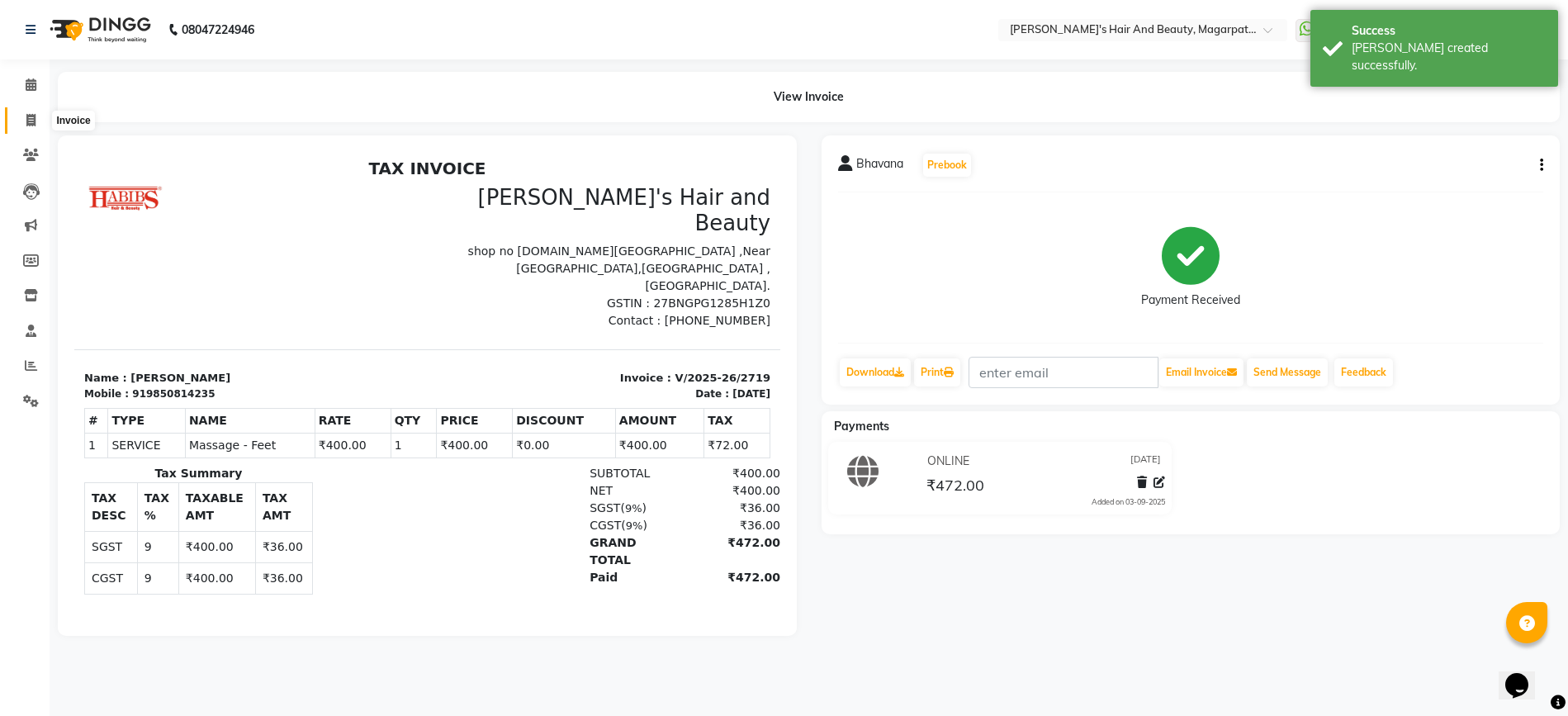
click at [31, 120] on icon at bounding box center [32, 119] width 10 height 12
select select "4517"
select select "service"
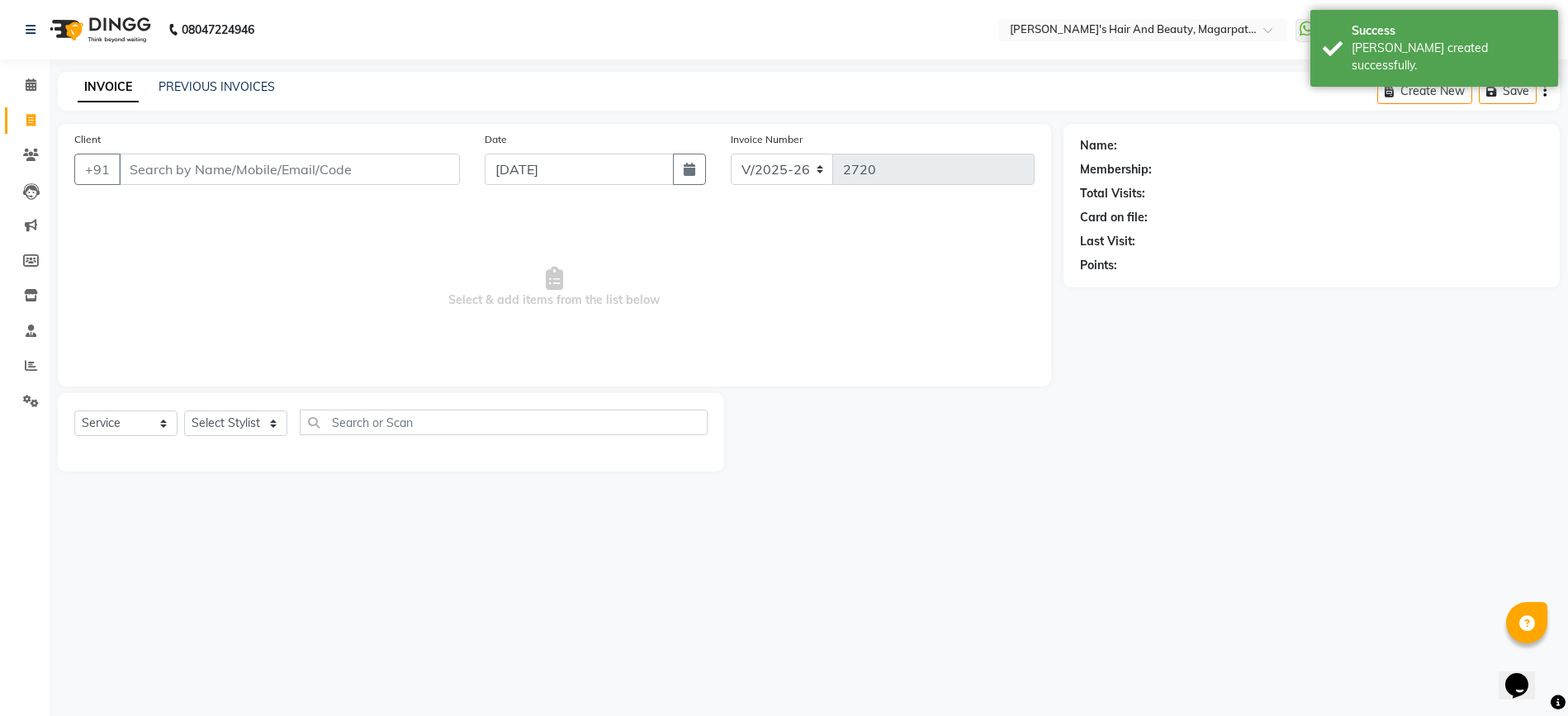
click at [231, 171] on input "Client" at bounding box center [289, 169] width 341 height 32
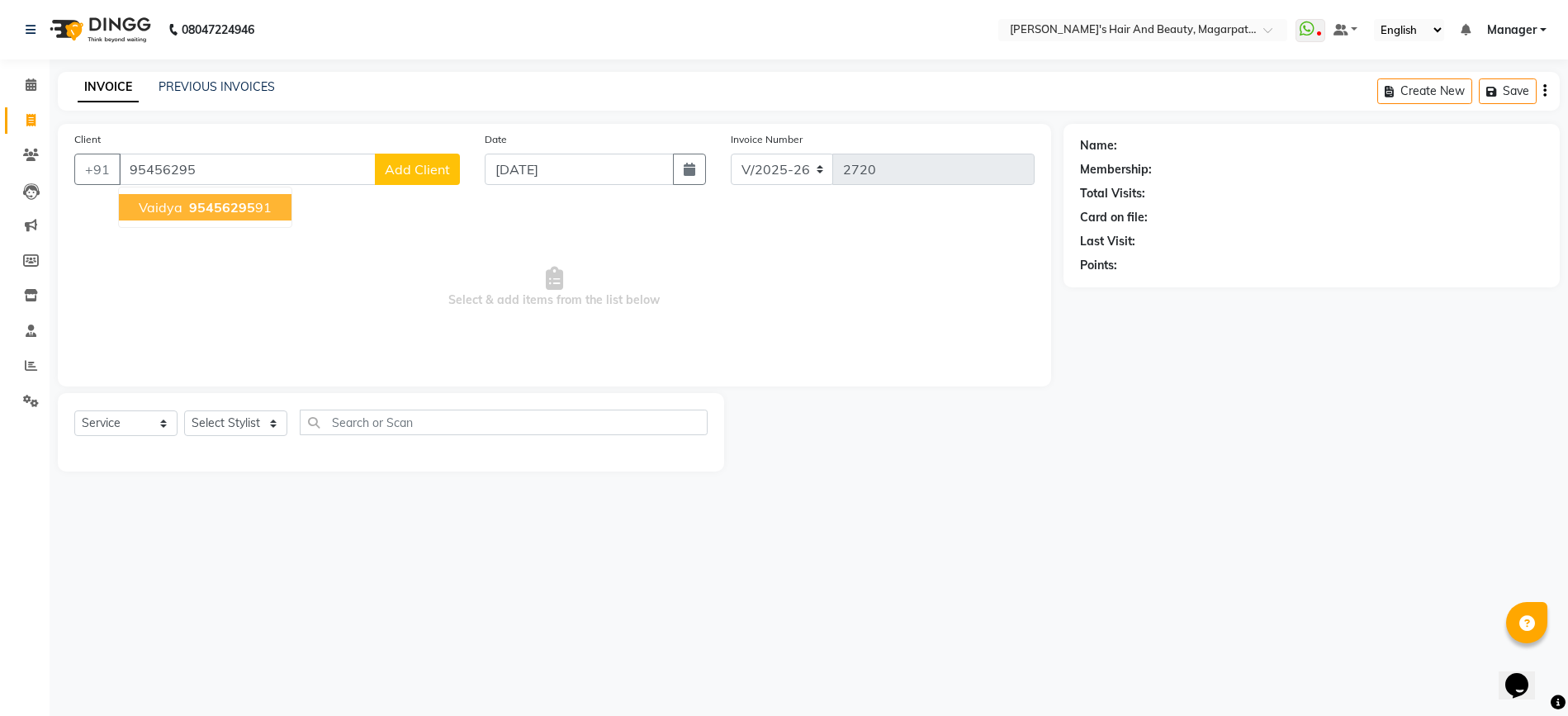
click at [242, 201] on span "95456295" at bounding box center [222, 206] width 66 height 16
type input "9545629591"
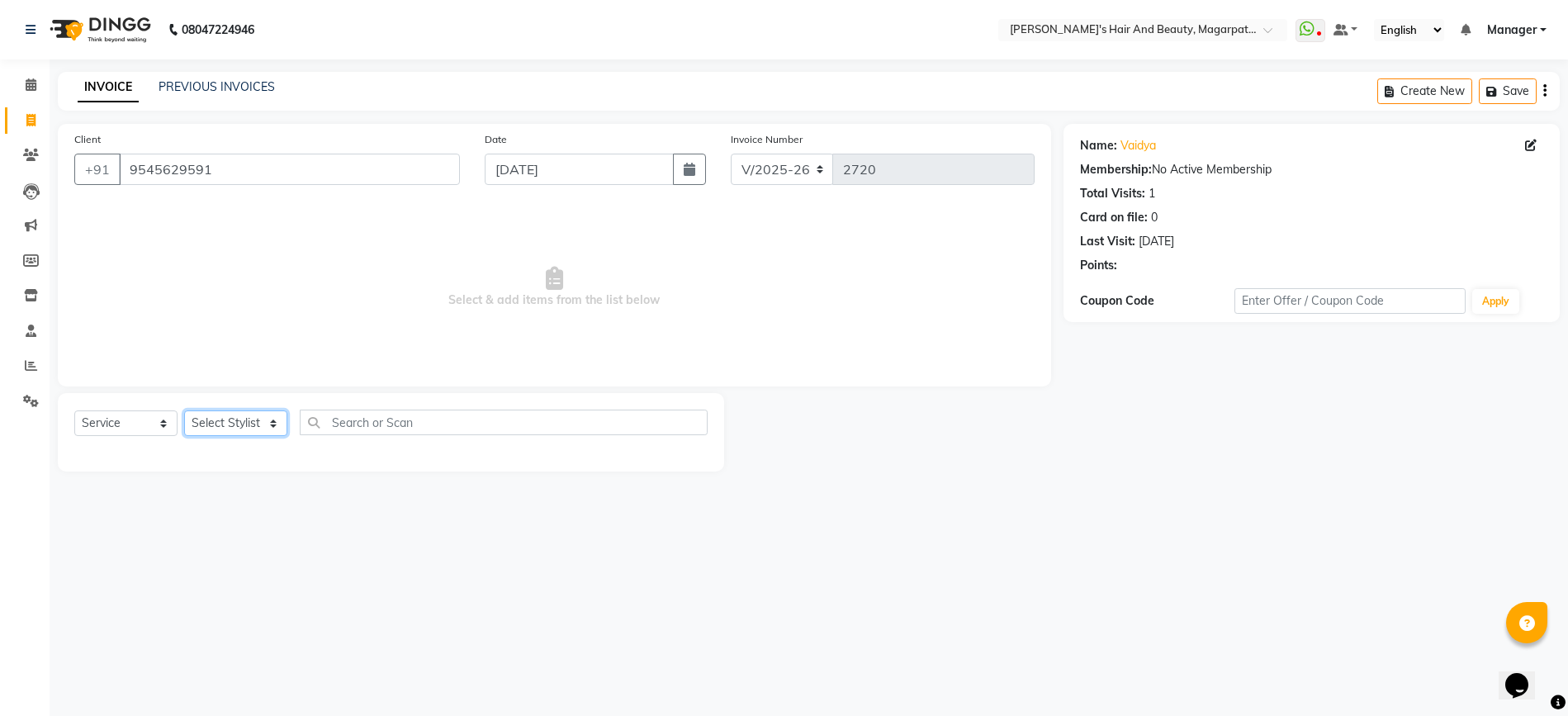
click at [245, 419] on select "Select Stylist [PERSON_NAME] Manager [PERSON_NAME] [PERSON_NAME] [PERSON_NAME]" at bounding box center [236, 423] width 103 height 26
select select "67444"
click at [184, 411] on select "Select Stylist [PERSON_NAME] Manager [PERSON_NAME] [PERSON_NAME] [PERSON_NAME]" at bounding box center [236, 423] width 103 height 26
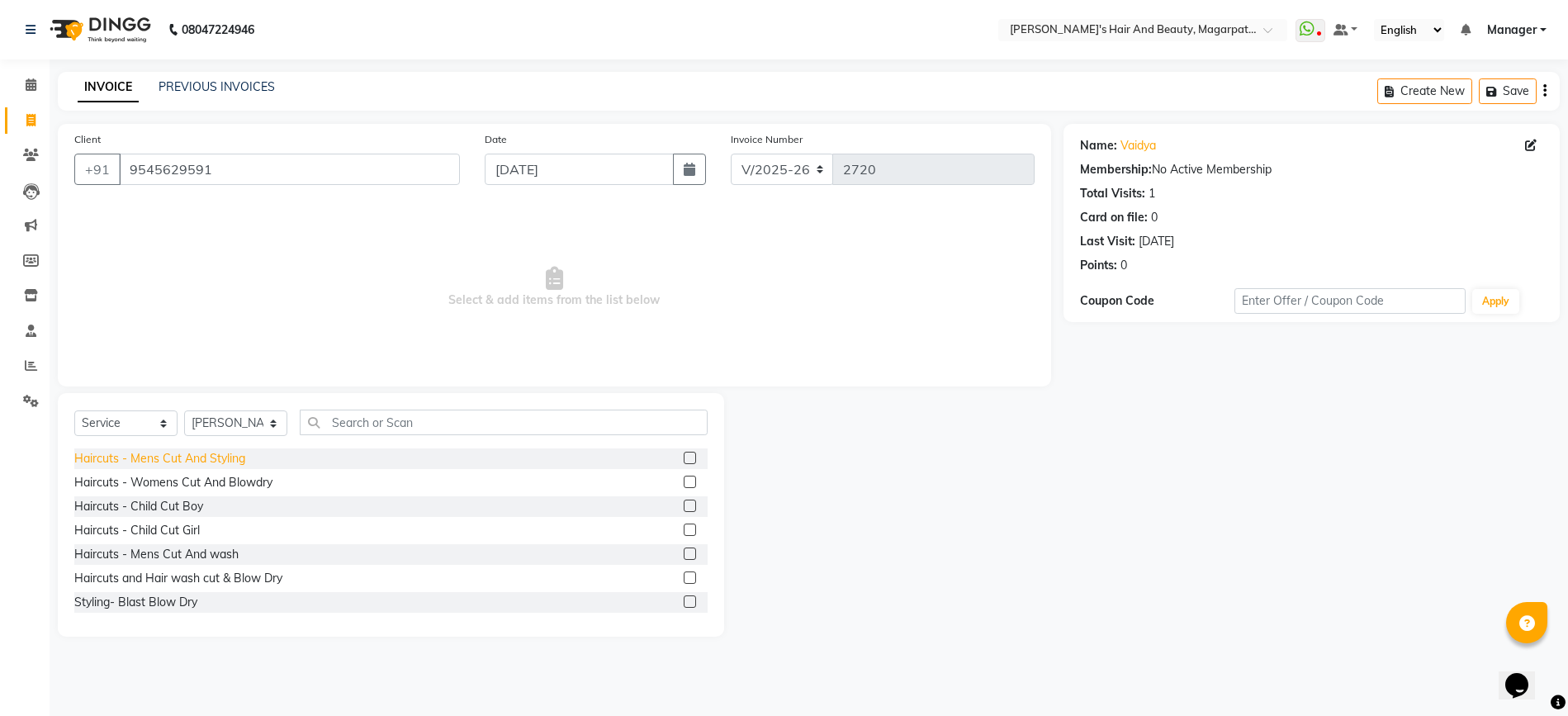
click at [211, 453] on div "Haircuts - Mens Cut And Styling" at bounding box center [159, 458] width 171 height 17
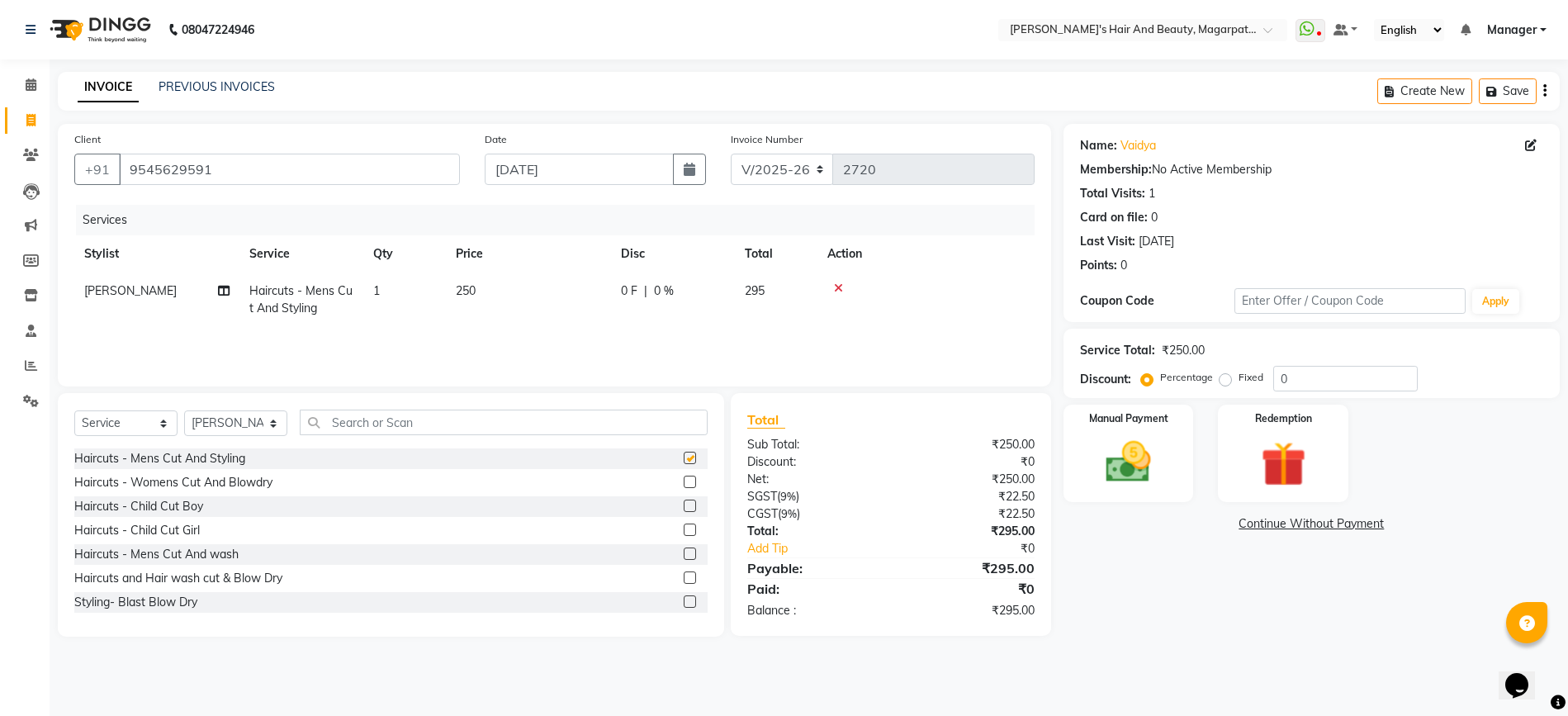
checkbox input "false"
click at [1123, 455] on img at bounding box center [1129, 462] width 76 height 53
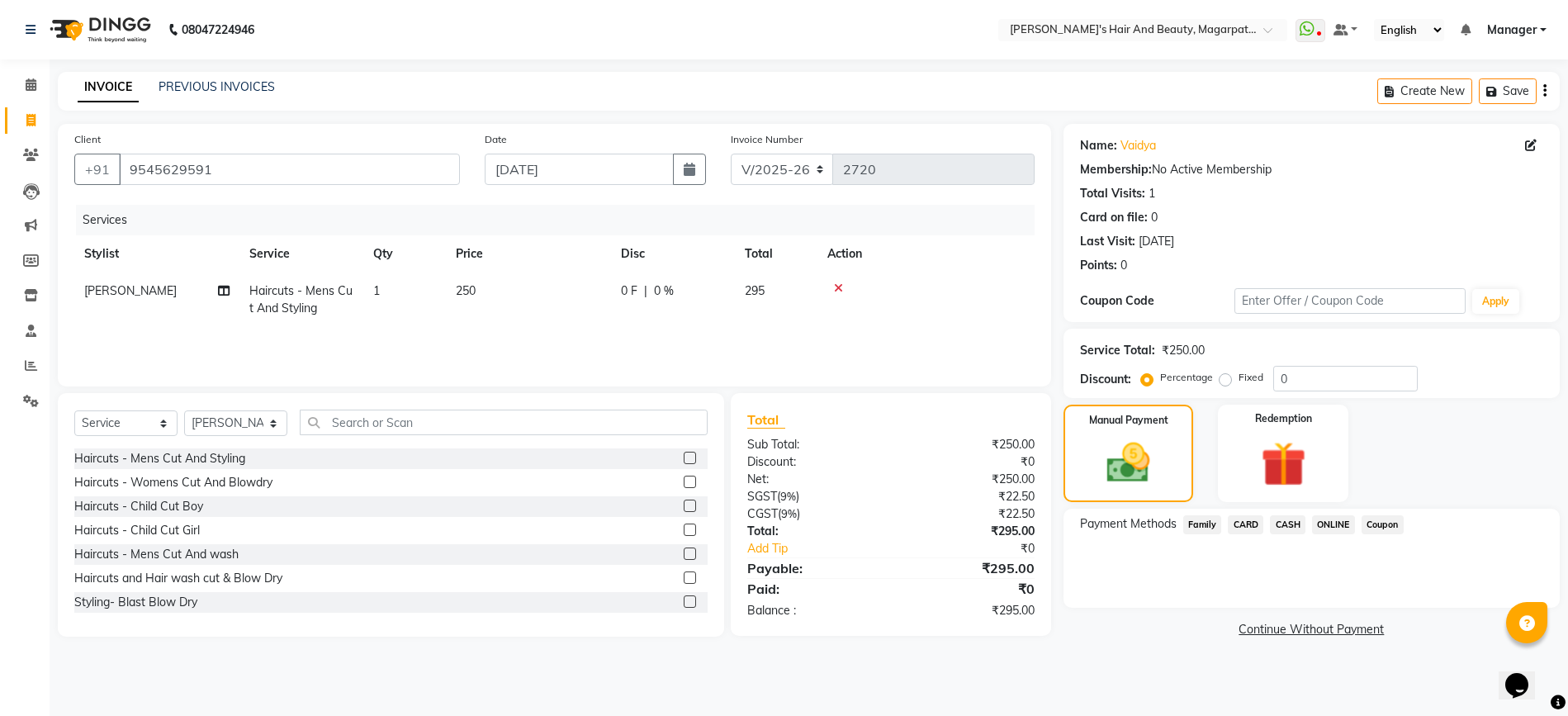
click at [1326, 511] on div "Payment Methods Family CARD CASH ONLINE Coupon" at bounding box center [1312, 558] width 497 height 99
click at [1331, 525] on span "ONLINE" at bounding box center [1333, 525] width 43 height 19
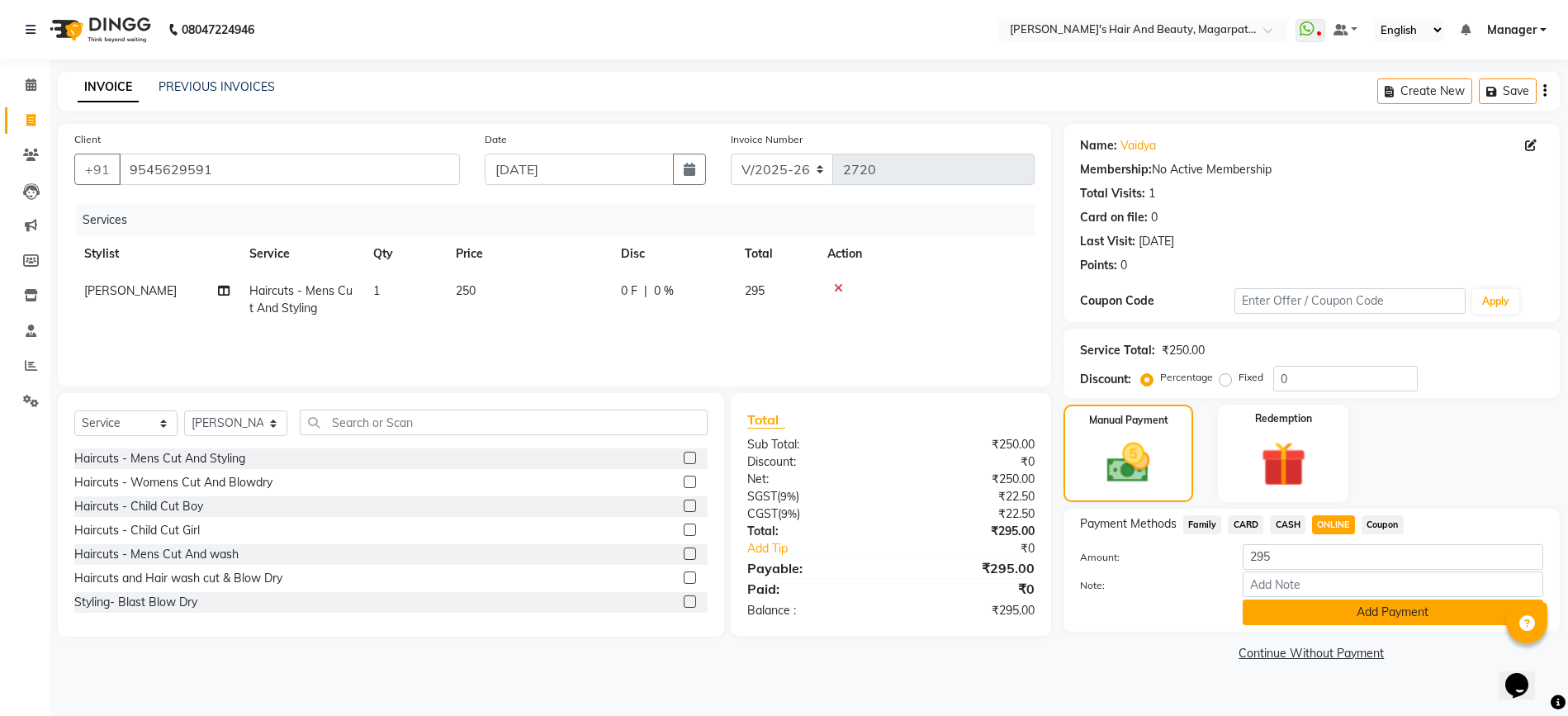
click at [1338, 607] on button "Add Payment" at bounding box center [1392, 612] width 301 height 26
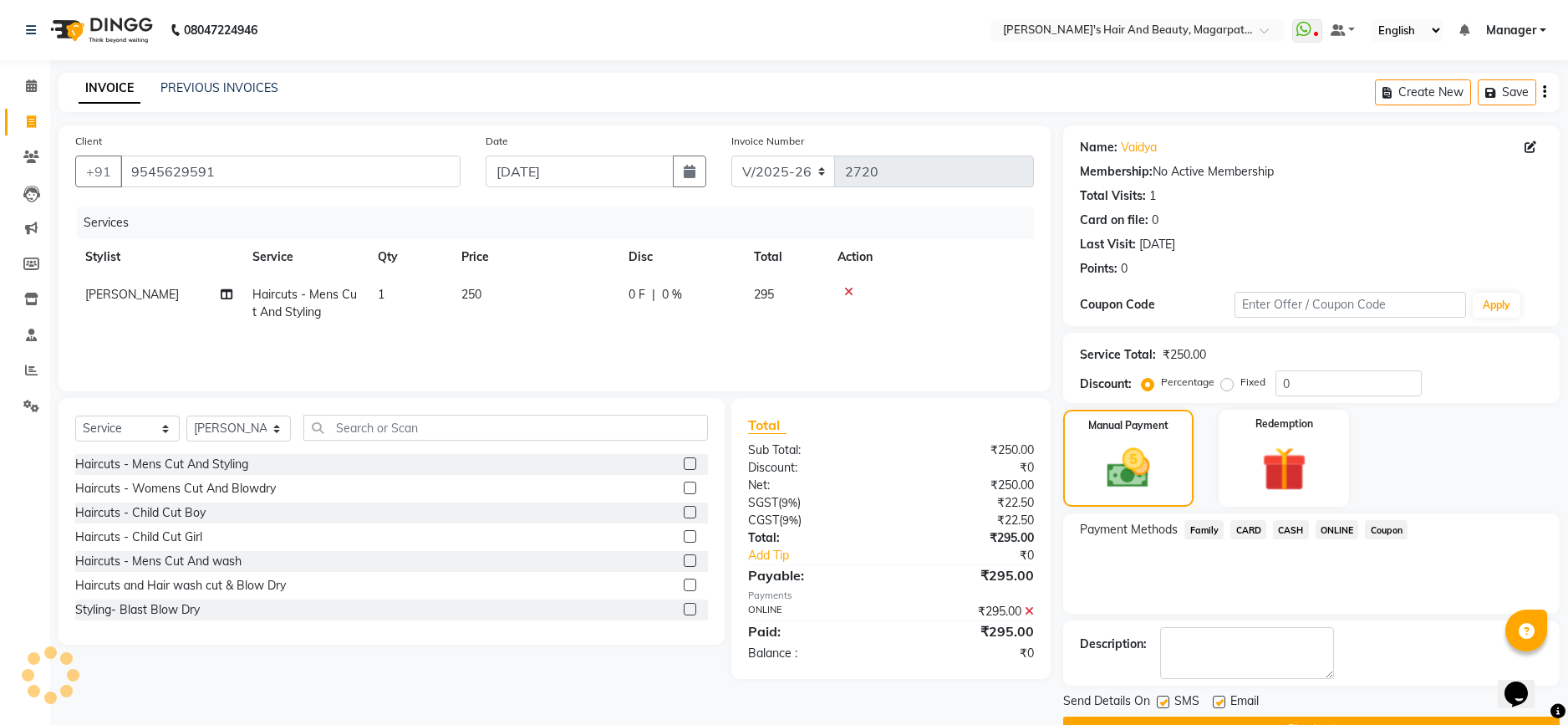
scroll to position [43, 0]
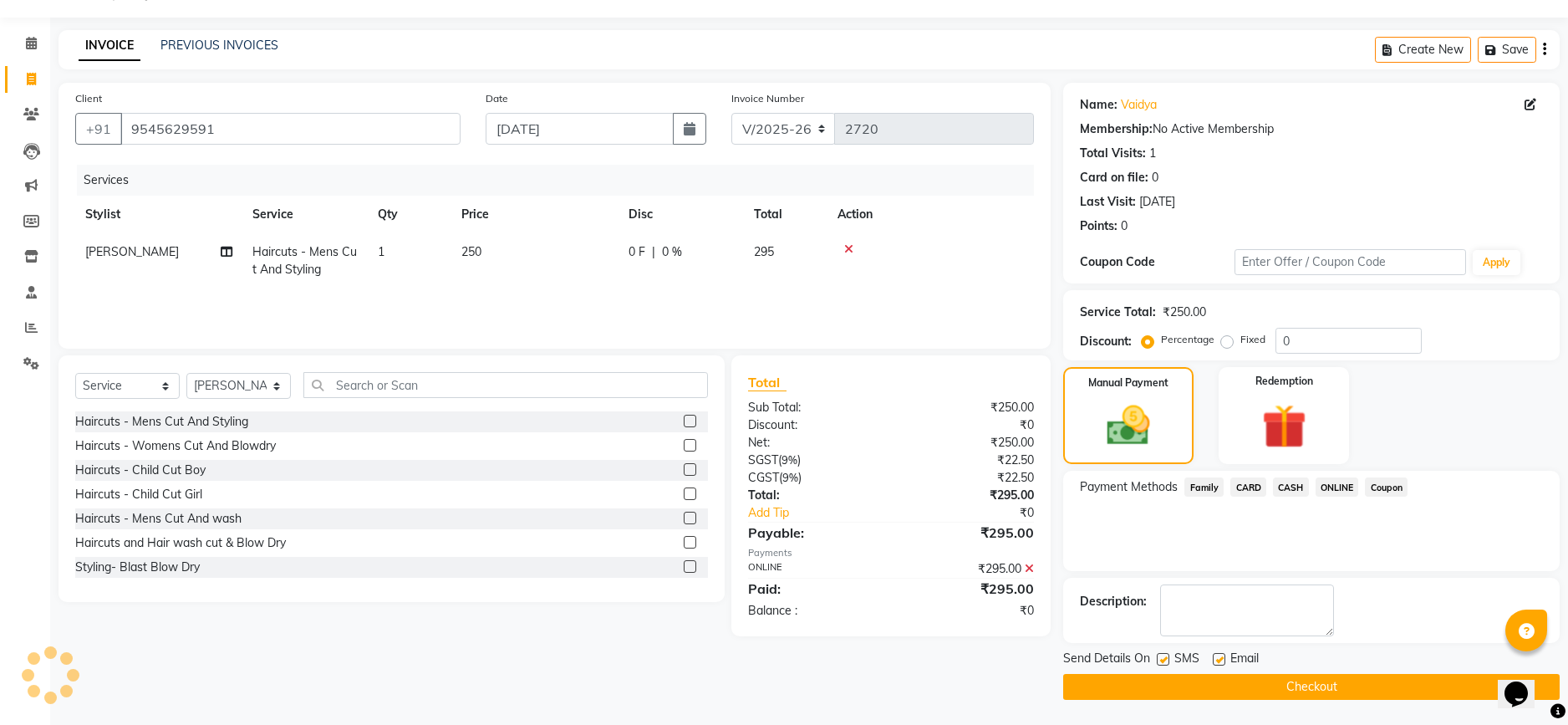
click at [1311, 674] on button "Checkout" at bounding box center [1312, 686] width 497 height 26
